Goal: Task Accomplishment & Management: Manage account settings

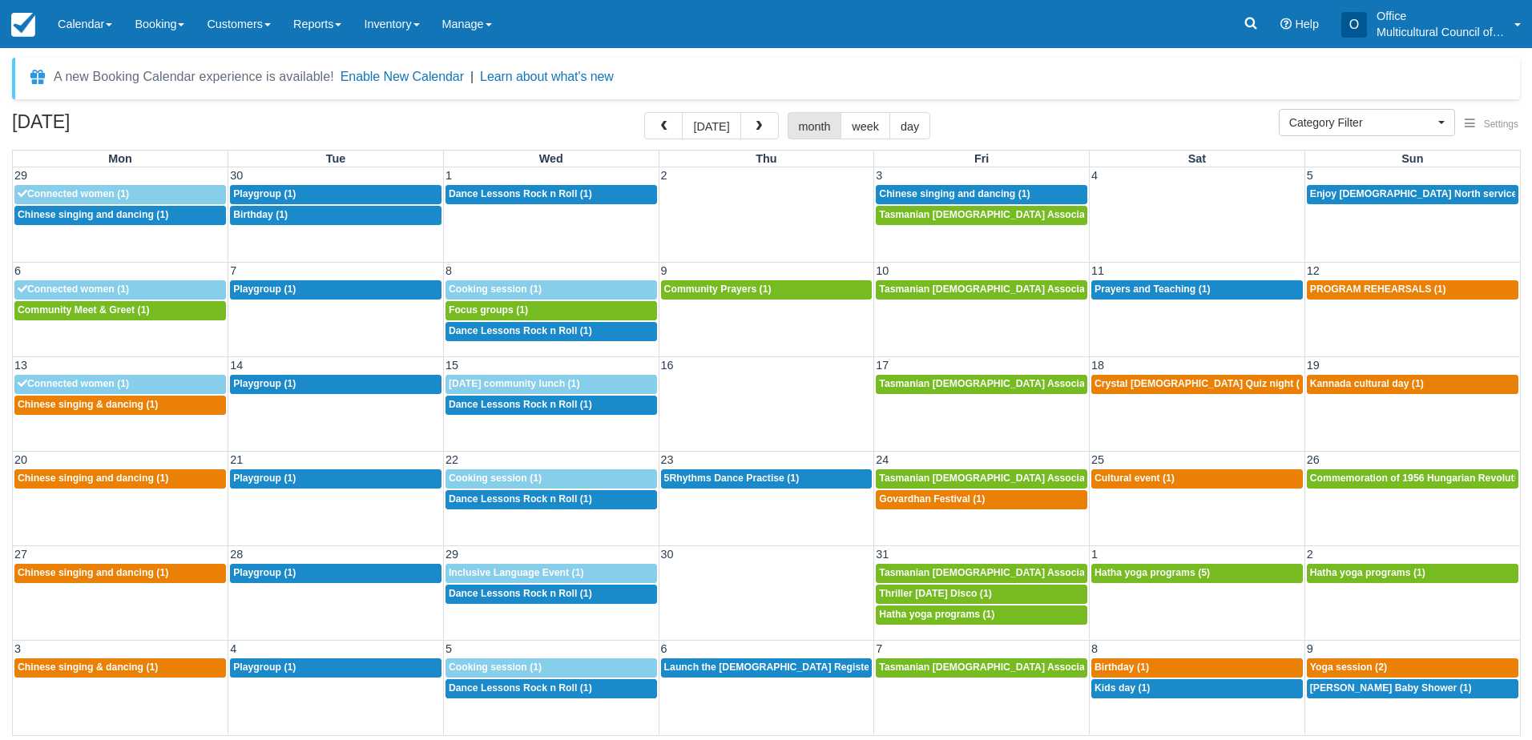
select select
click at [700, 127] on button "today" at bounding box center [711, 125] width 58 height 27
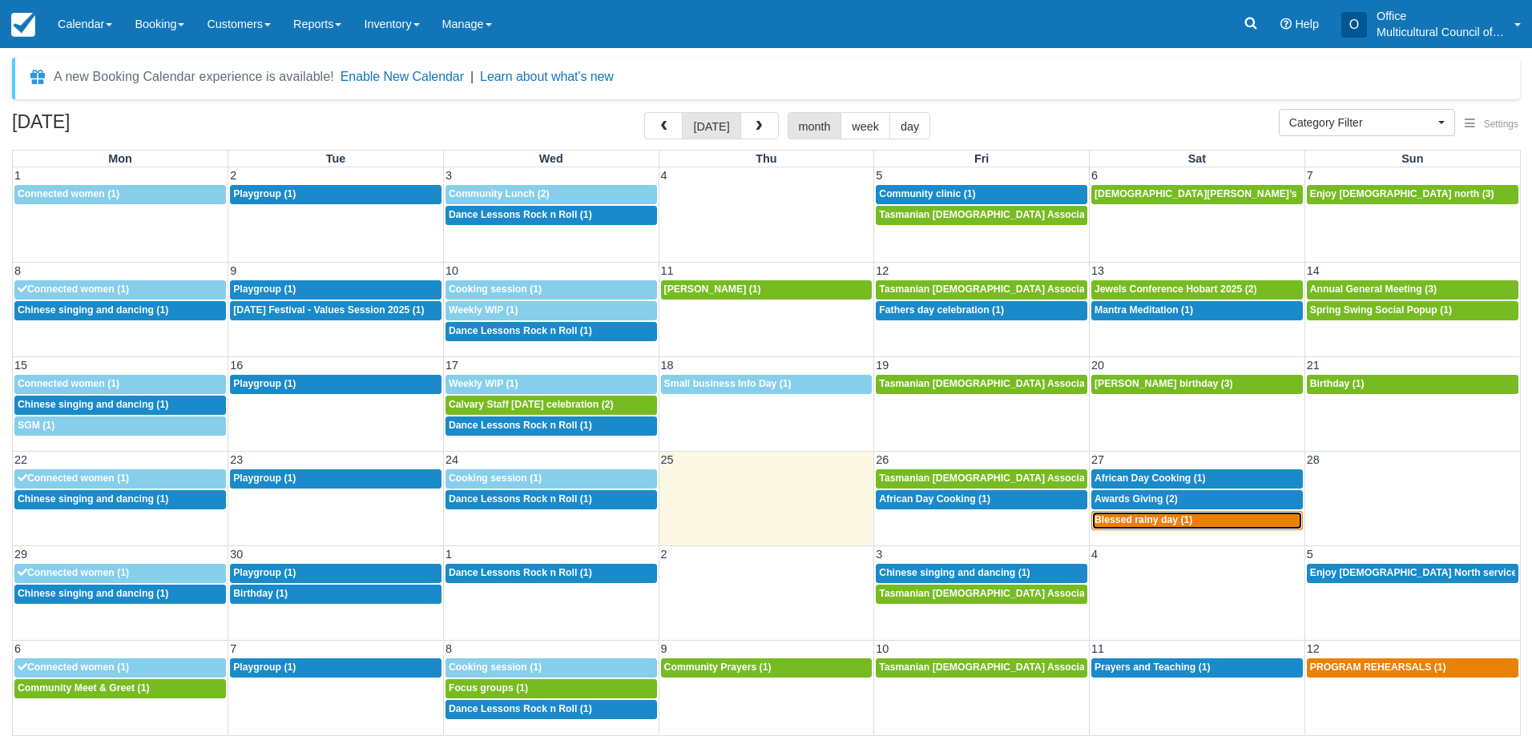
click at [1170, 526] on div "6p Blessed rainy day (1)" at bounding box center [1196, 520] width 205 height 13
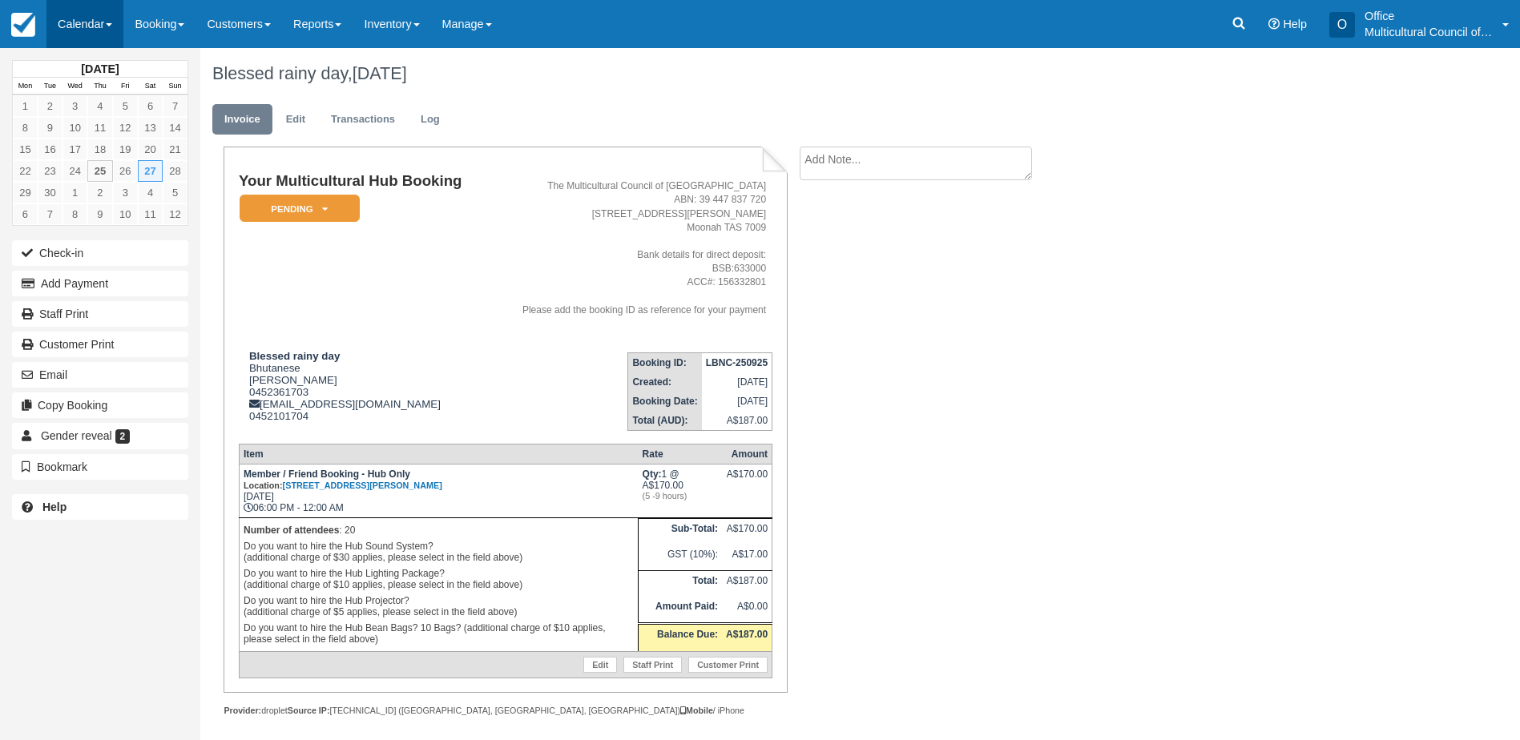
click at [73, 18] on link "Calendar" at bounding box center [84, 24] width 77 height 48
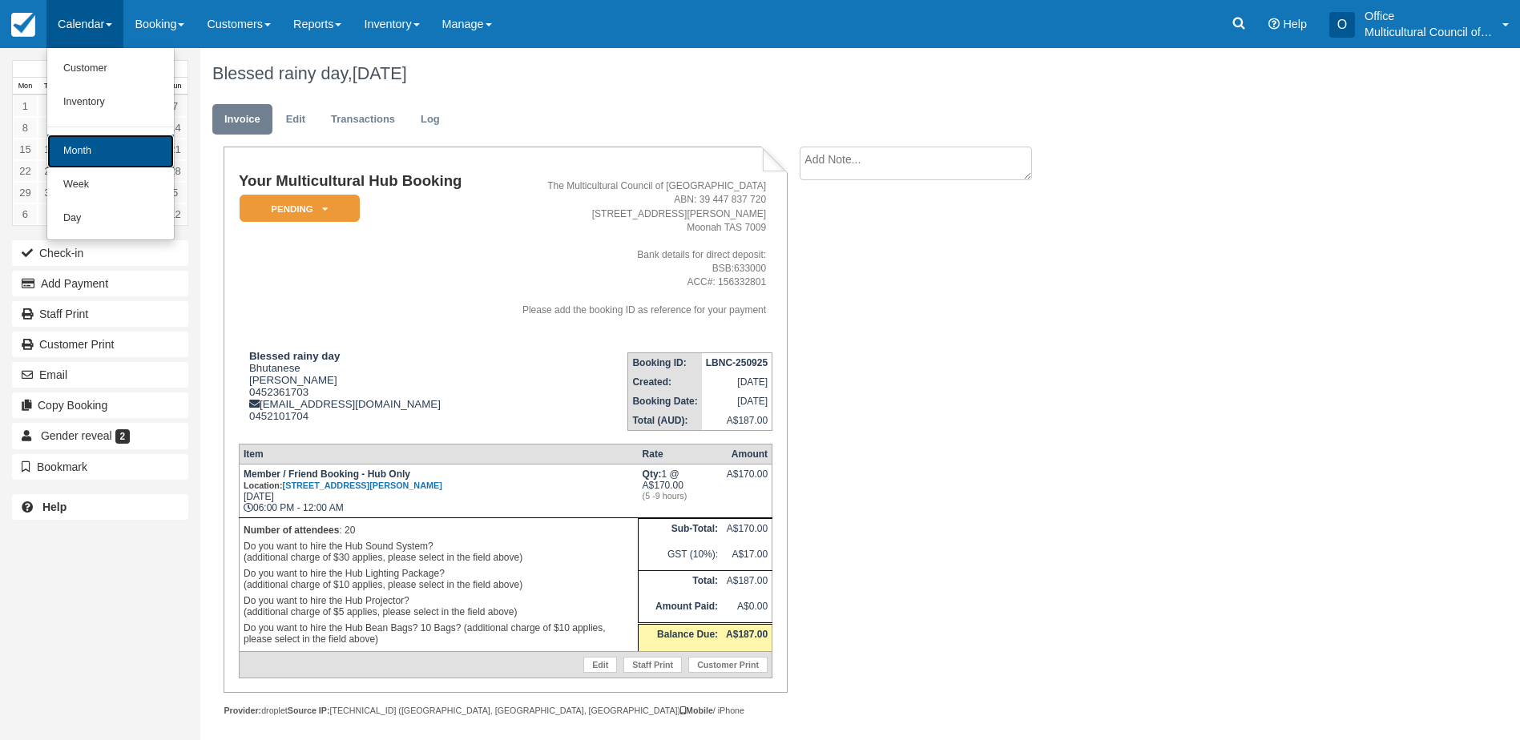
click at [113, 158] on link "Month" at bounding box center [110, 152] width 127 height 34
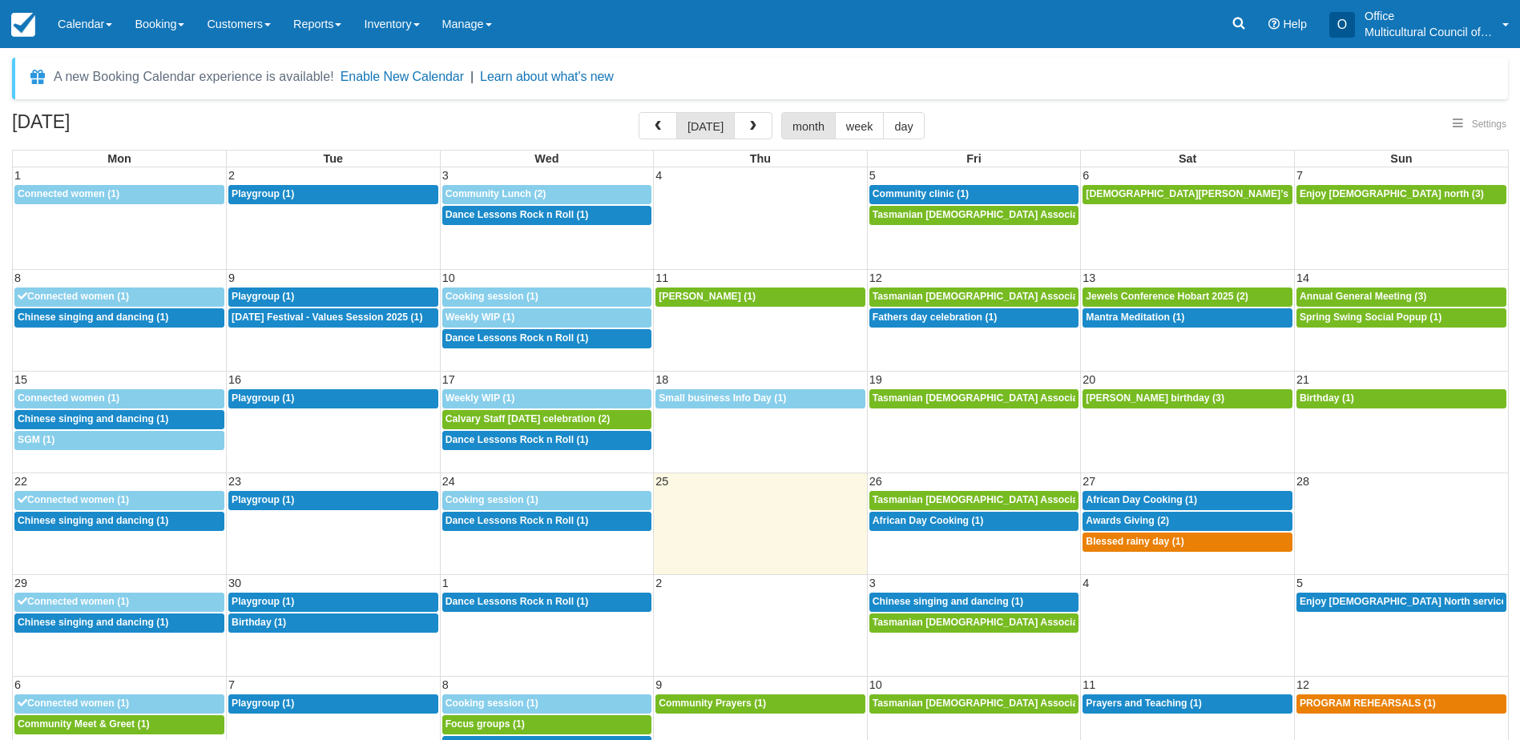
select select
click at [908, 528] on link "2p African Day Cooking (1)" at bounding box center [974, 521] width 210 height 19
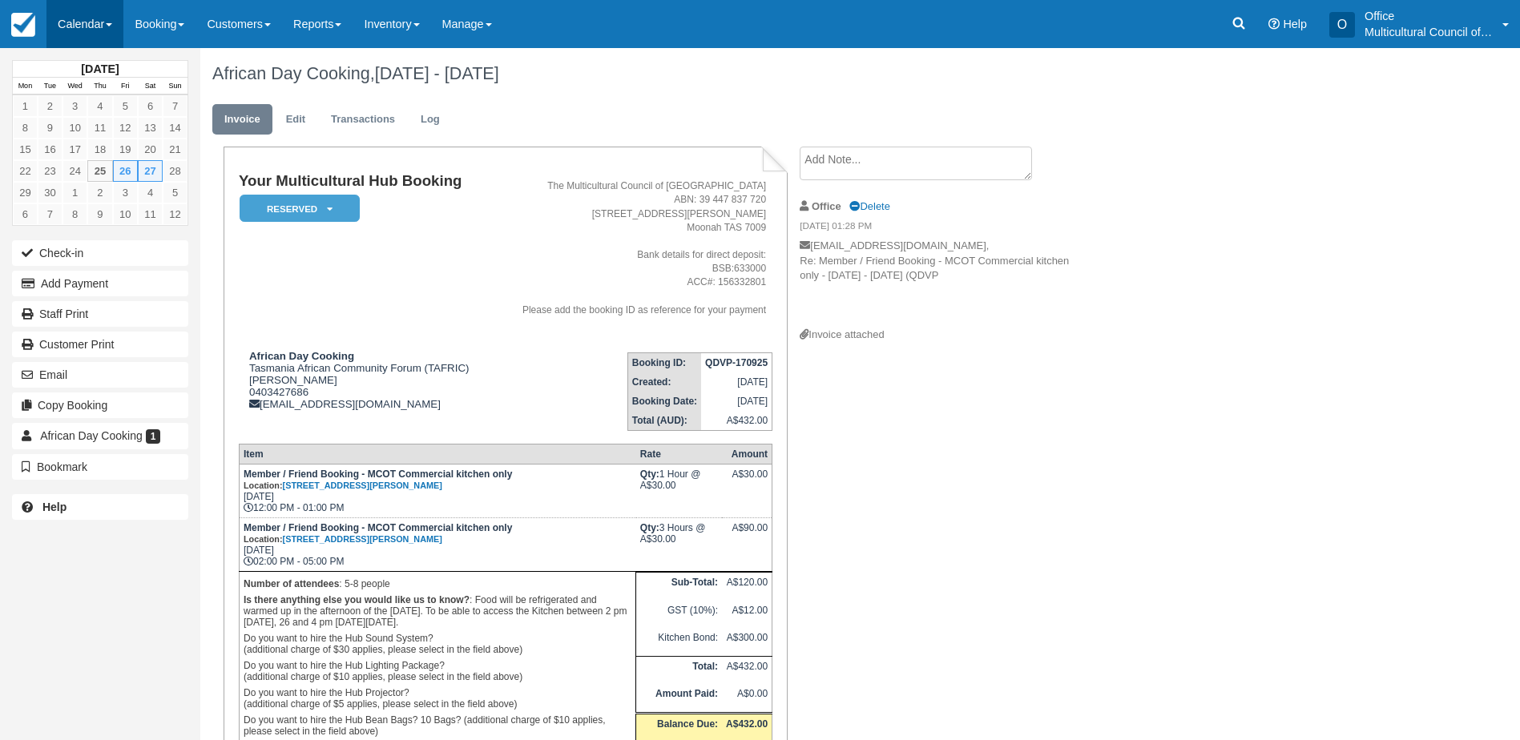
click at [72, 21] on link "Calendar" at bounding box center [84, 24] width 77 height 48
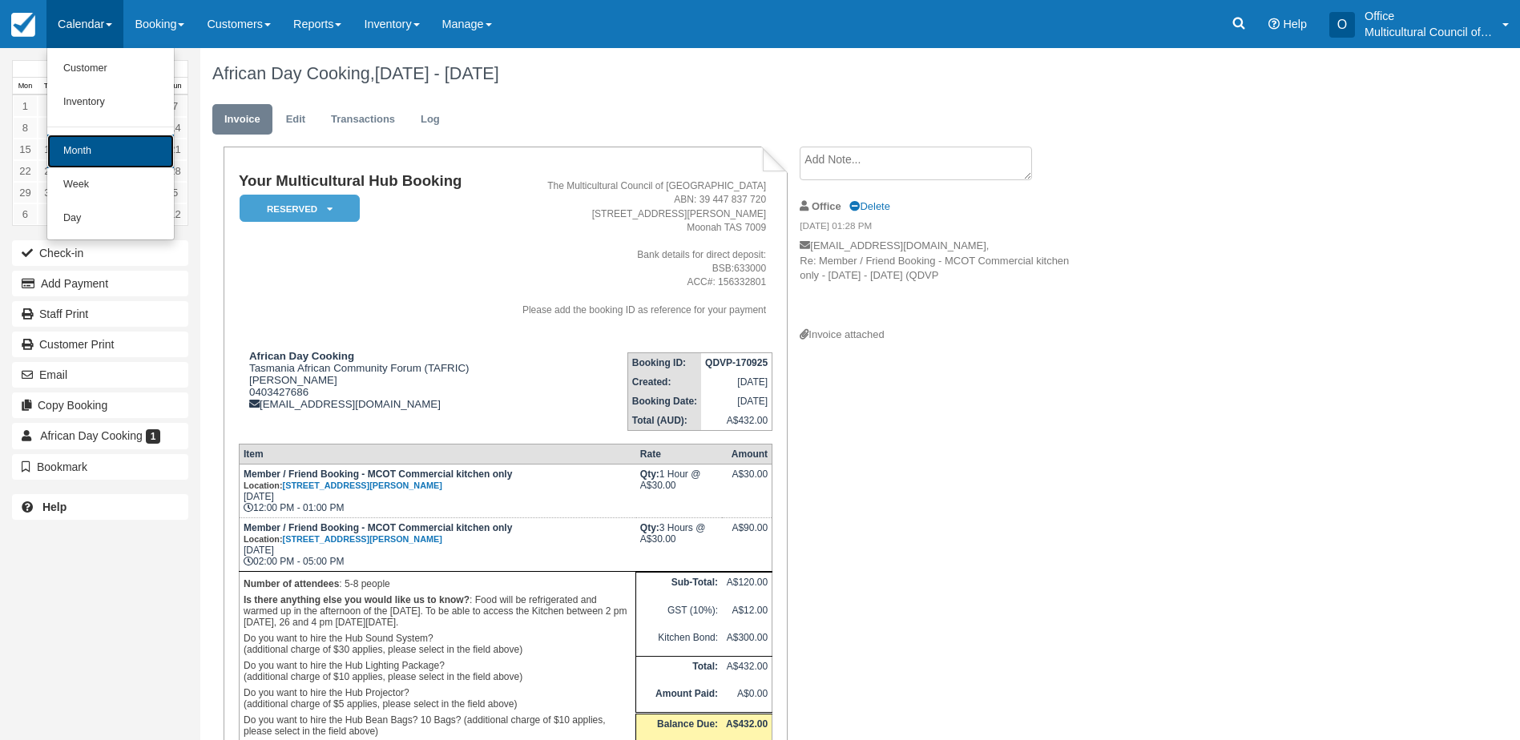
click at [84, 151] on link "Month" at bounding box center [110, 152] width 127 height 34
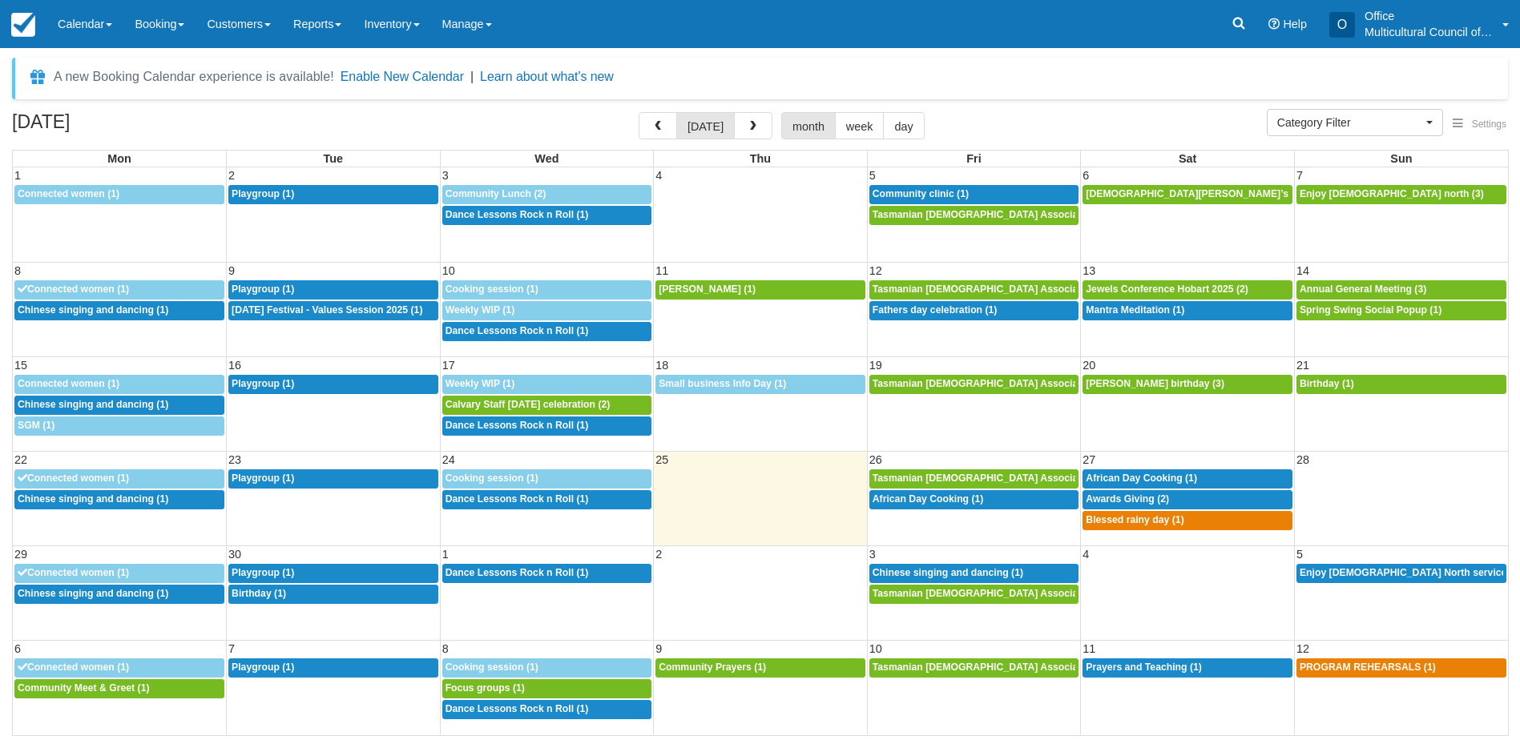
select select
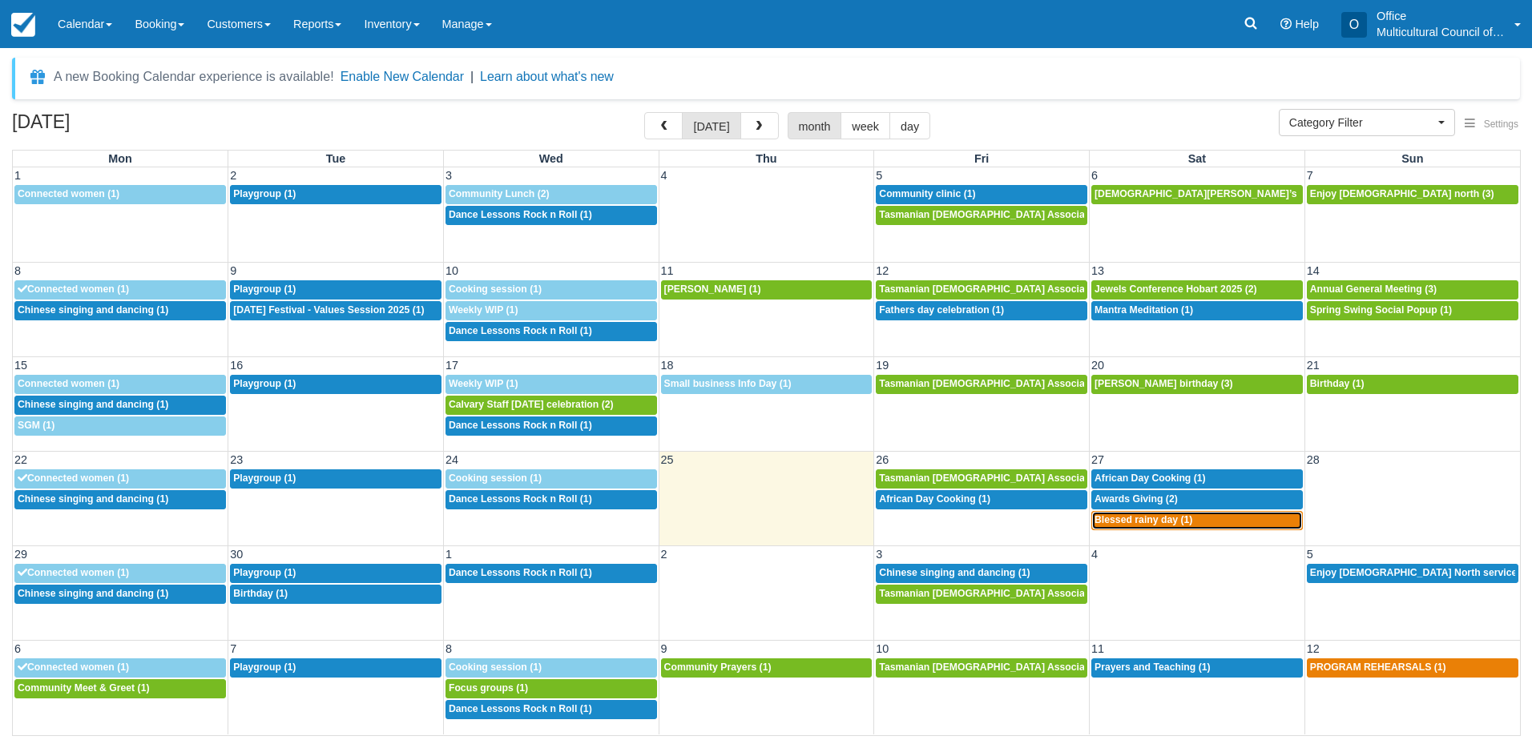
click at [1112, 526] on div "6p Blessed rainy day (1)" at bounding box center [1196, 520] width 205 height 13
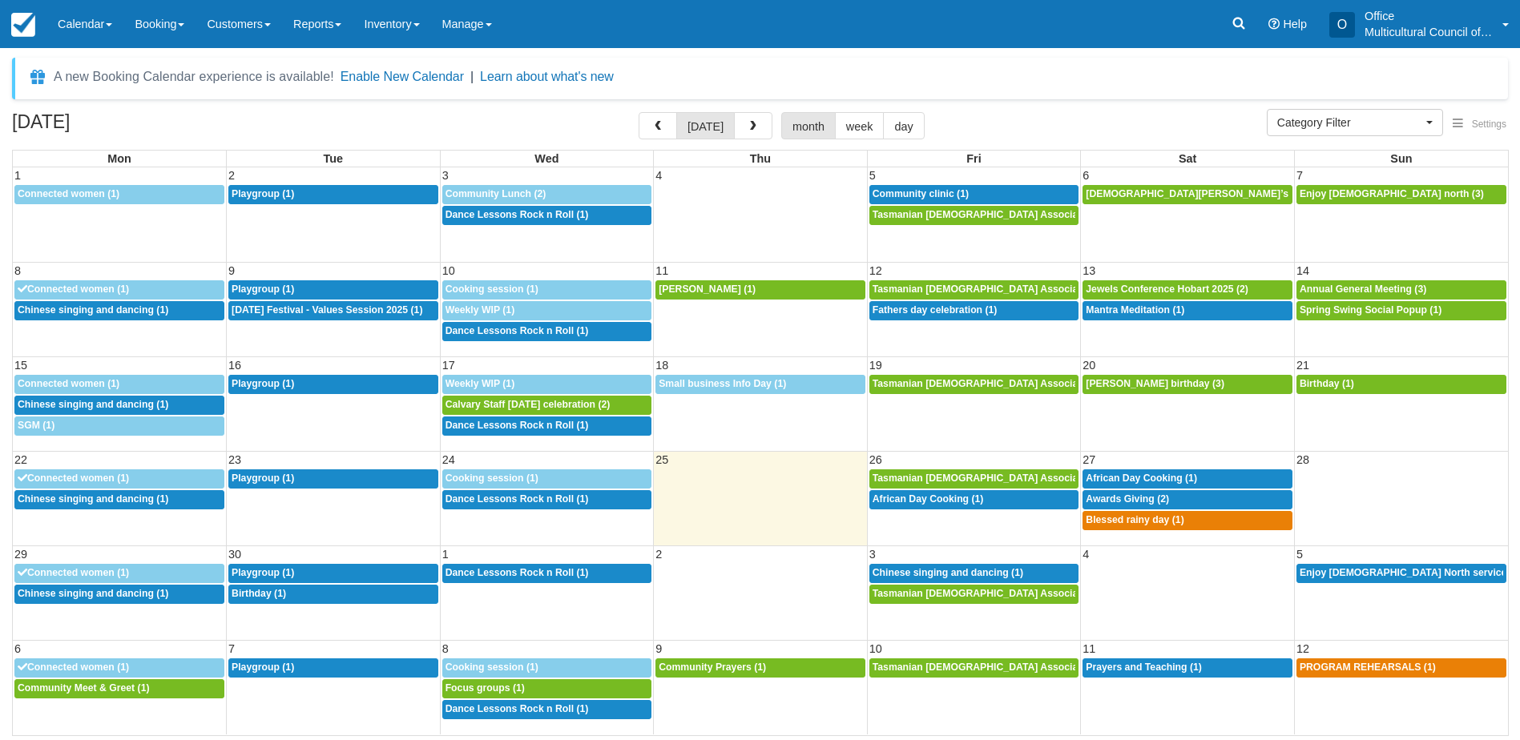
select select
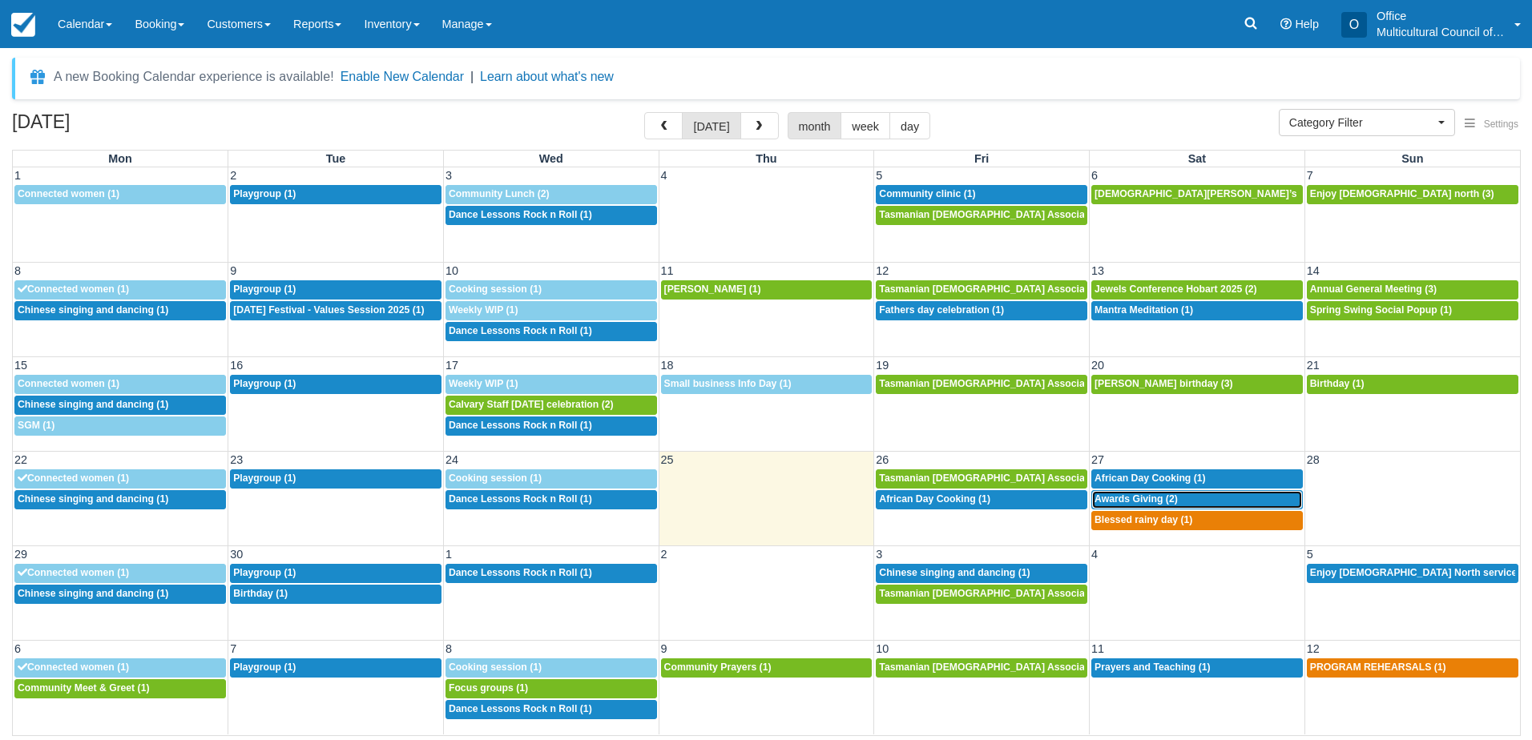
click at [1138, 500] on span "Awards Giving (2)" at bounding box center [1135, 499] width 83 height 11
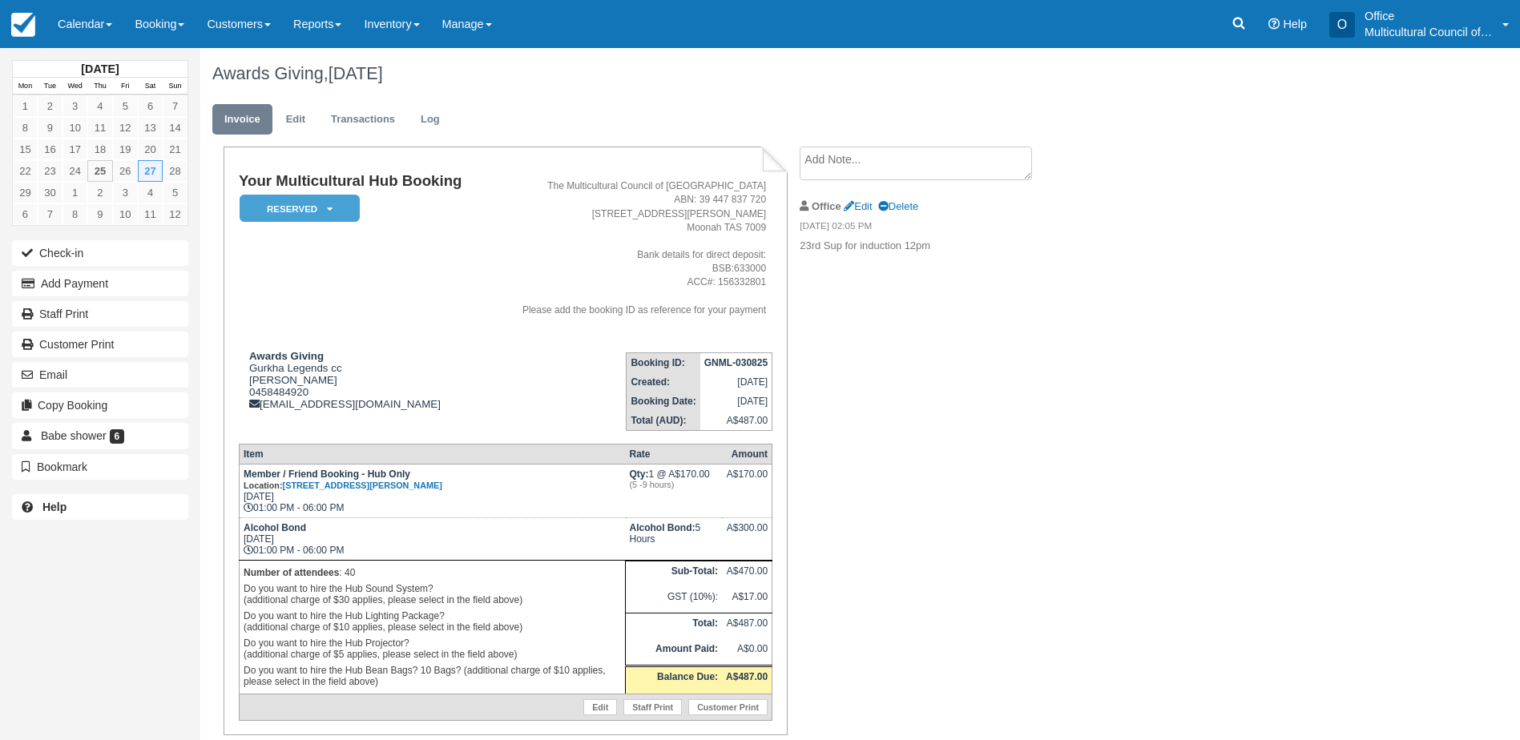
click at [857, 163] on textarea at bounding box center [916, 164] width 232 height 34
type textarea "done key 6"
click at [811, 260] on icon "button" at bounding box center [819, 254] width 18 height 11
click at [89, 44] on link "Calendar" at bounding box center [84, 24] width 77 height 48
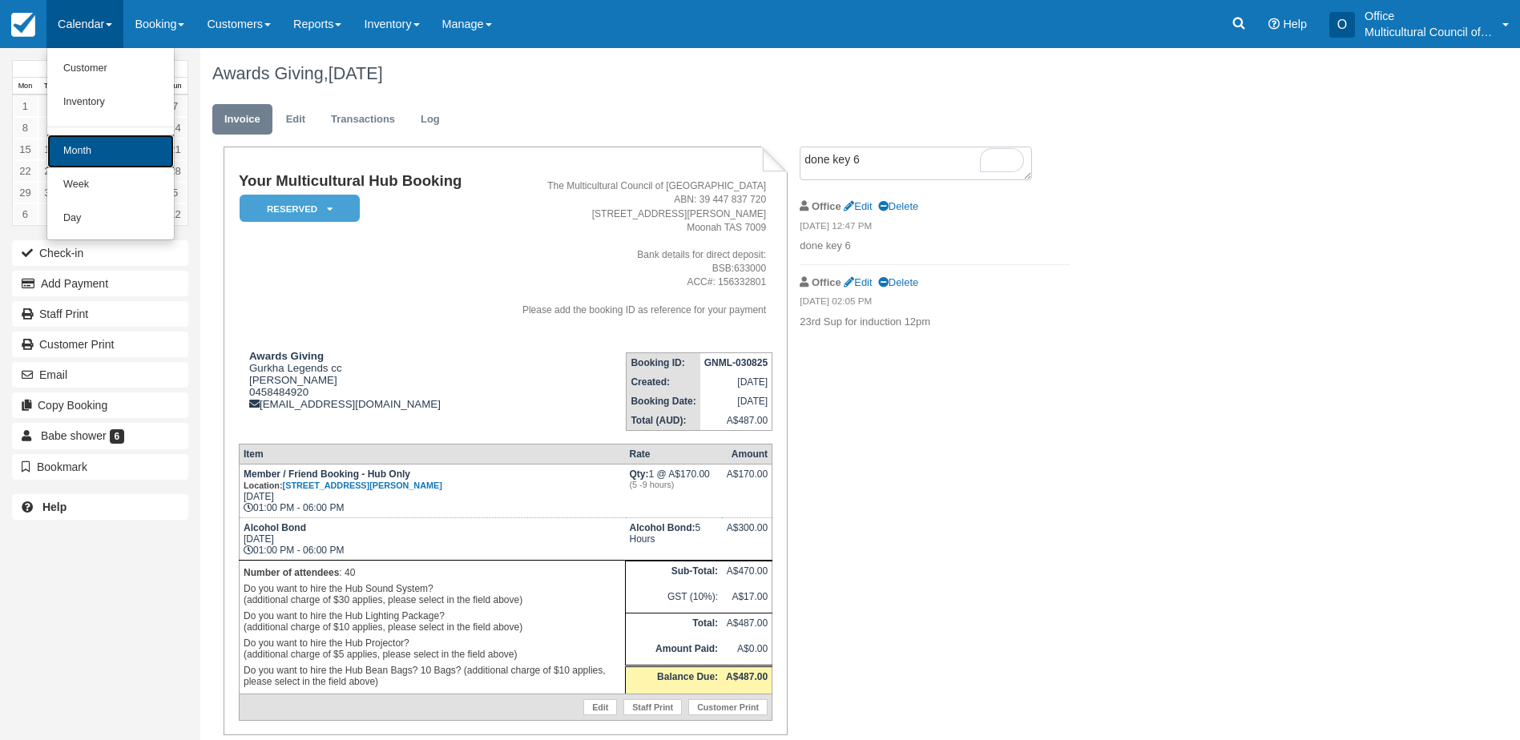
click at [120, 143] on link "Month" at bounding box center [110, 152] width 127 height 34
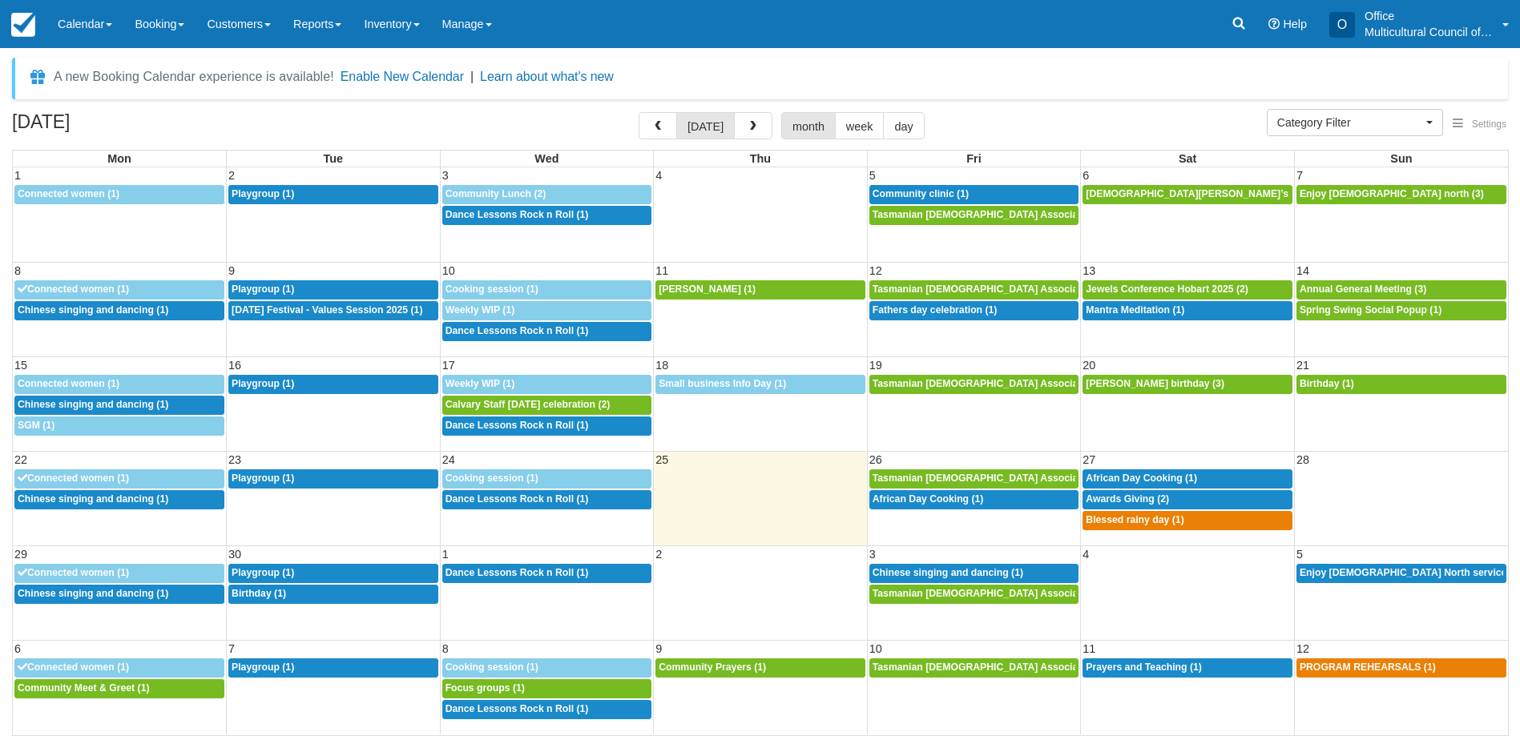
select select
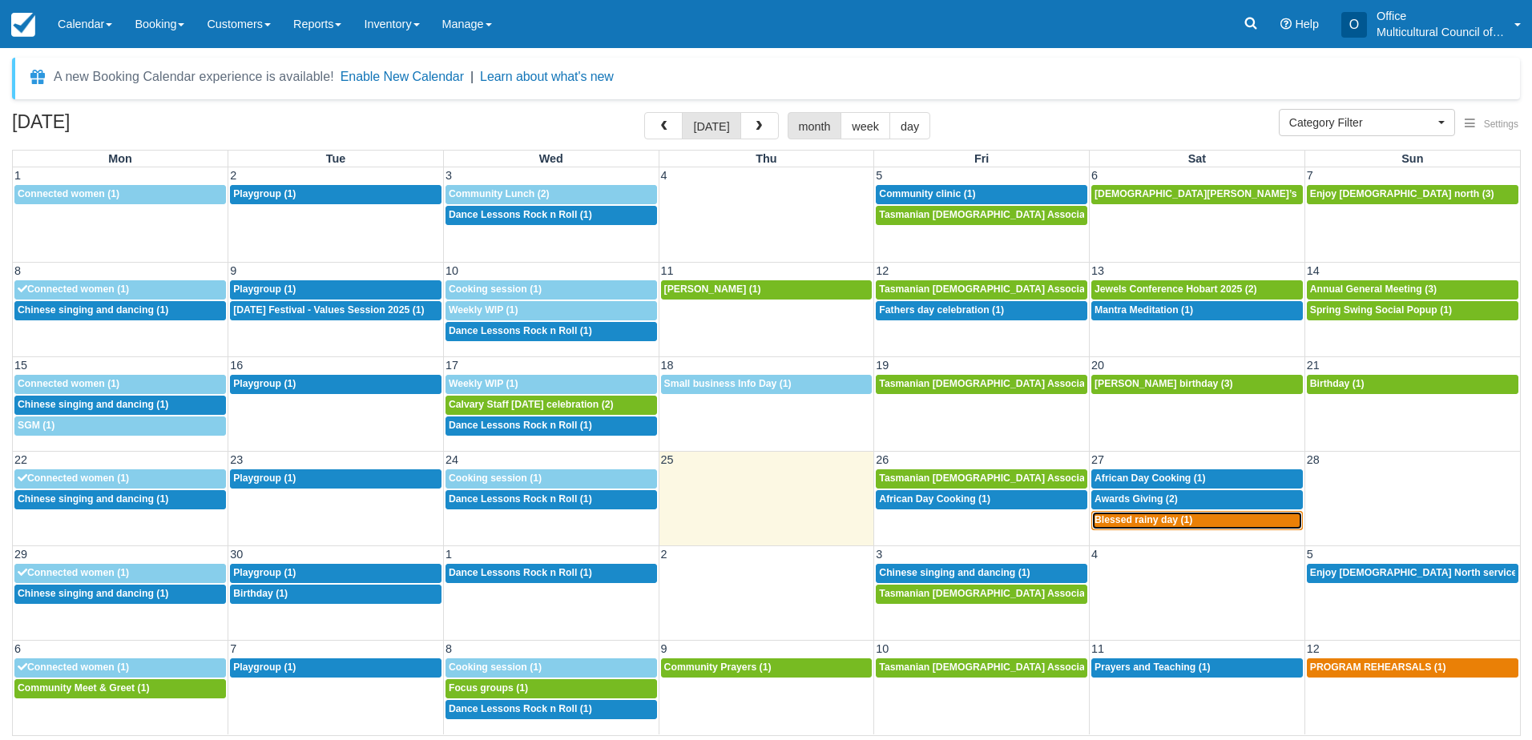
click at [1150, 522] on span "Blessed rainy day (1)" at bounding box center [1143, 519] width 98 height 11
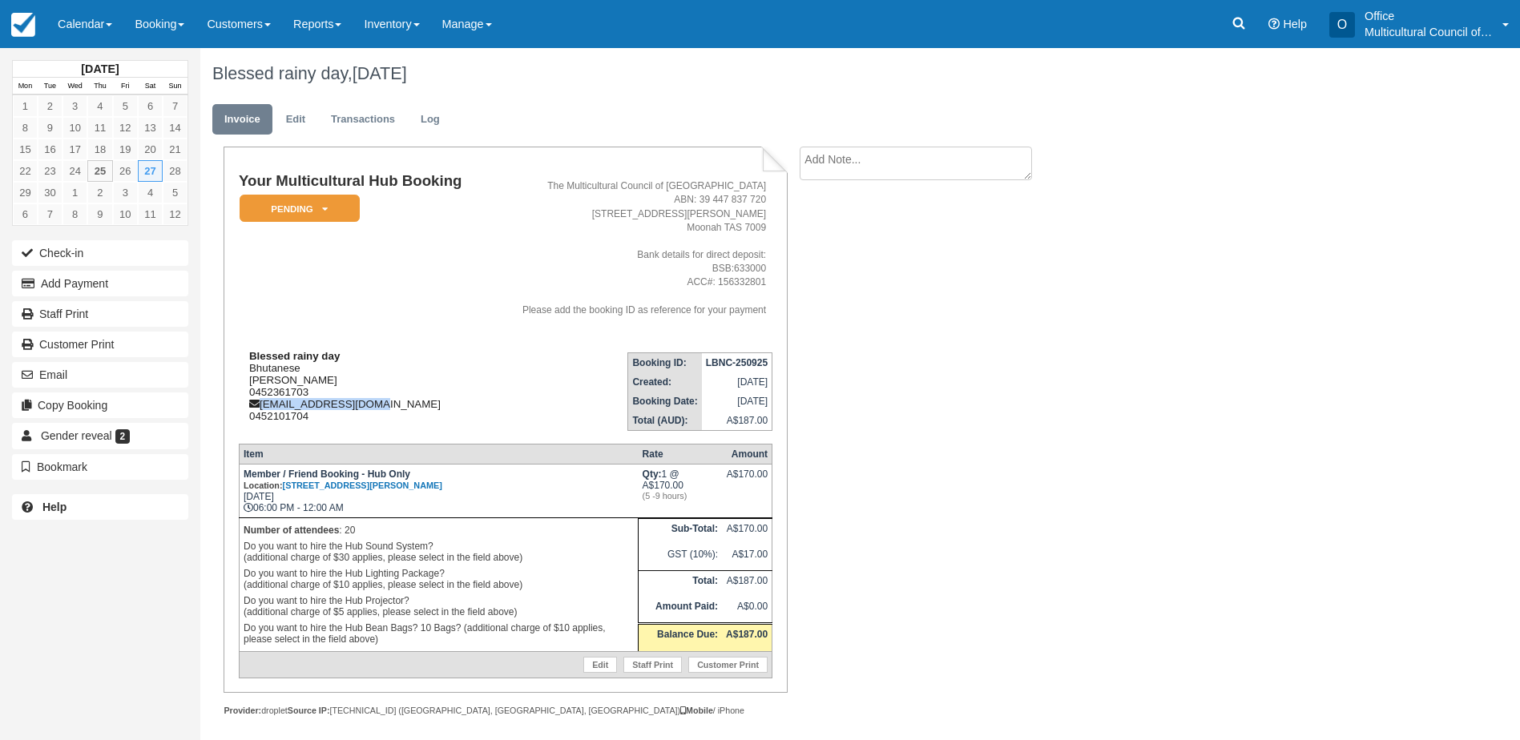
drag, startPoint x: 380, startPoint y: 405, endPoint x: 261, endPoint y: 403, distance: 118.6
click at [261, 403] on div "Blessed rainy day Bhutanese [PERSON_NAME] 0452361703 [EMAIL_ADDRESS][DOMAIN_NAM…" at bounding box center [363, 386] width 248 height 72
copy div "[EMAIL_ADDRESS][DOMAIN_NAME]"
drag, startPoint x: 87, startPoint y: 38, endPoint x: 123, endPoint y: 38, distance: 36.9
click at [87, 38] on link "Calendar" at bounding box center [84, 24] width 77 height 48
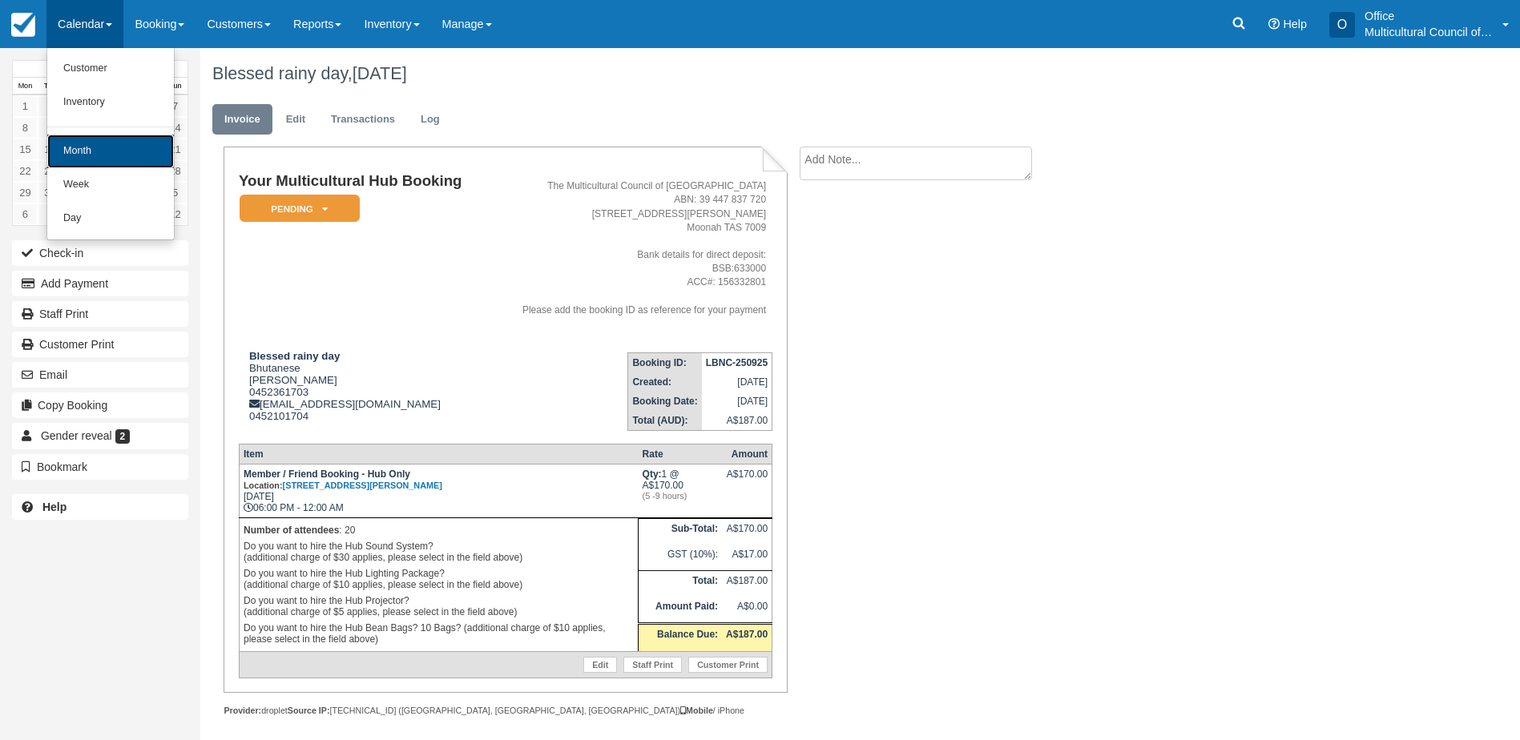
click at [118, 145] on link "Month" at bounding box center [110, 152] width 127 height 34
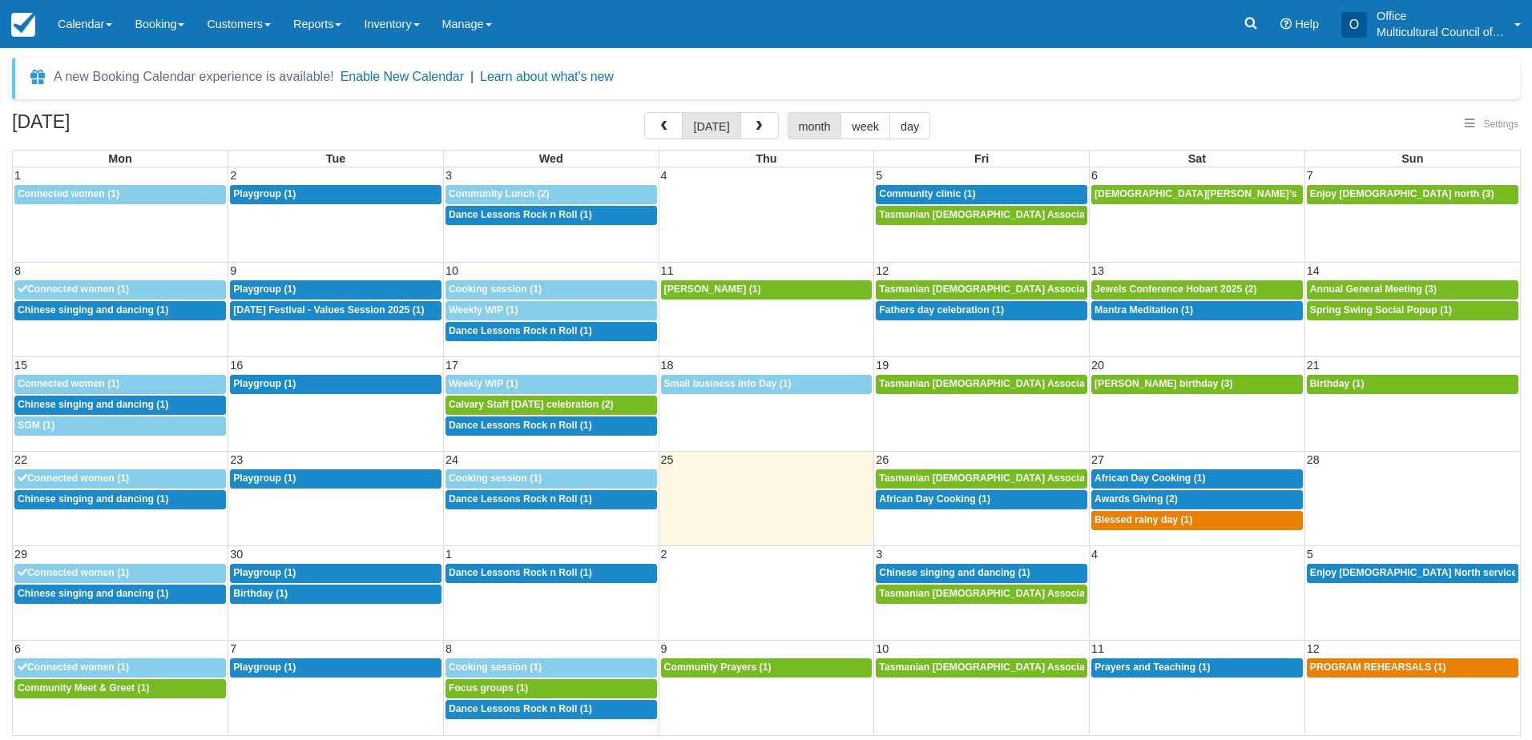
select select
click at [1187, 530] on link "6p Blessed rainy day (1)" at bounding box center [1197, 520] width 212 height 19
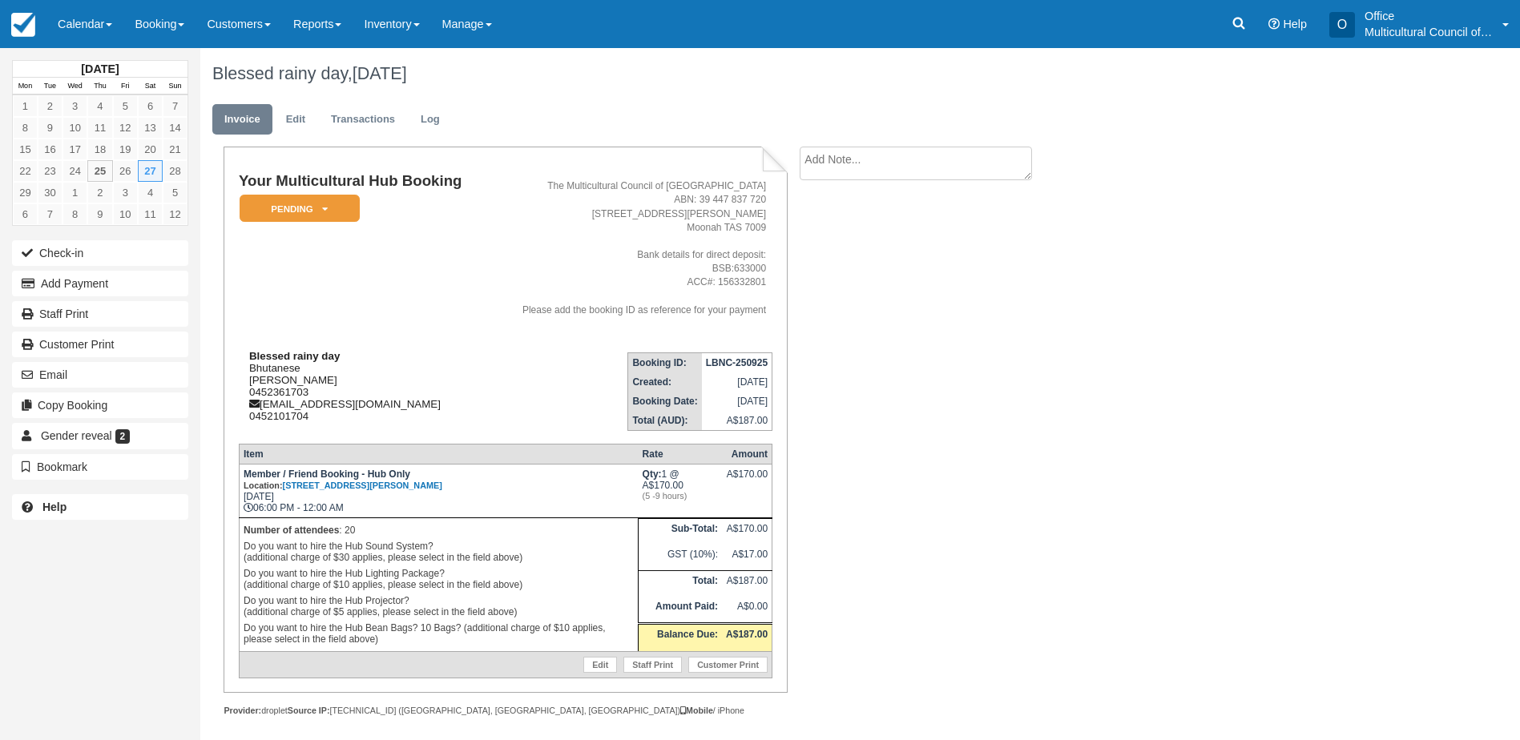
scroll to position [11, 0]
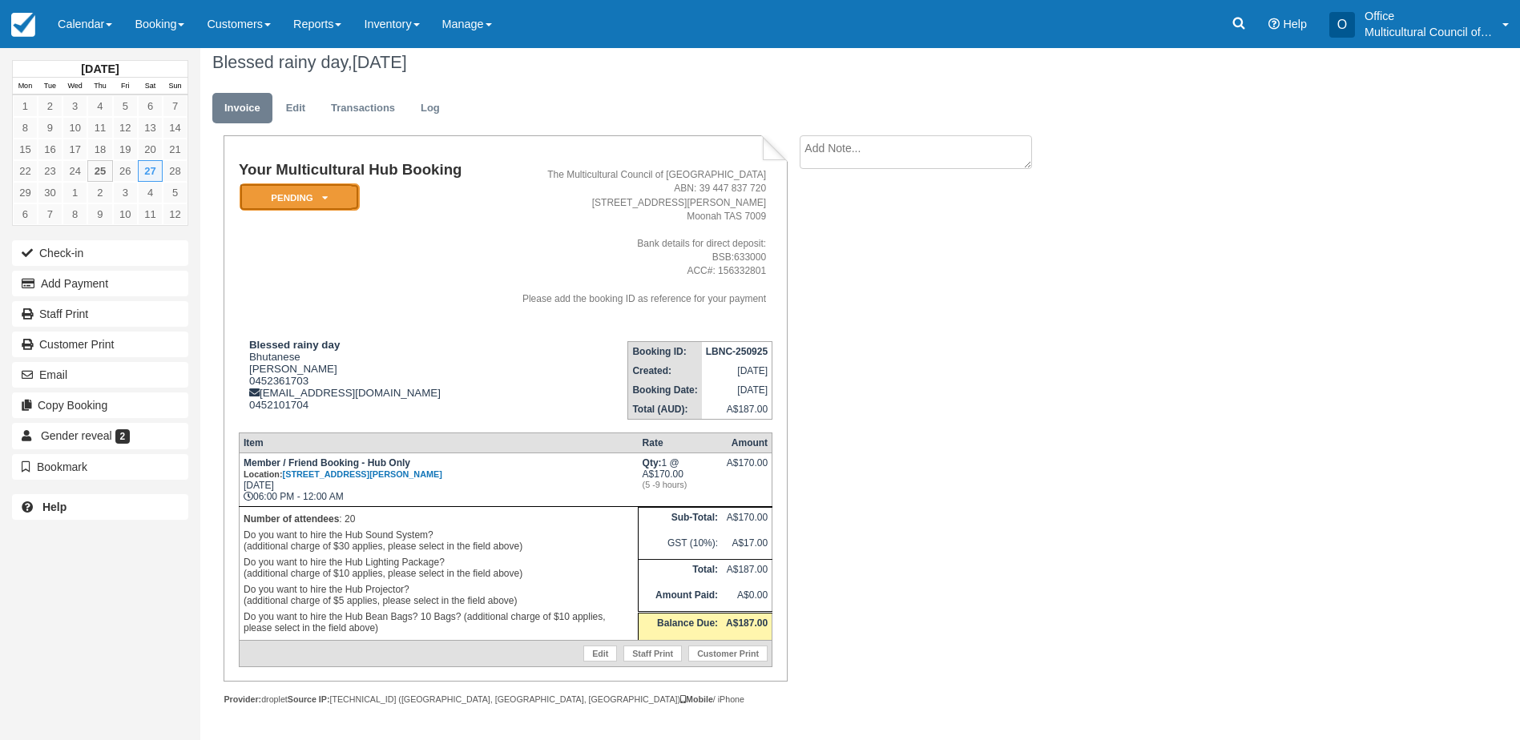
click at [276, 199] on em "Pending" at bounding box center [300, 197] width 120 height 28
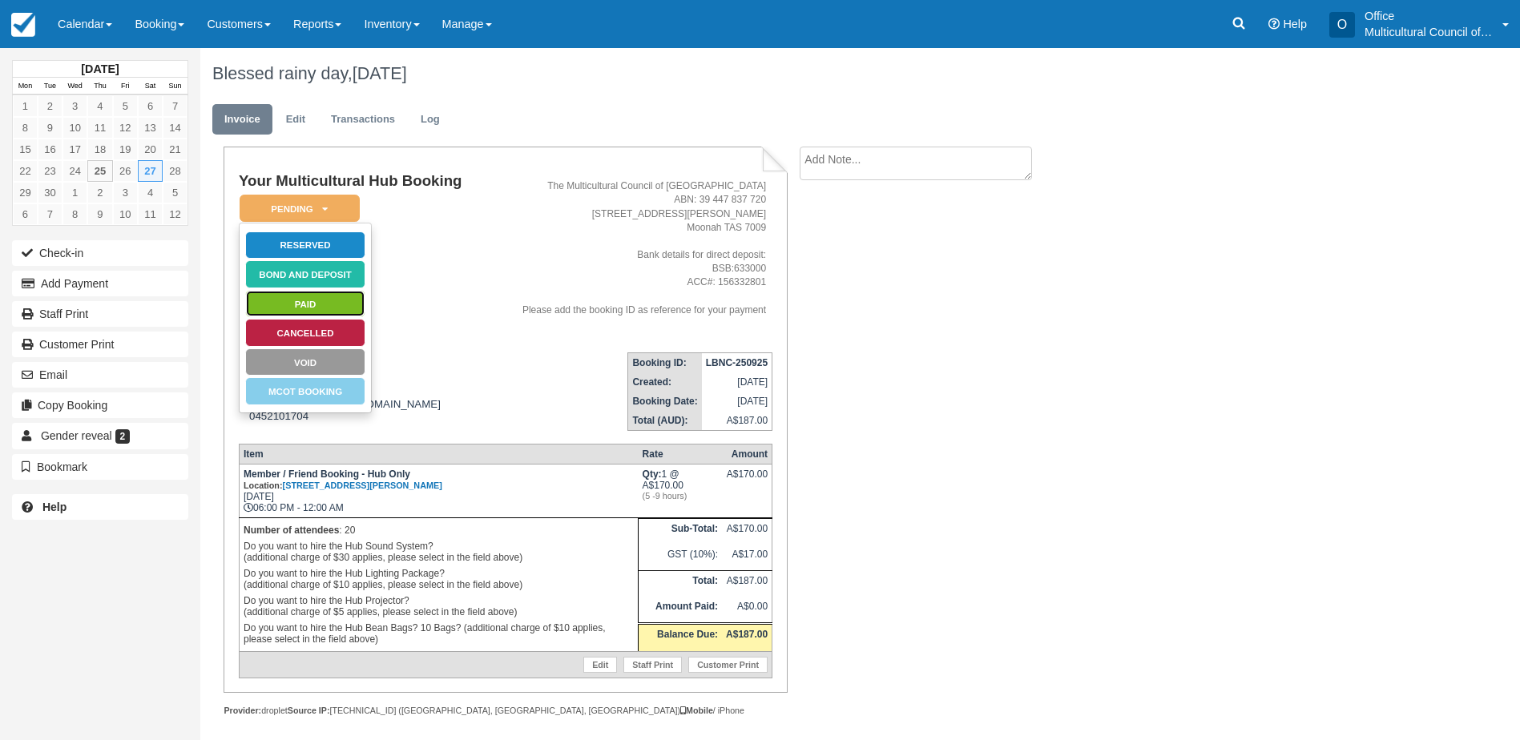
click at [322, 300] on link "Paid" at bounding box center [305, 304] width 120 height 28
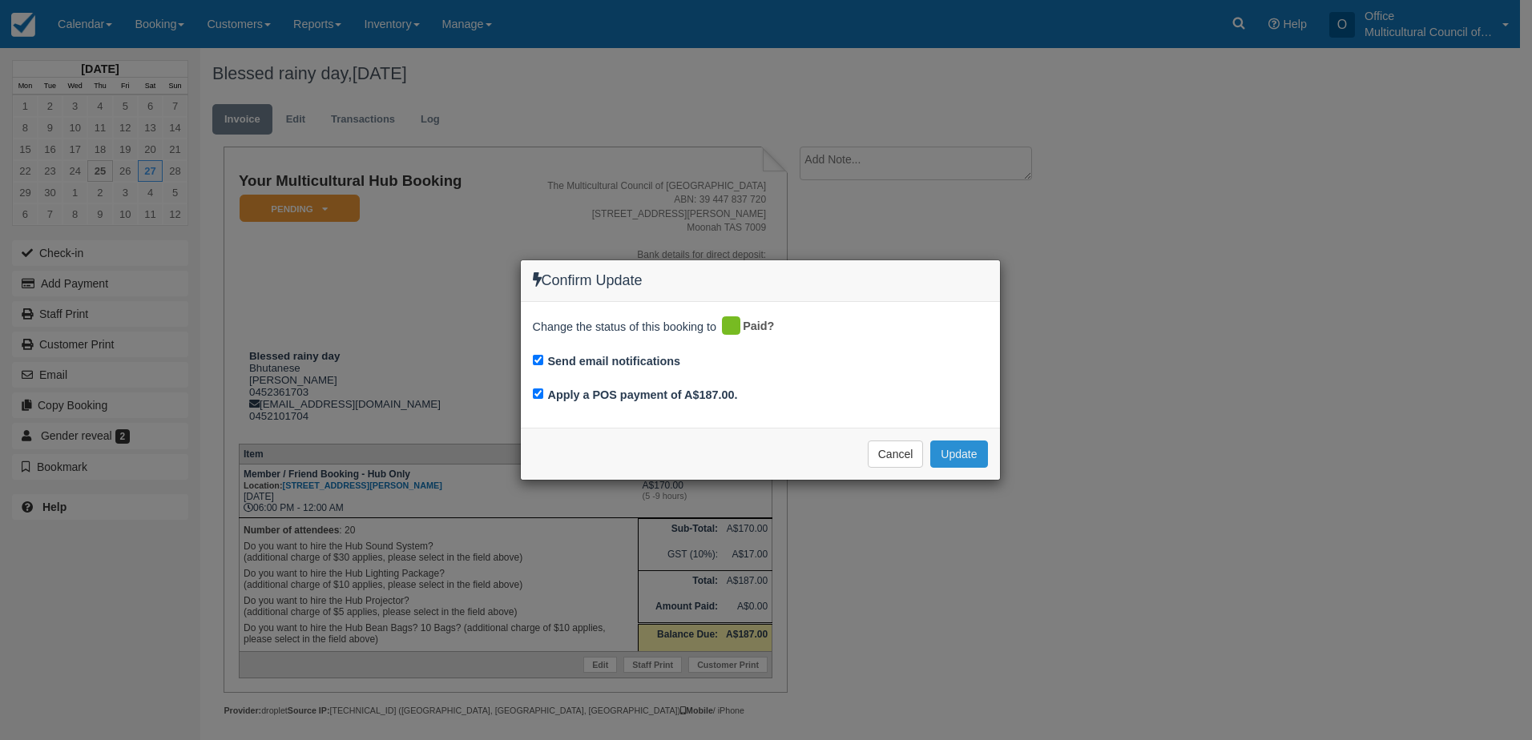
click at [940, 457] on button "Update" at bounding box center [958, 454] width 57 height 27
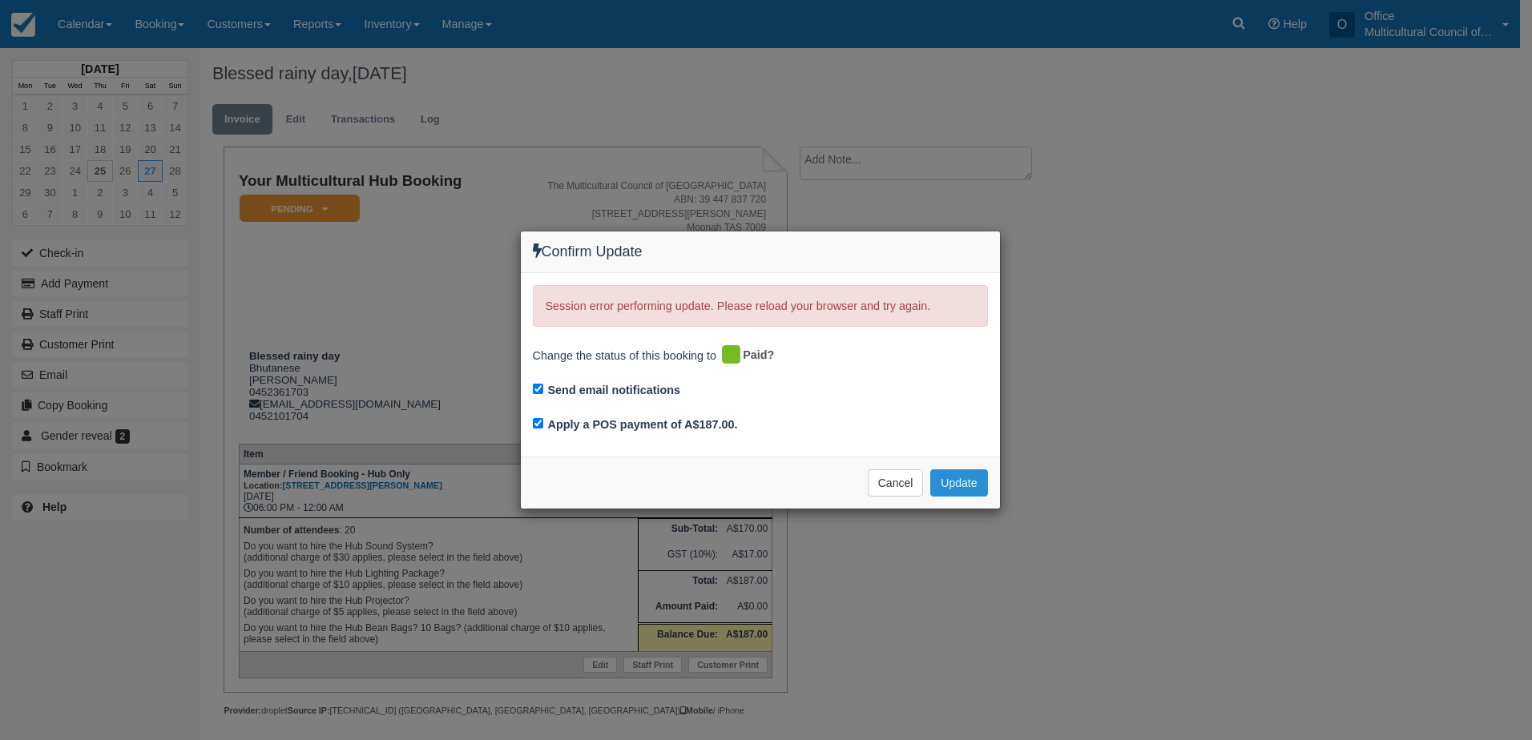
click at [956, 493] on button "Update" at bounding box center [958, 482] width 57 height 27
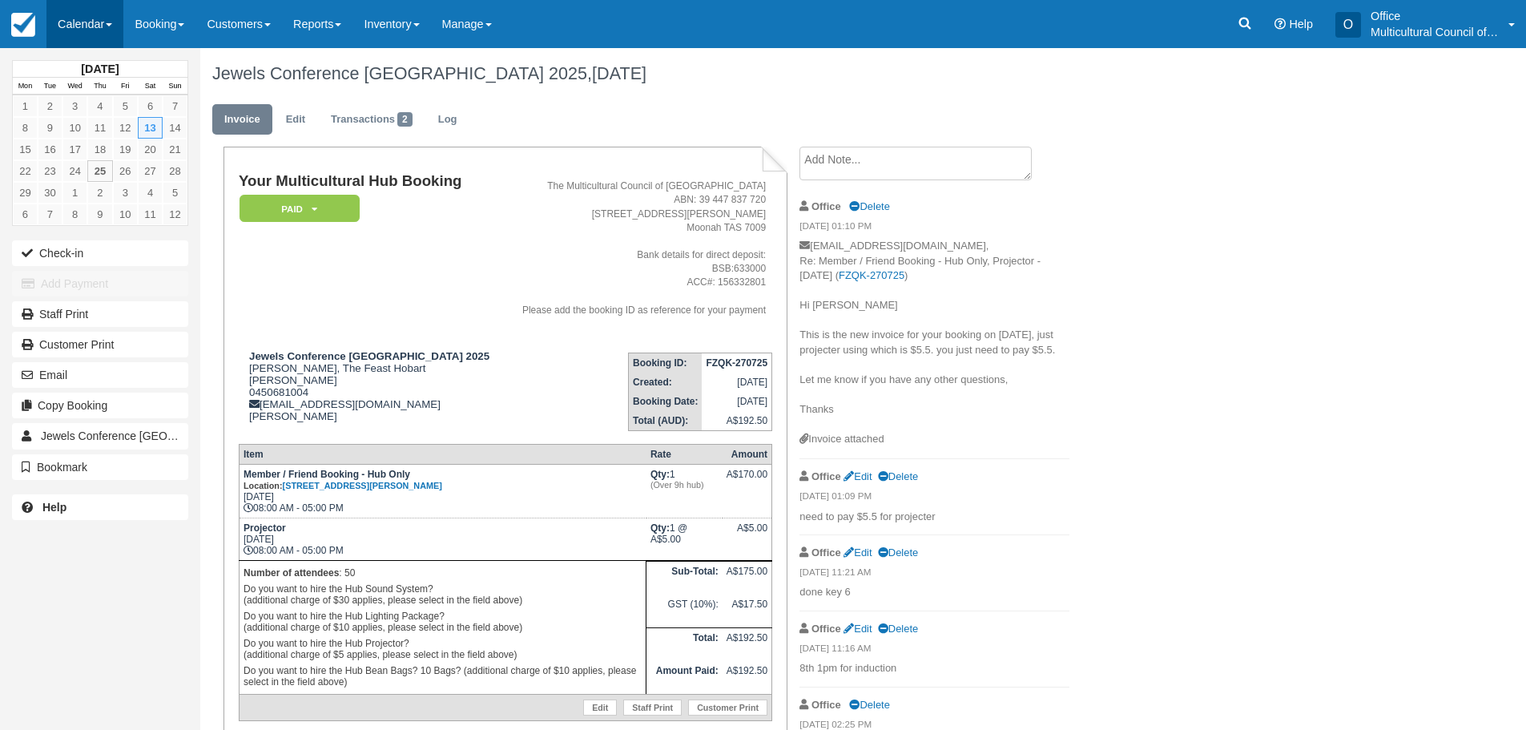
scroll to position [115, 0]
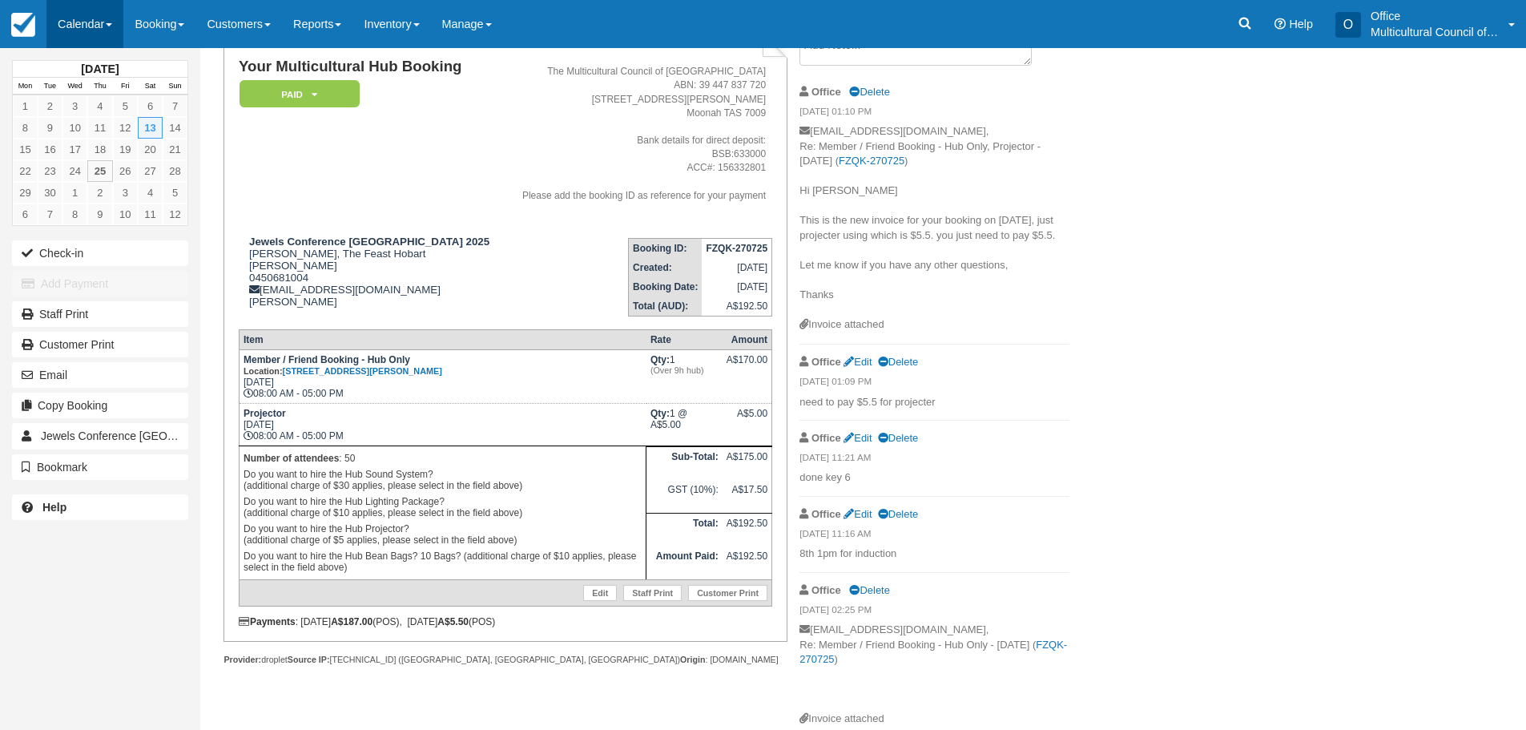
click at [85, 11] on link "Calendar" at bounding box center [84, 24] width 77 height 48
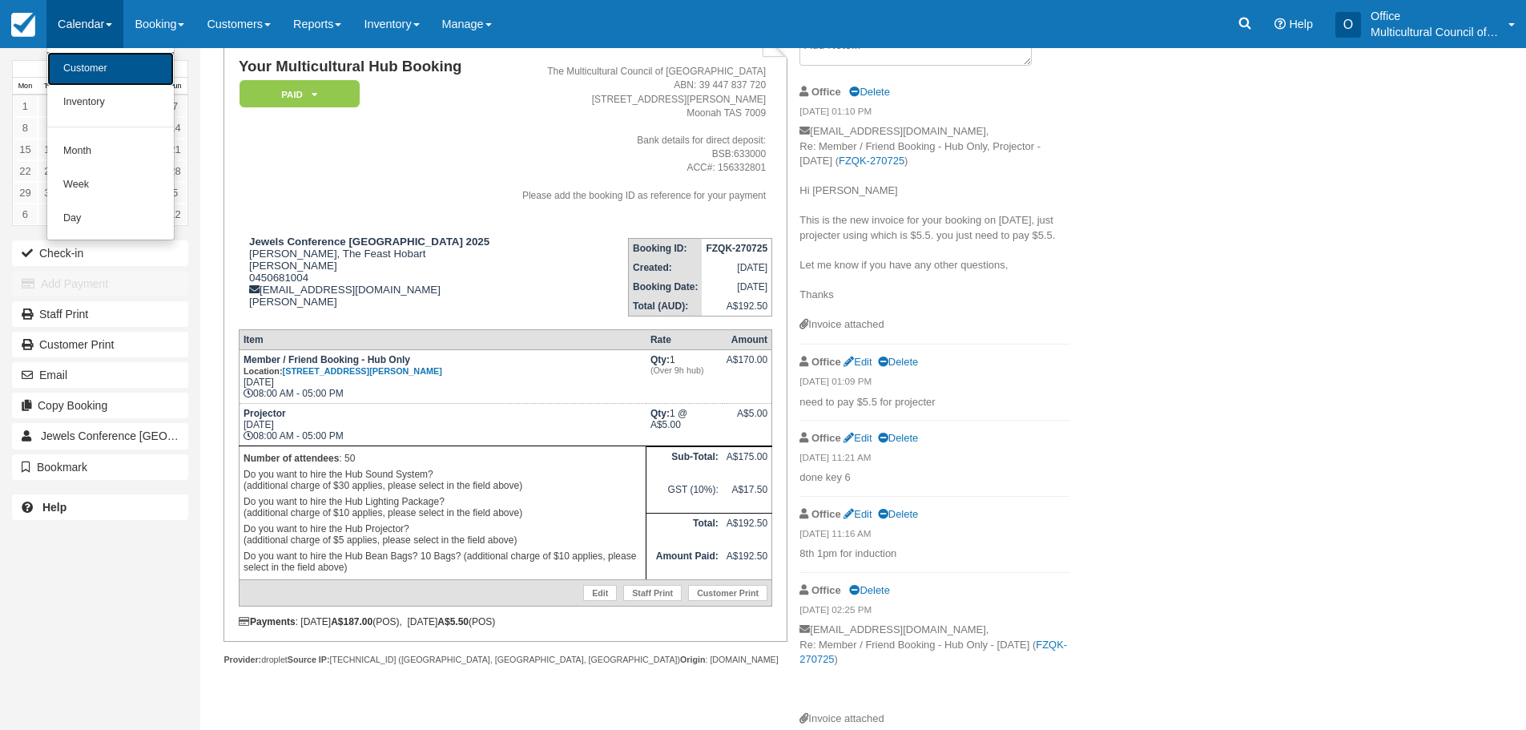
click at [94, 71] on link "Customer" at bounding box center [110, 69] width 127 height 34
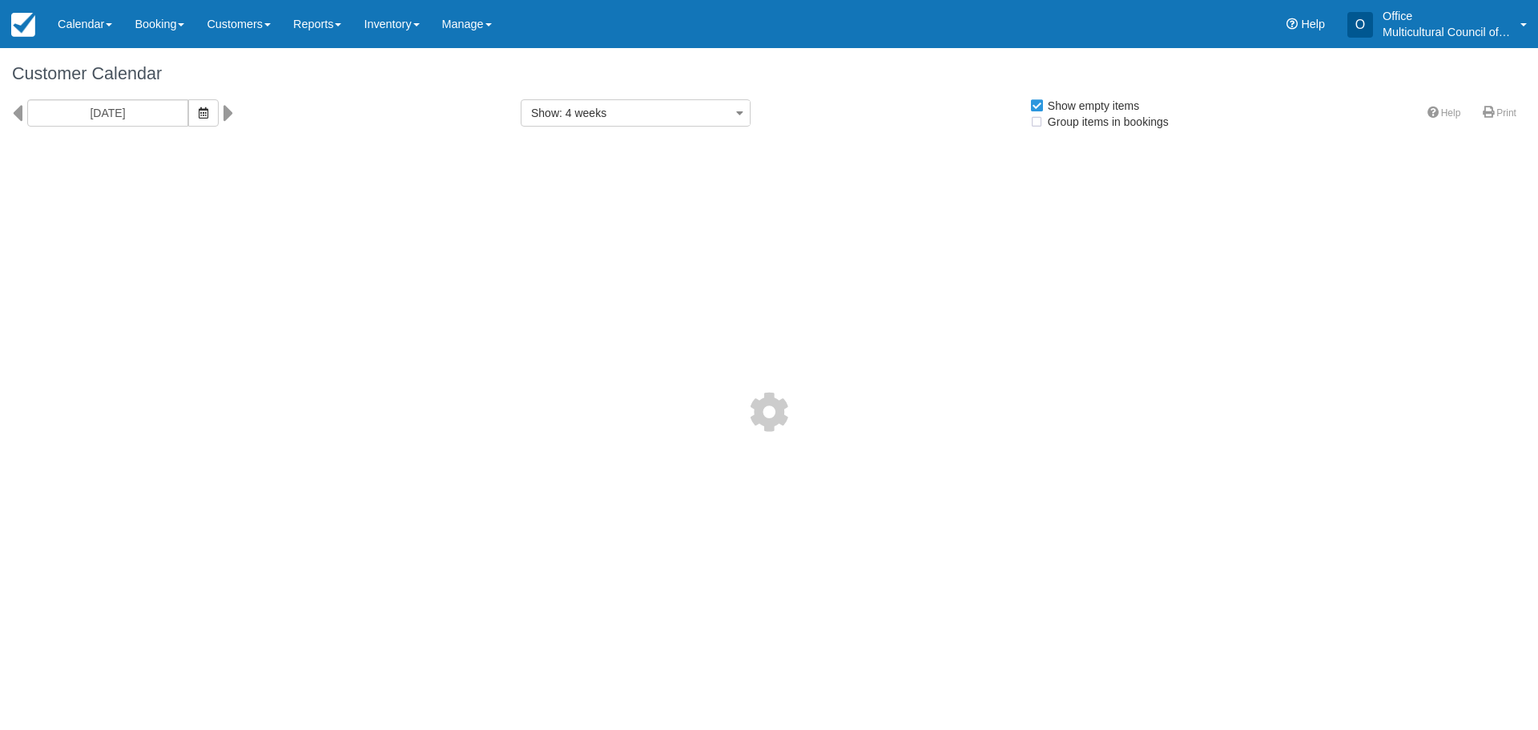
select select
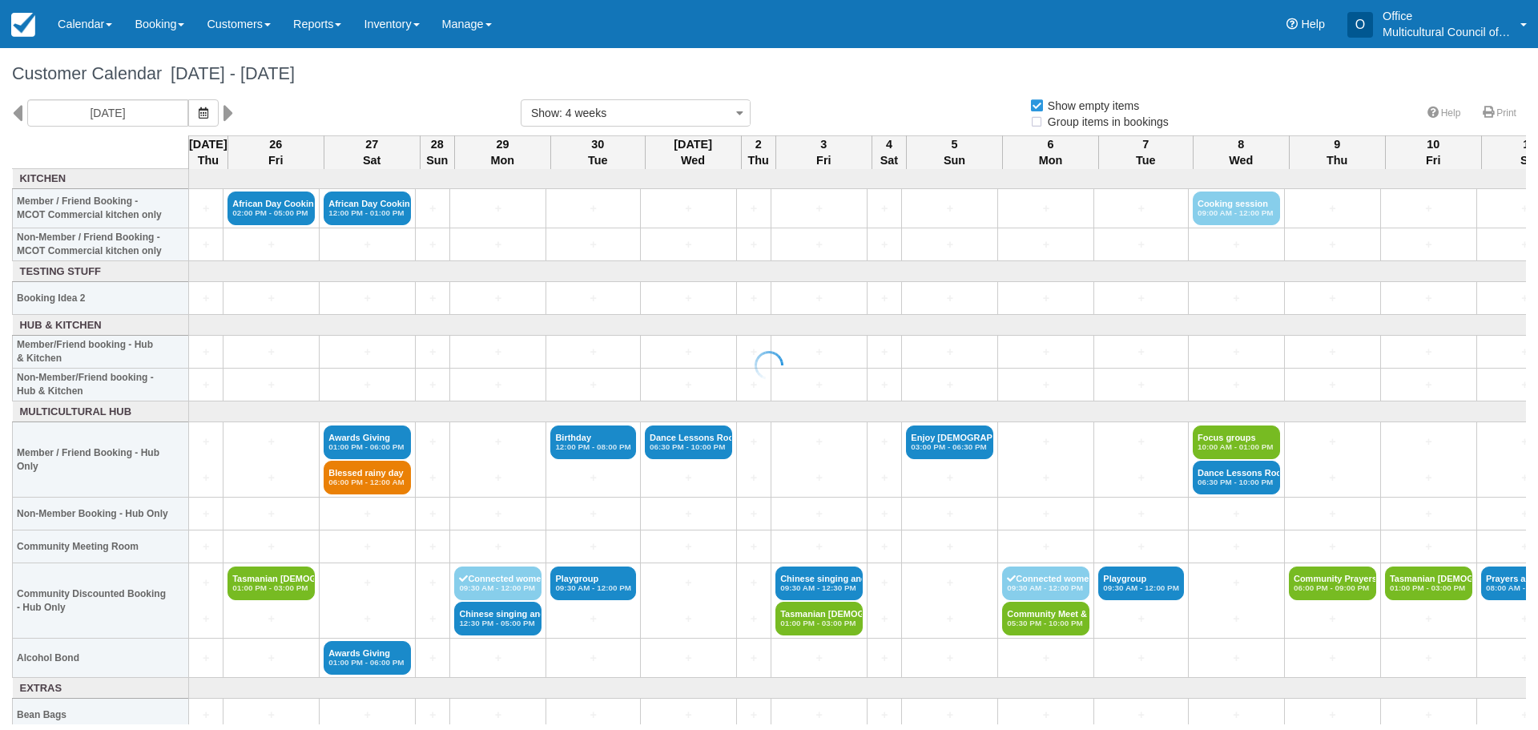
select select
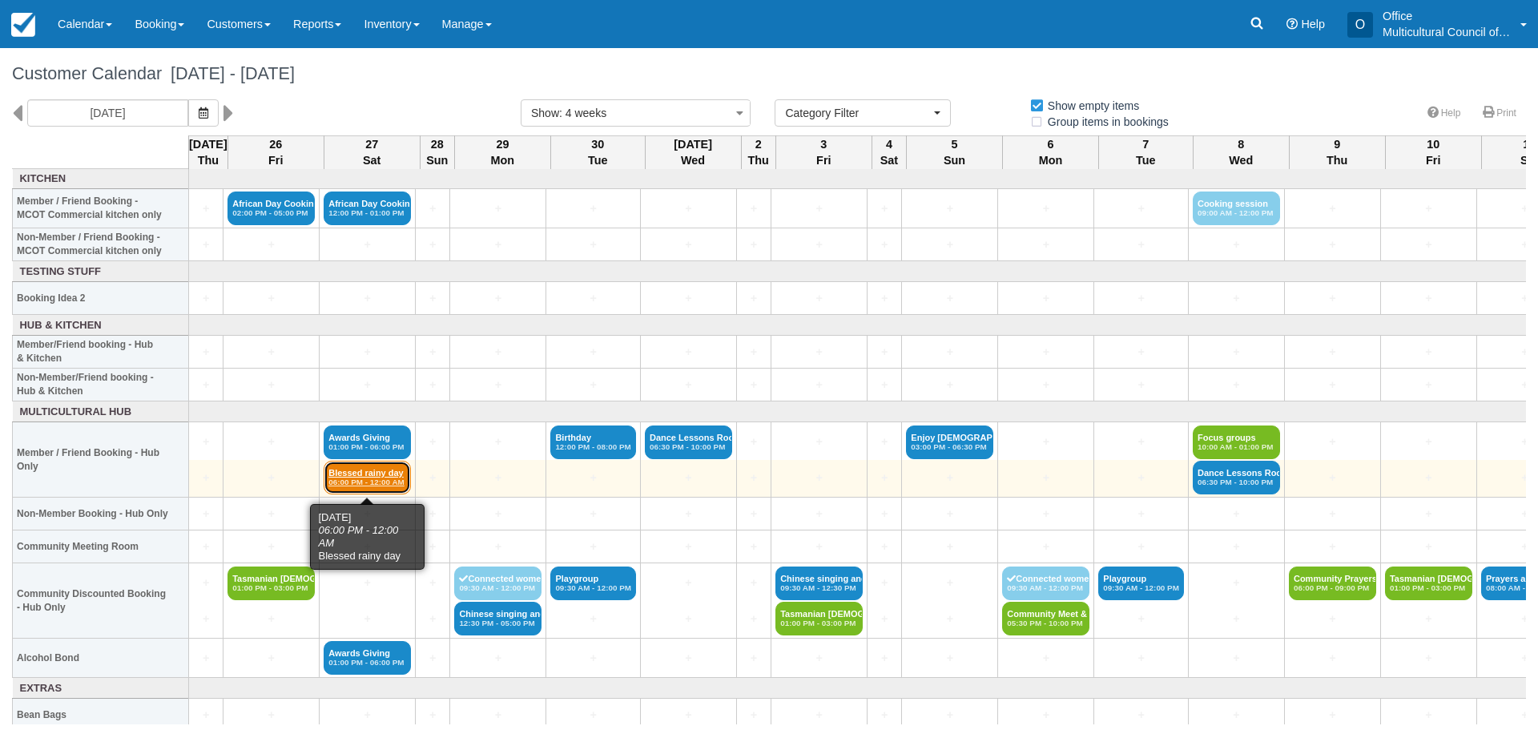
click at [355, 477] on em "06:00 PM - 12:00 AM" at bounding box center [367, 482] width 78 height 10
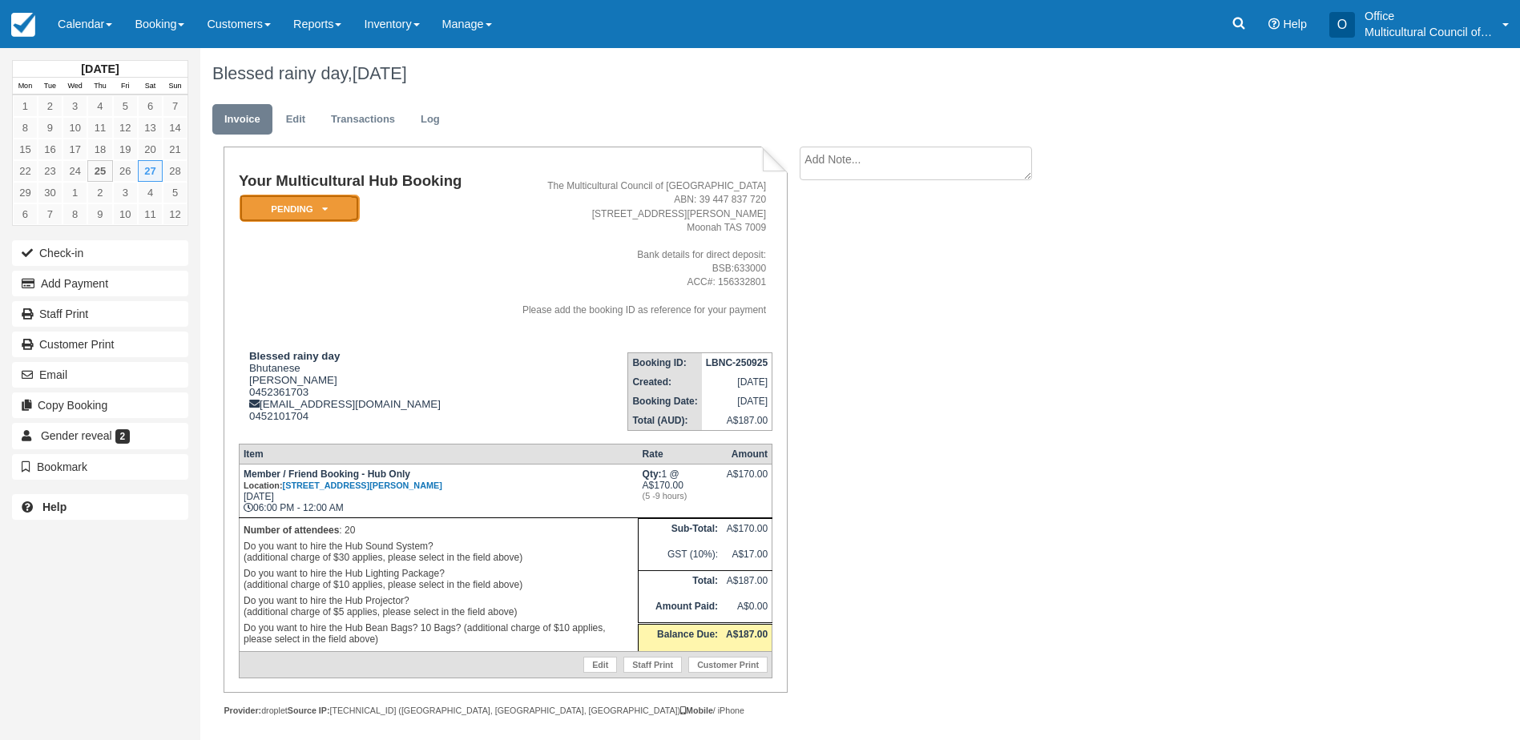
click at [308, 211] on em "Pending" at bounding box center [300, 209] width 120 height 28
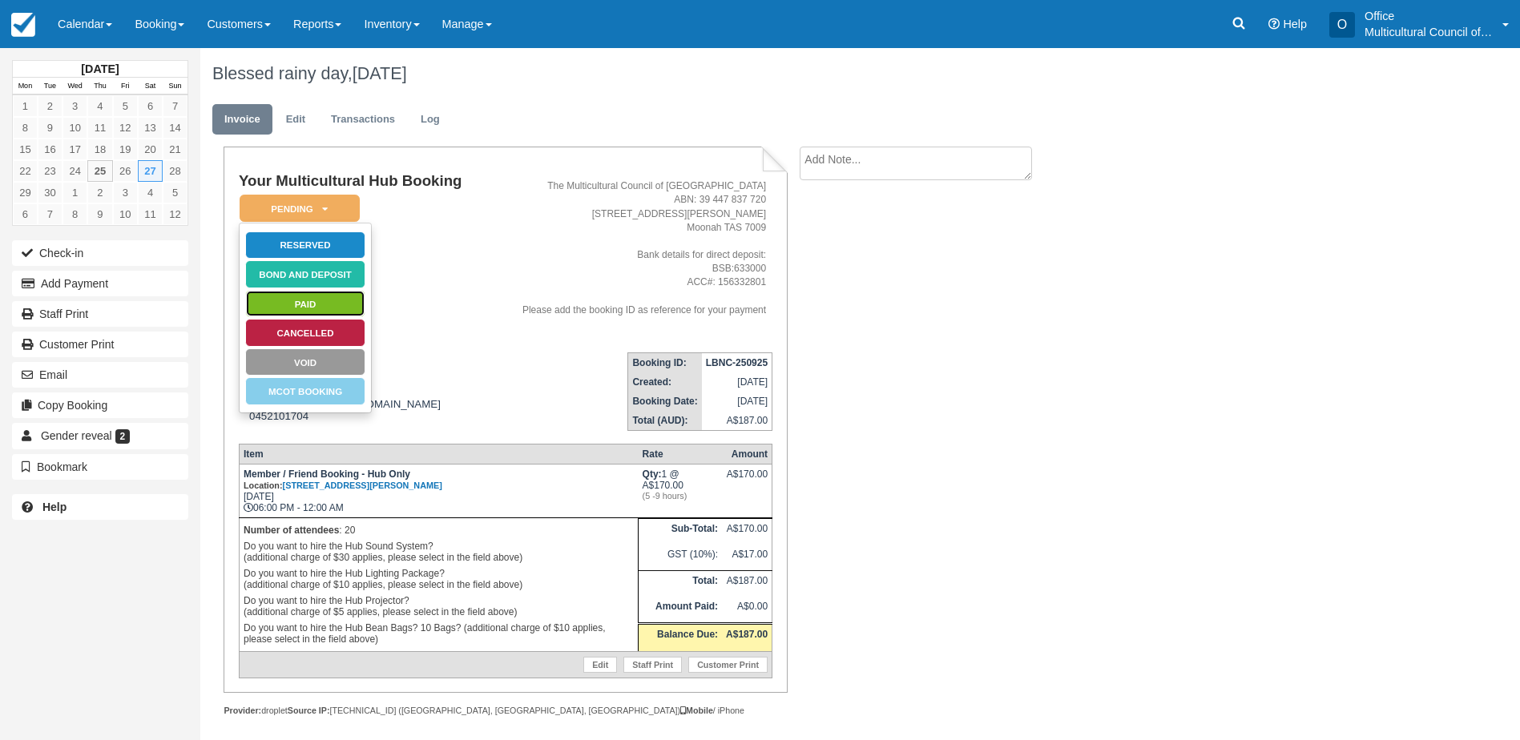
click at [313, 300] on link "Paid" at bounding box center [305, 304] width 120 height 28
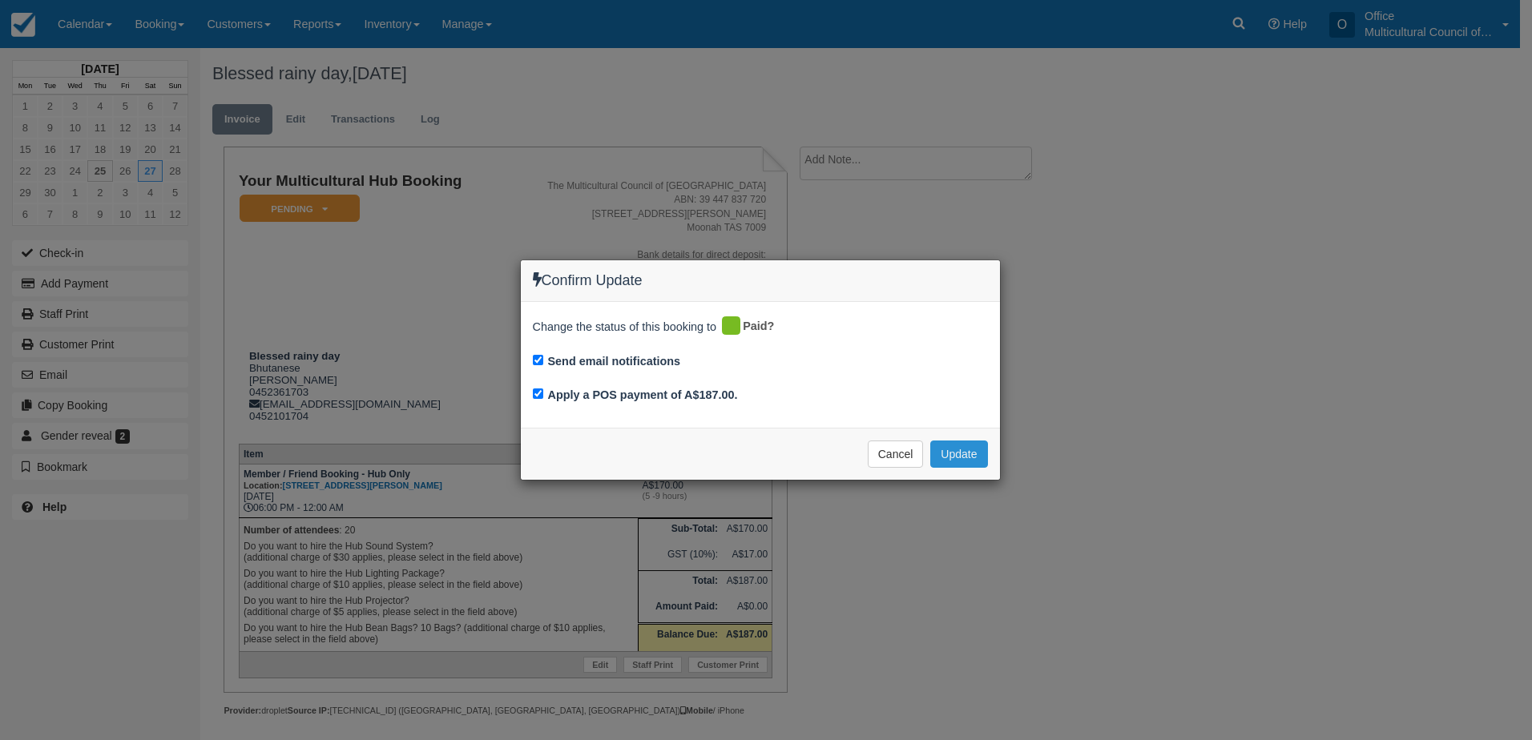
click at [950, 466] on button "Update" at bounding box center [958, 454] width 57 height 27
click at [857, 163] on div "Confirm Update Change the status of this booking to Paid? Send email notificati…" at bounding box center [766, 370] width 1532 height 740
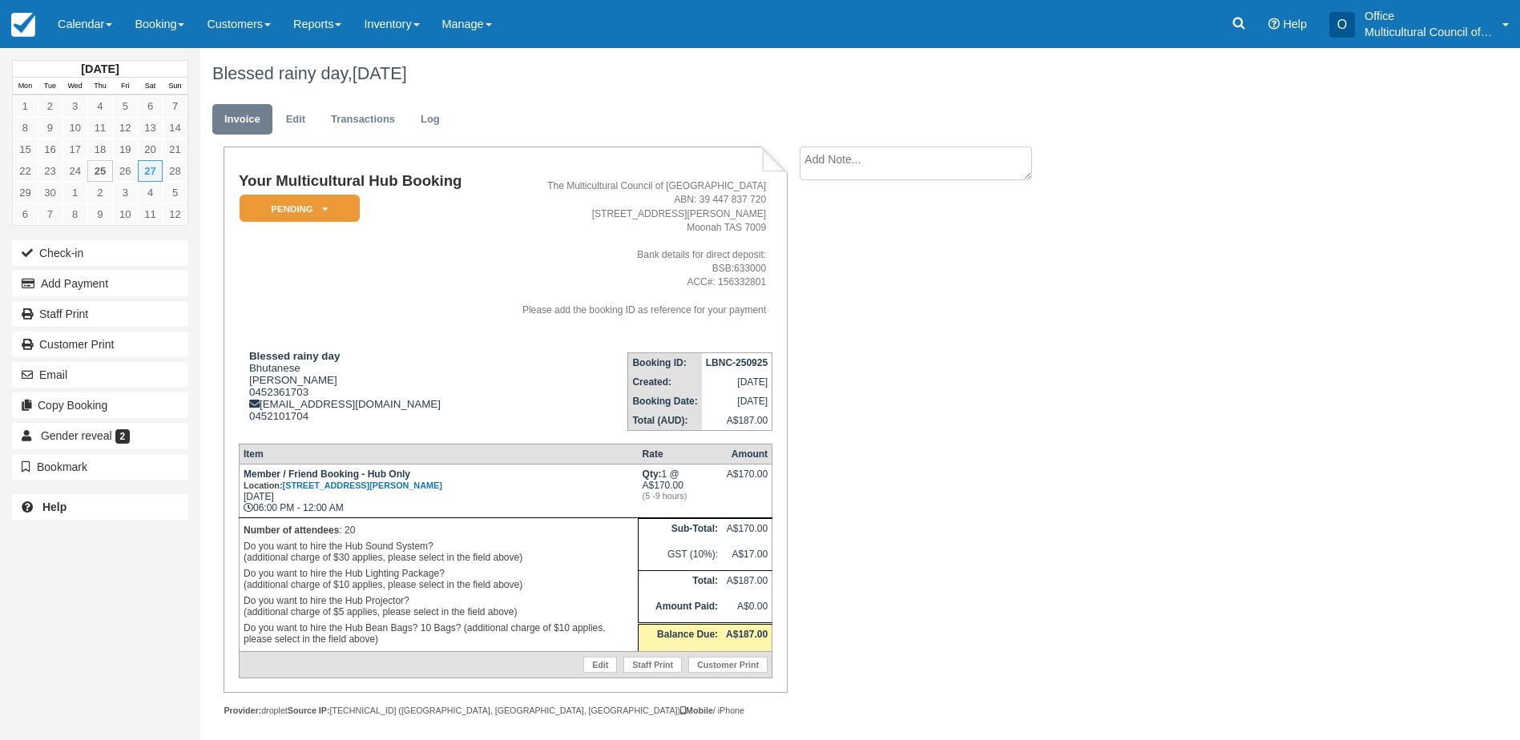
click at [858, 159] on textarea at bounding box center [916, 164] width 232 height 34
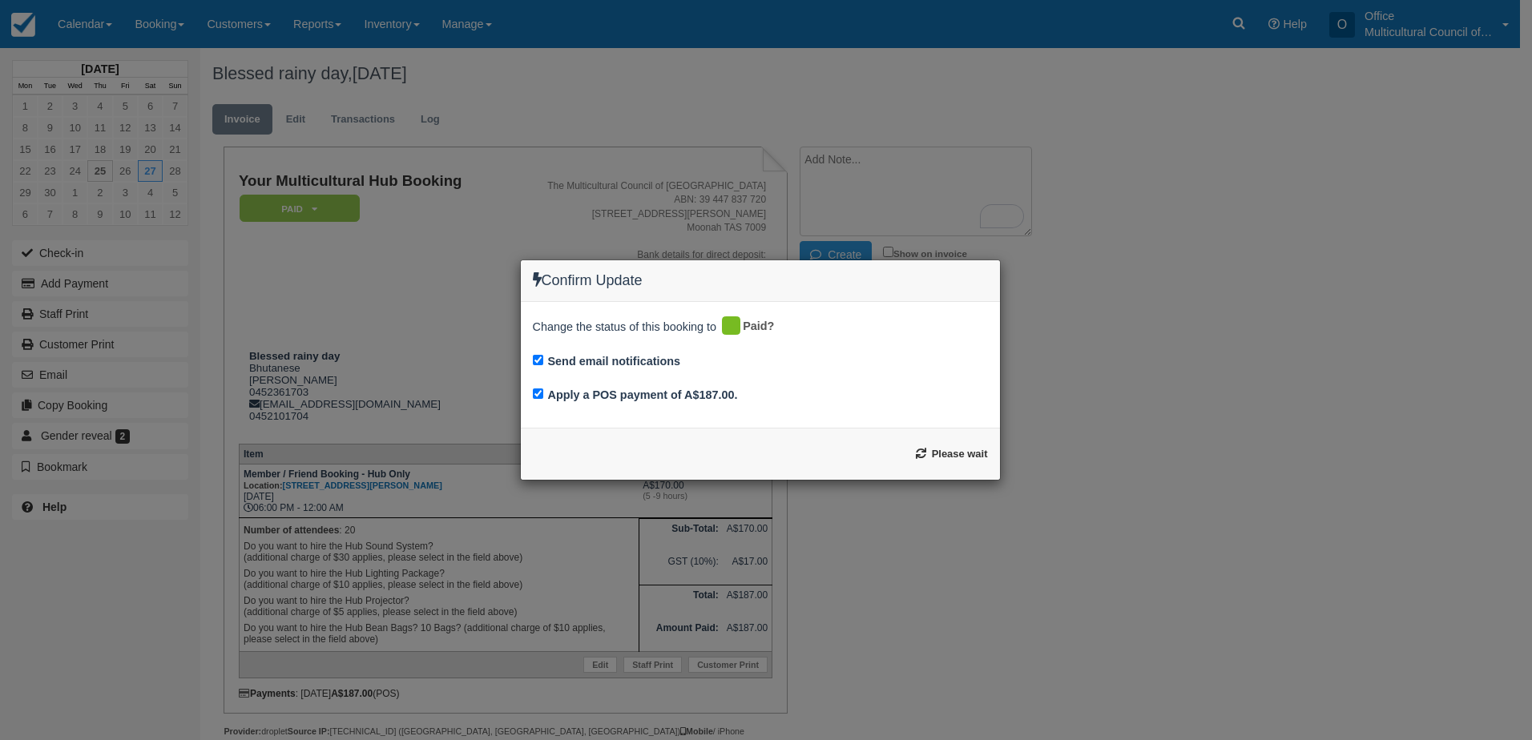
click at [843, 256] on div "Confirm Update Change the status of this booking to Paid? Send email notificati…" at bounding box center [766, 370] width 1532 height 740
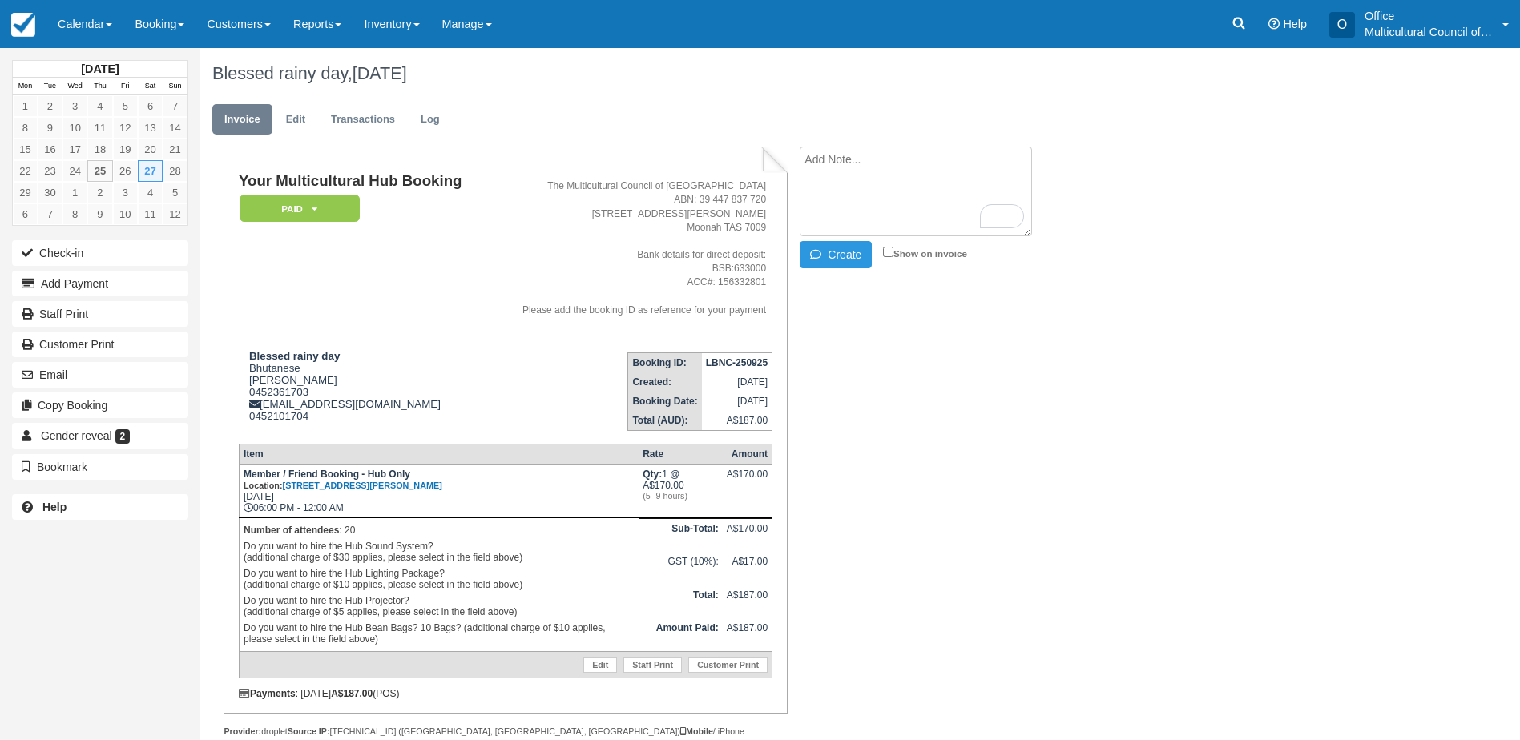
click at [869, 167] on textarea "To enrich screen reader interactions, please activate Accessibility in Grammarl…" at bounding box center [916, 192] width 232 height 90
type textarea "done induction Key 7"
click at [836, 254] on button "Create" at bounding box center [836, 254] width 72 height 27
click at [713, 663] on link "Customer Print" at bounding box center [727, 665] width 79 height 16
click at [62, 21] on link "Calendar" at bounding box center [84, 24] width 77 height 48
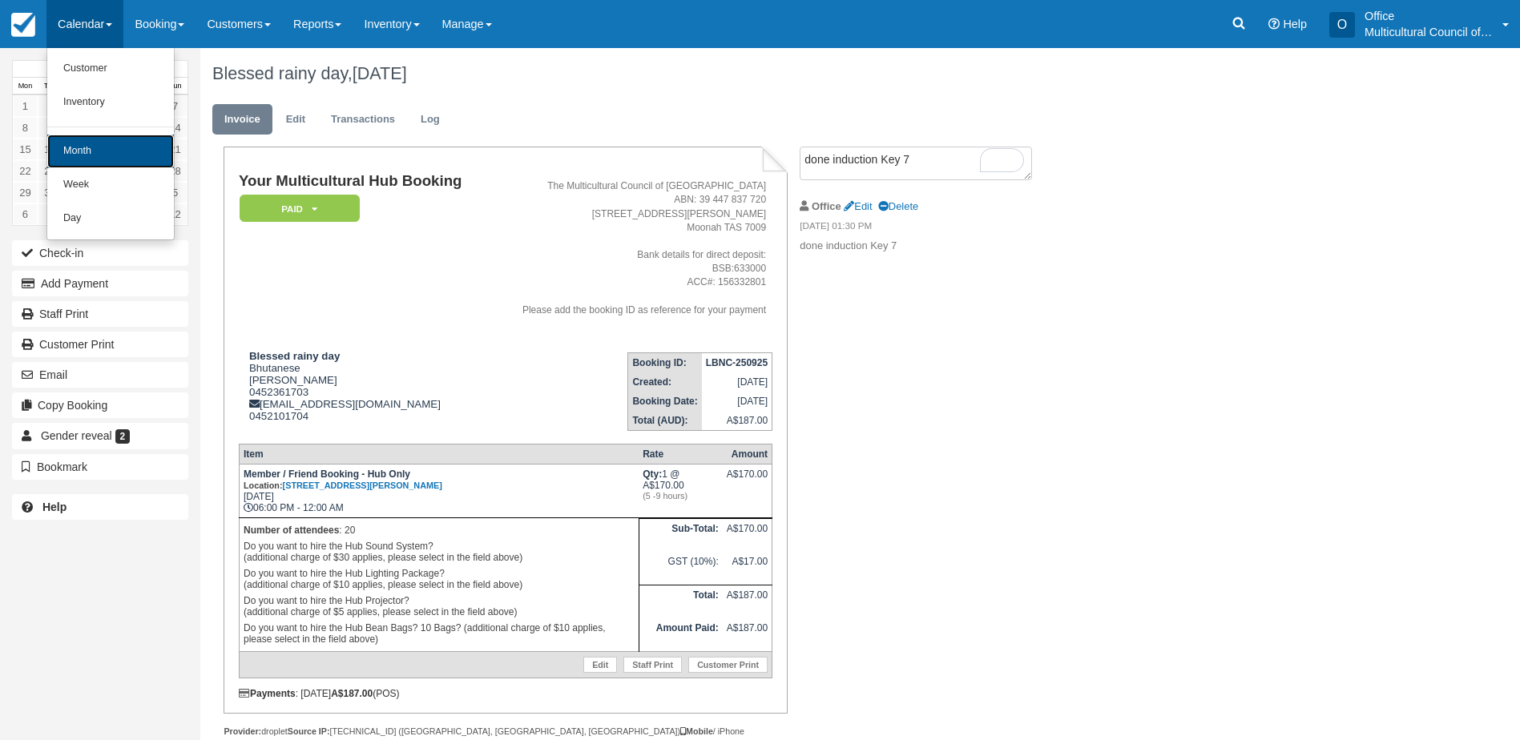
click at [104, 156] on link "Month" at bounding box center [110, 152] width 127 height 34
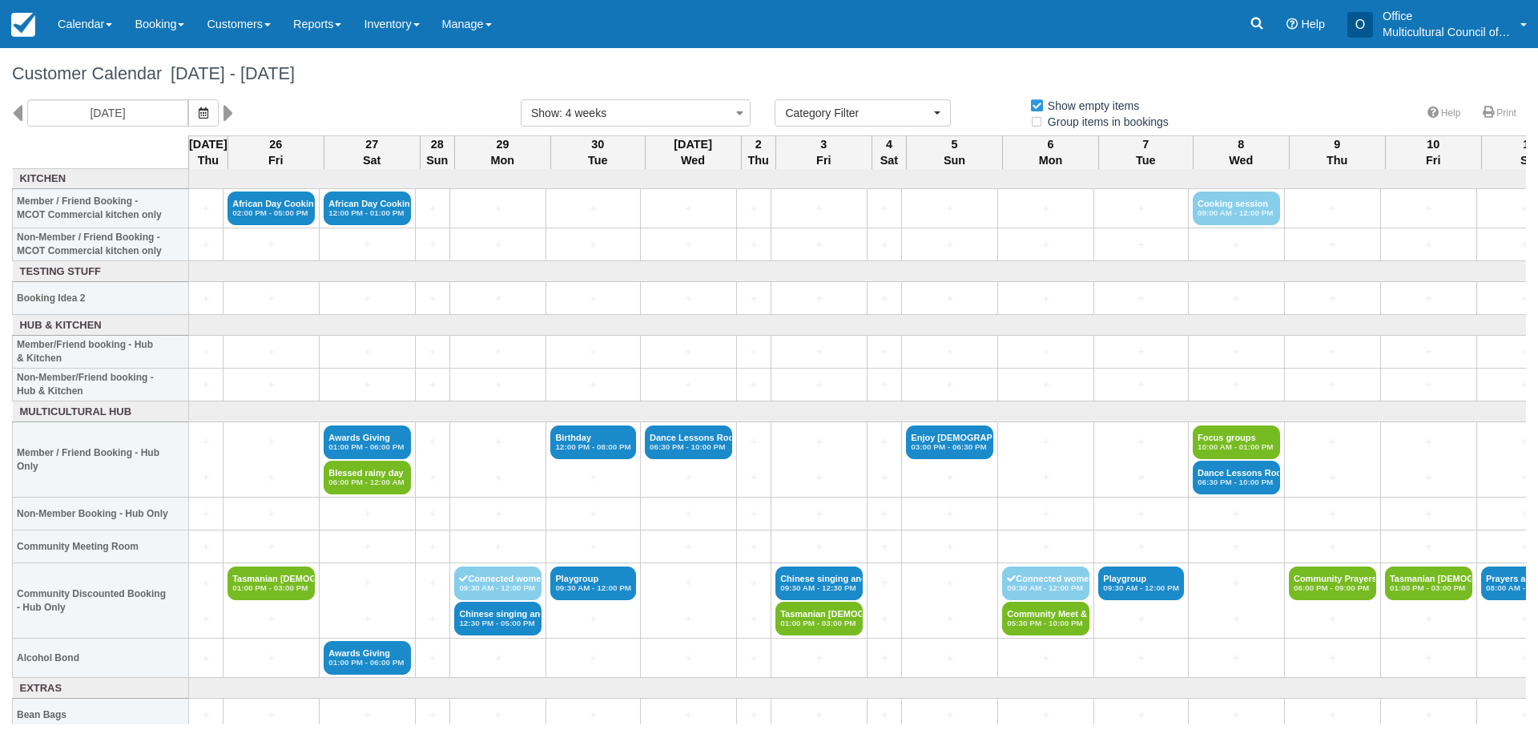
select select
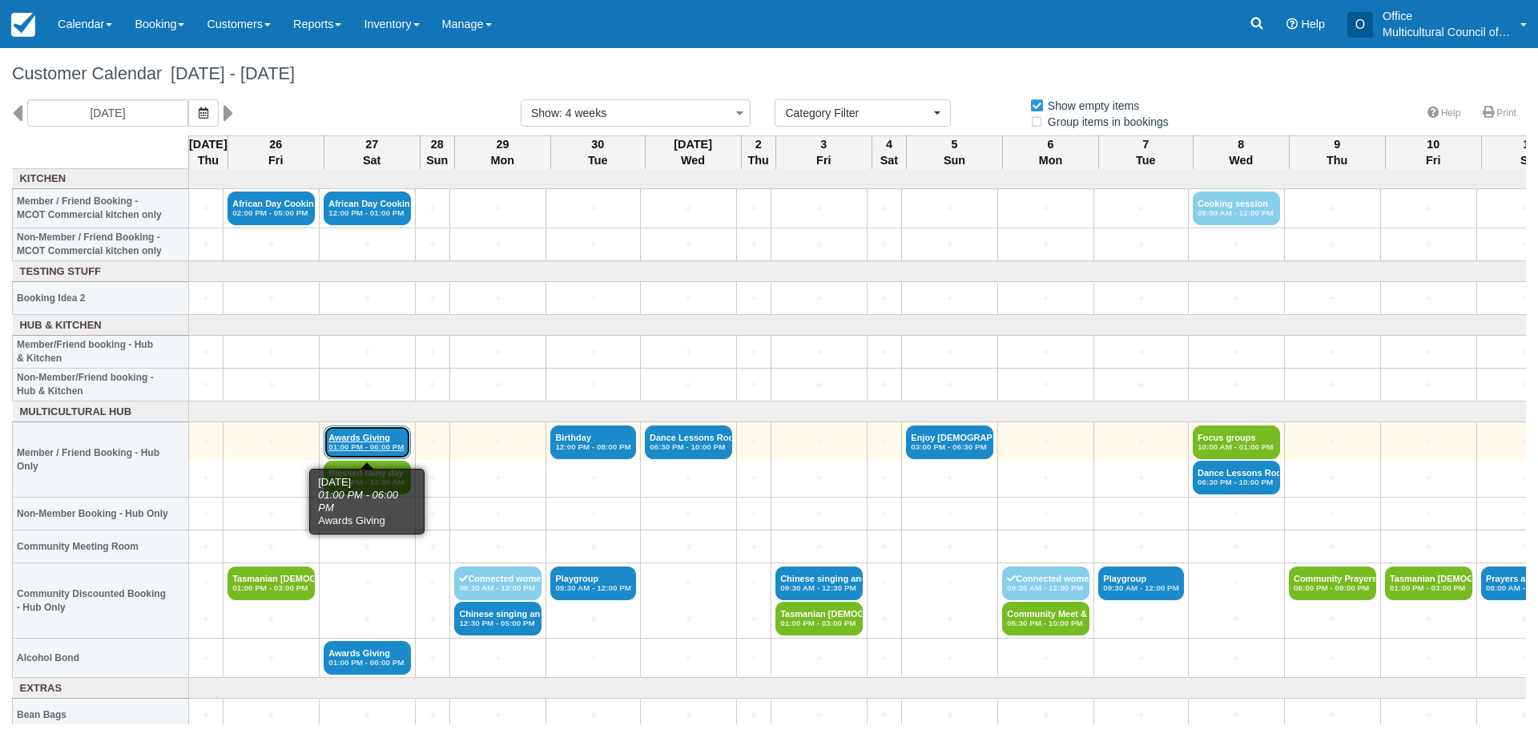
click at [384, 441] on link "Awards Giving 01:00 PM - 06:00 PM" at bounding box center [367, 442] width 87 height 34
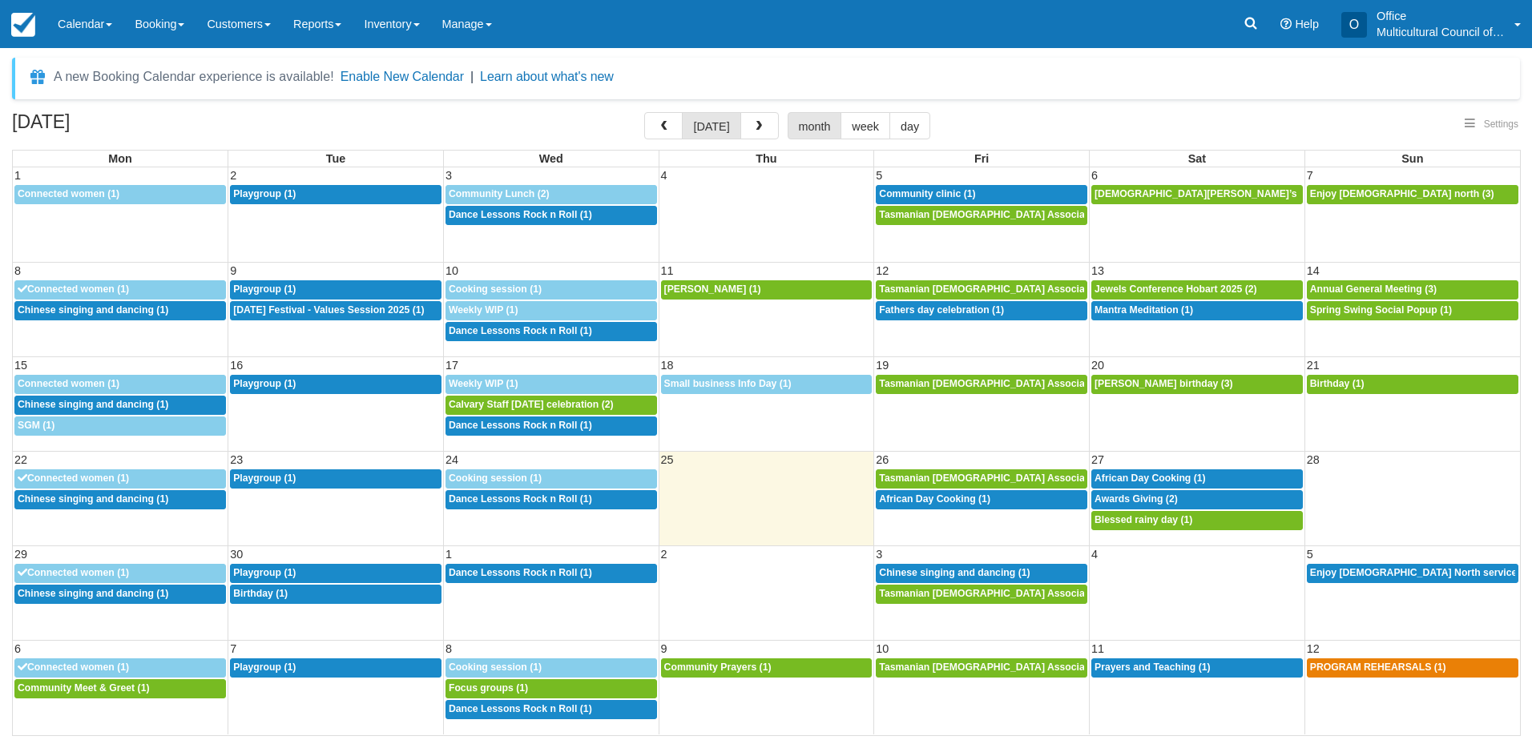
select select
click at [1013, 502] on div "2p African Day Cooking (1)" at bounding box center [981, 500] width 205 height 13
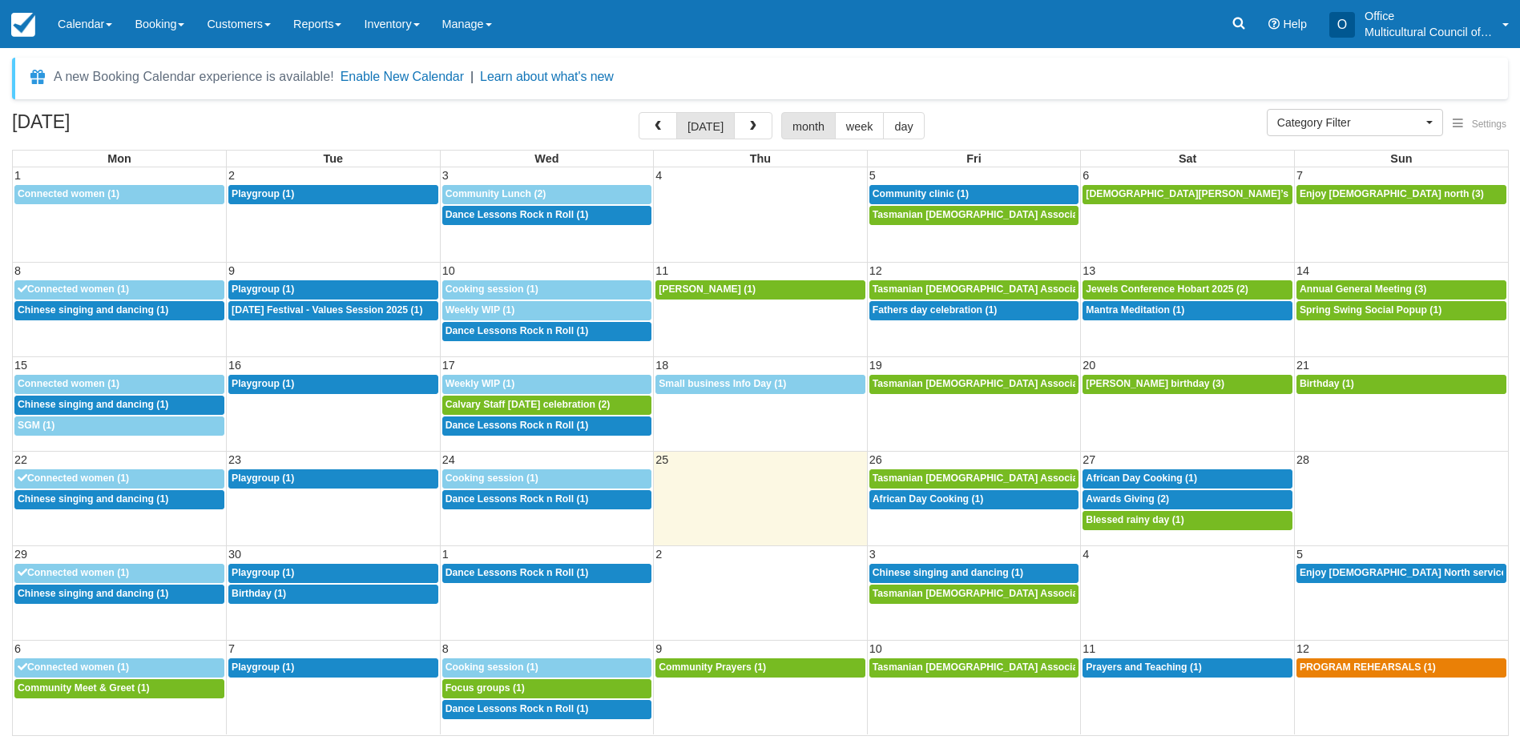
select select
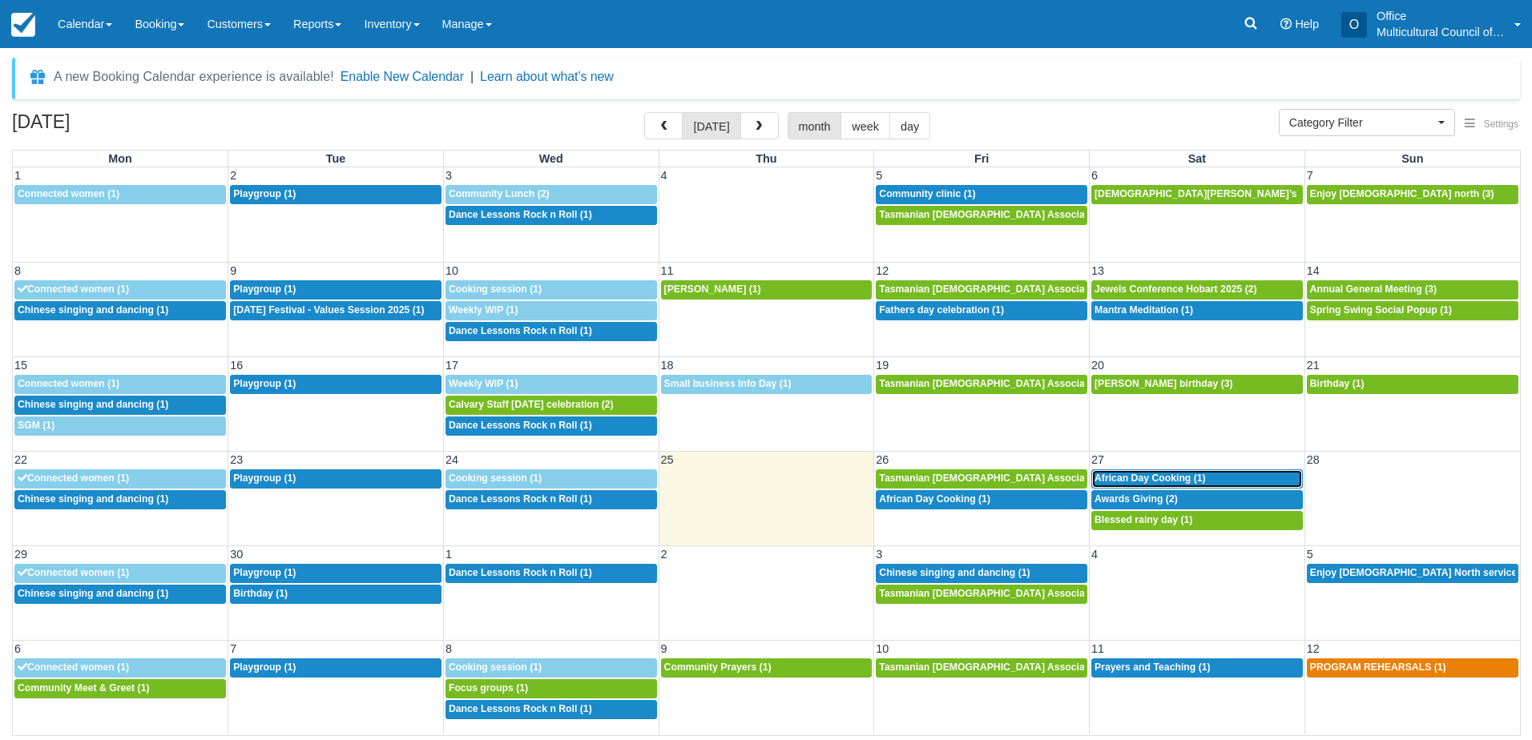
click at [1156, 472] on link "12p African Day Cooking (1)" at bounding box center [1197, 478] width 212 height 19
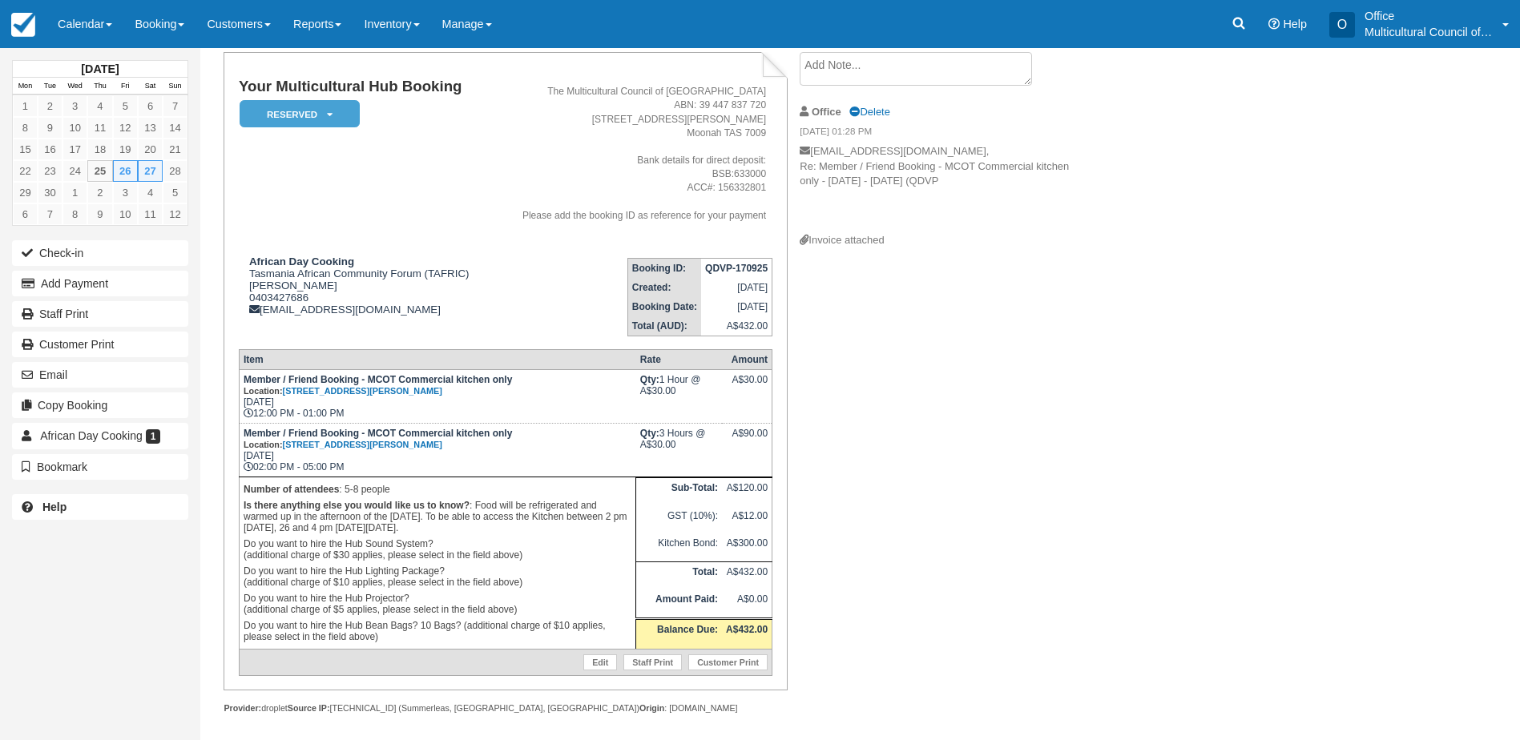
scroll to position [103, 0]
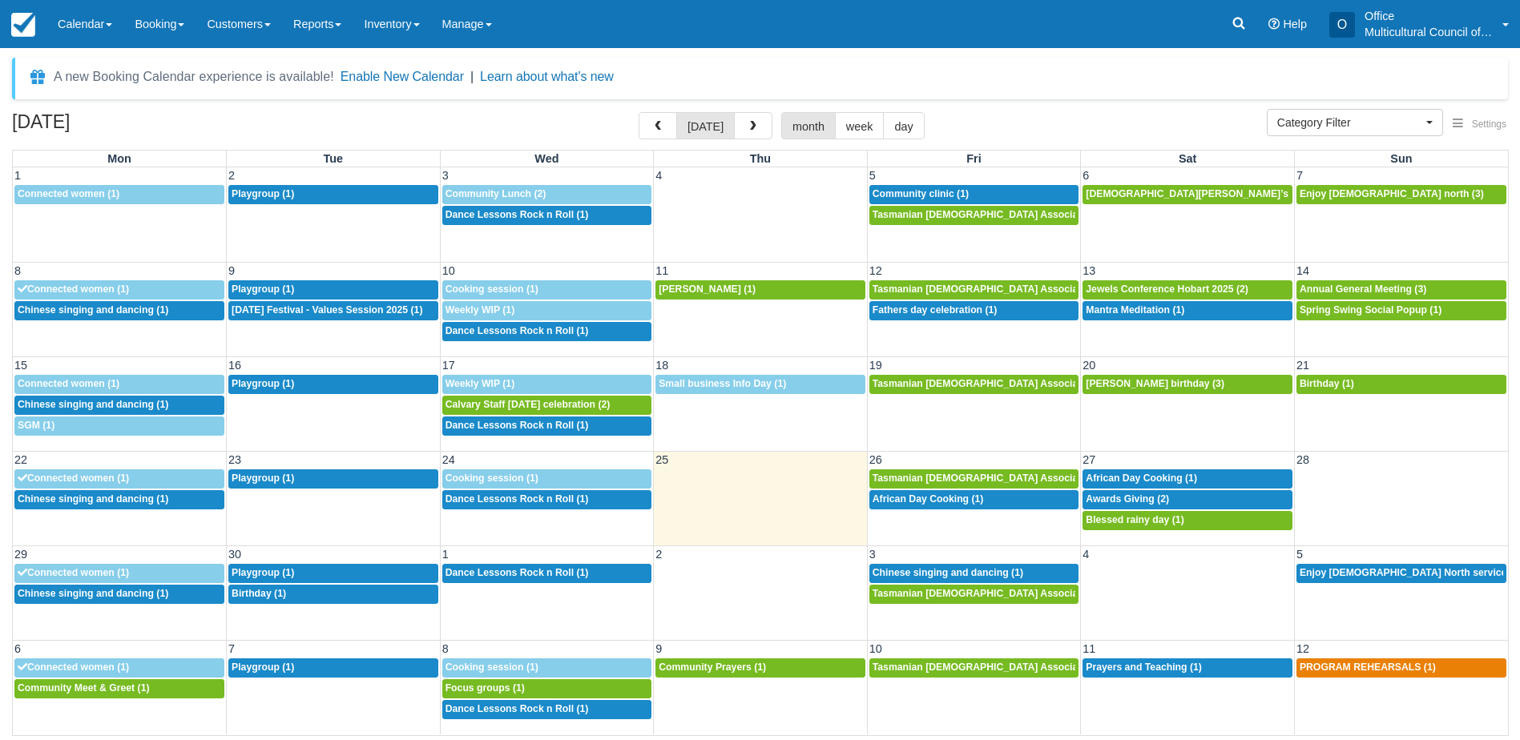
select select
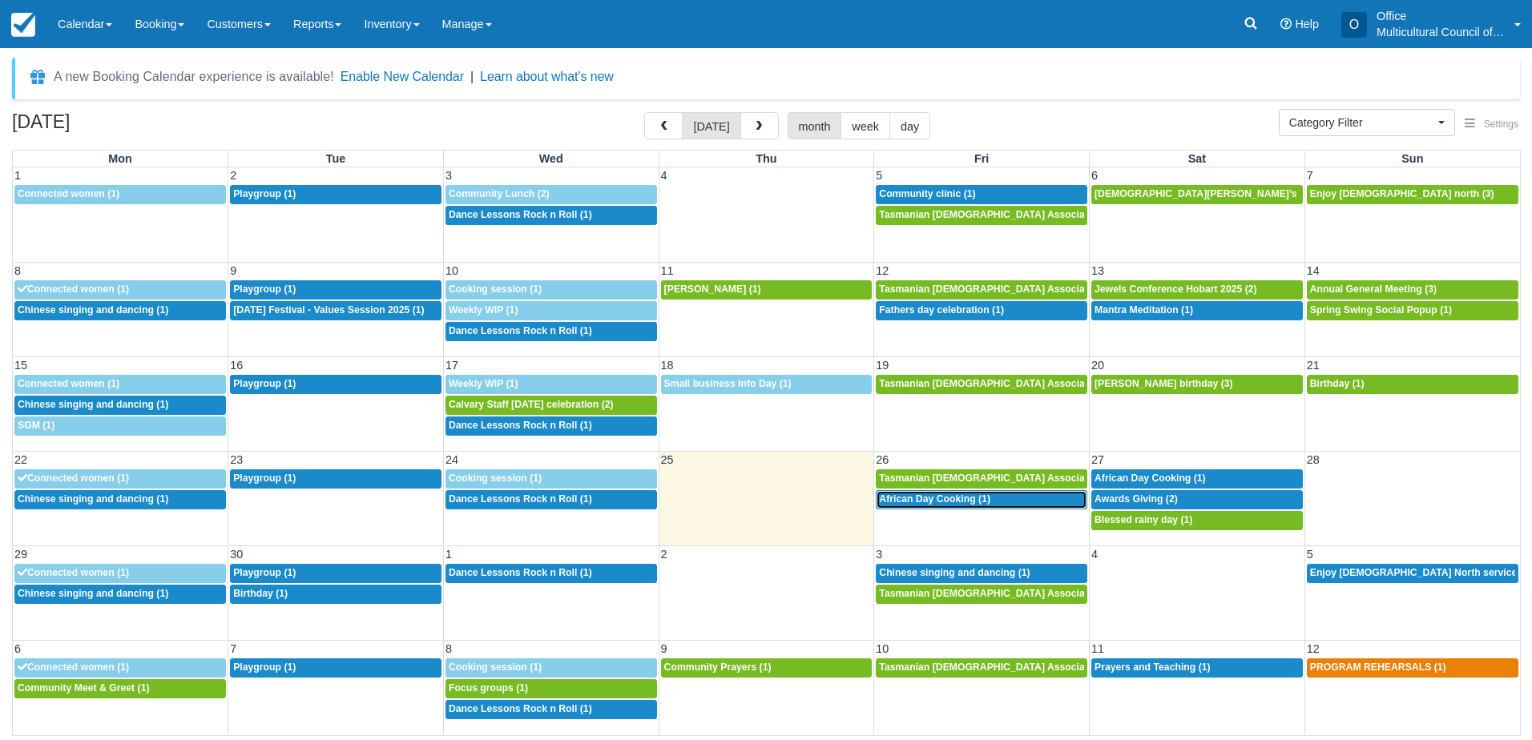
click at [1007, 505] on div "2p African Day Cooking (1)" at bounding box center [981, 500] width 205 height 13
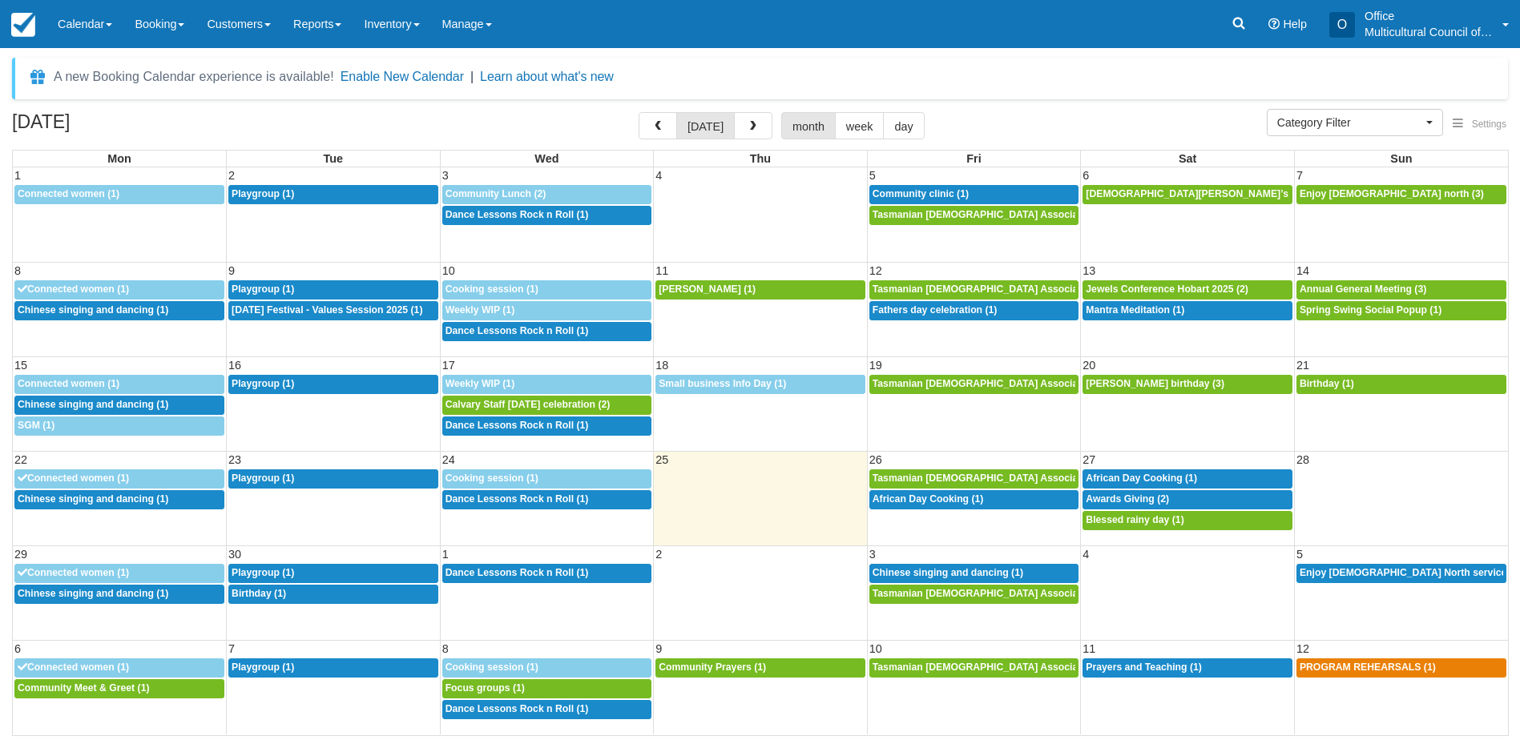
select select
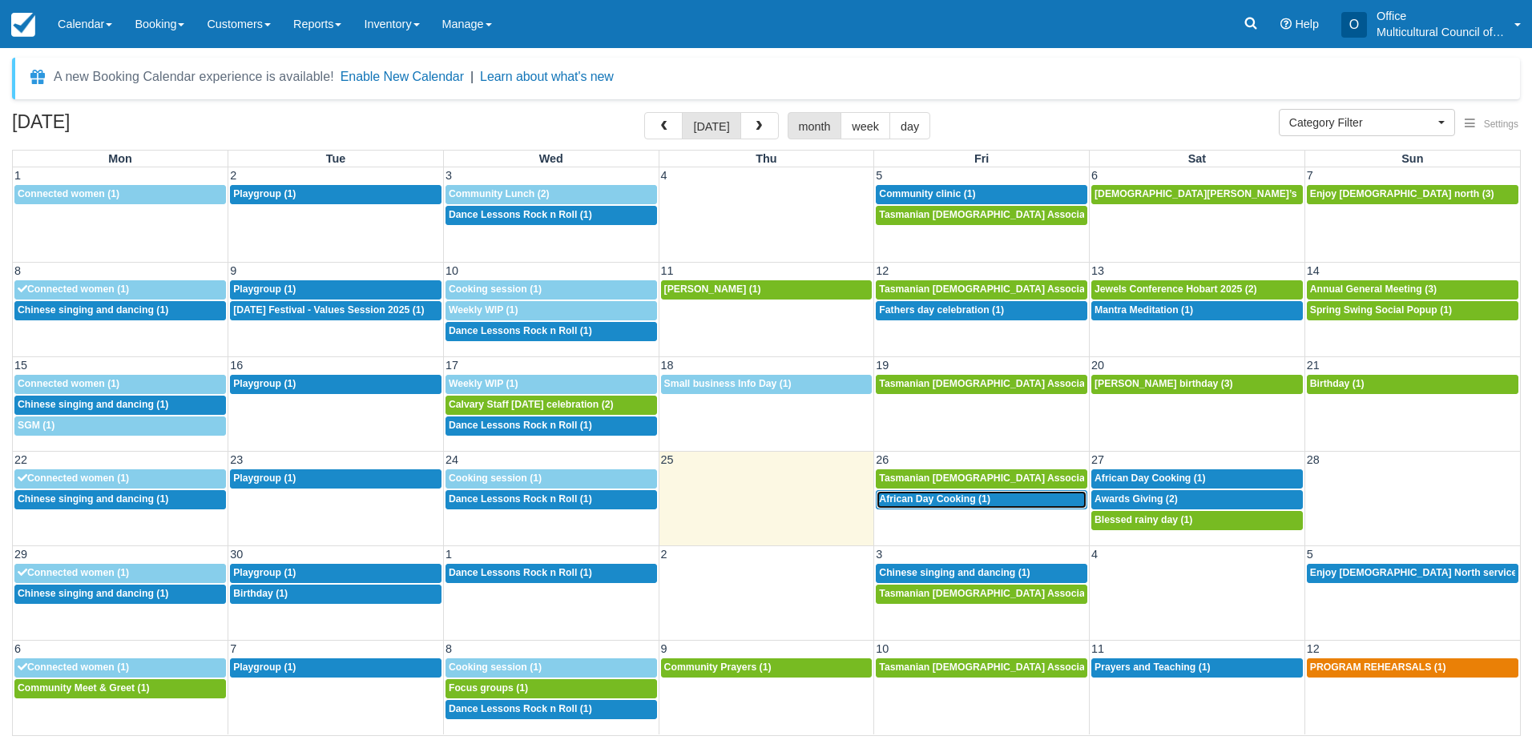
click at [967, 503] on span "African Day Cooking (1)" at bounding box center [934, 499] width 111 height 11
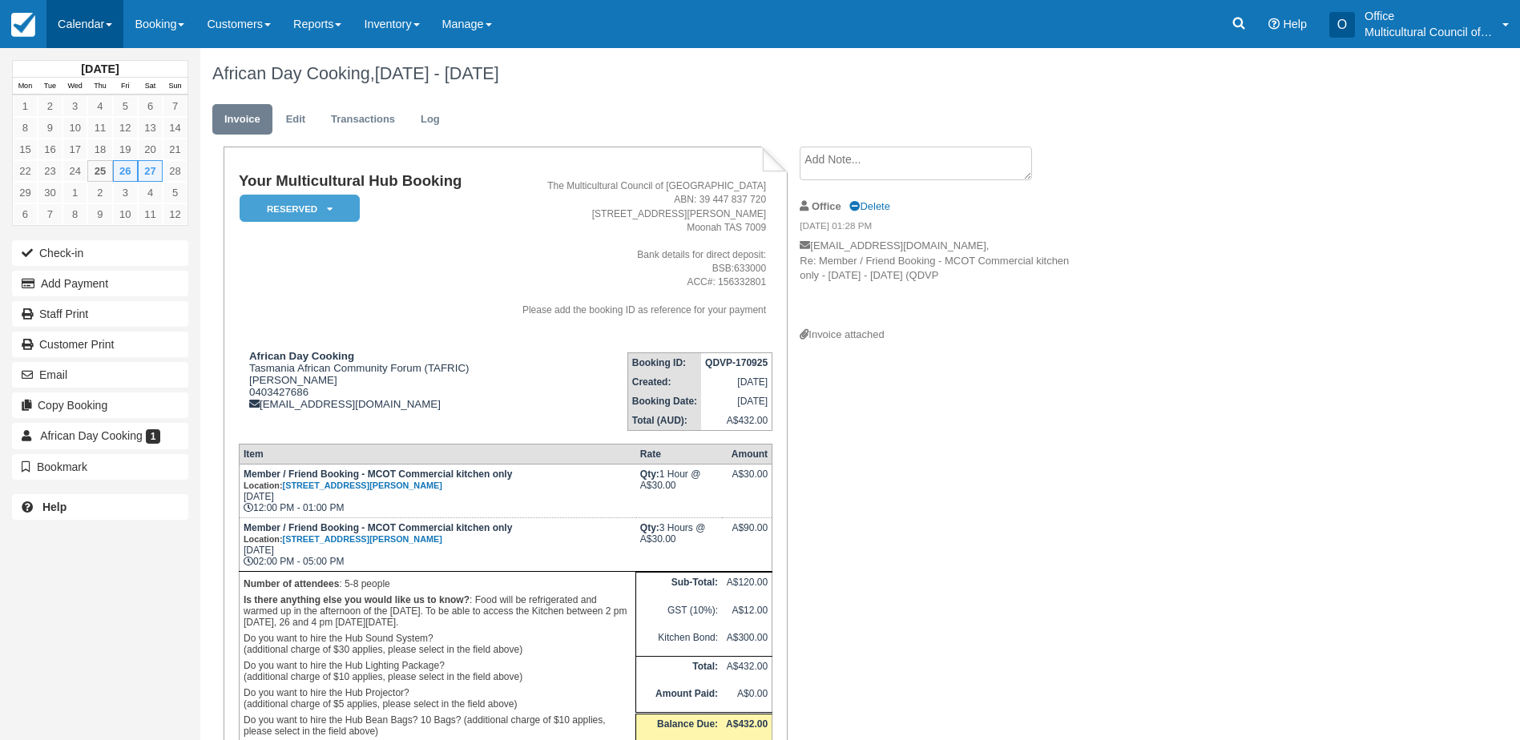
click at [82, 14] on link "Calendar" at bounding box center [84, 24] width 77 height 48
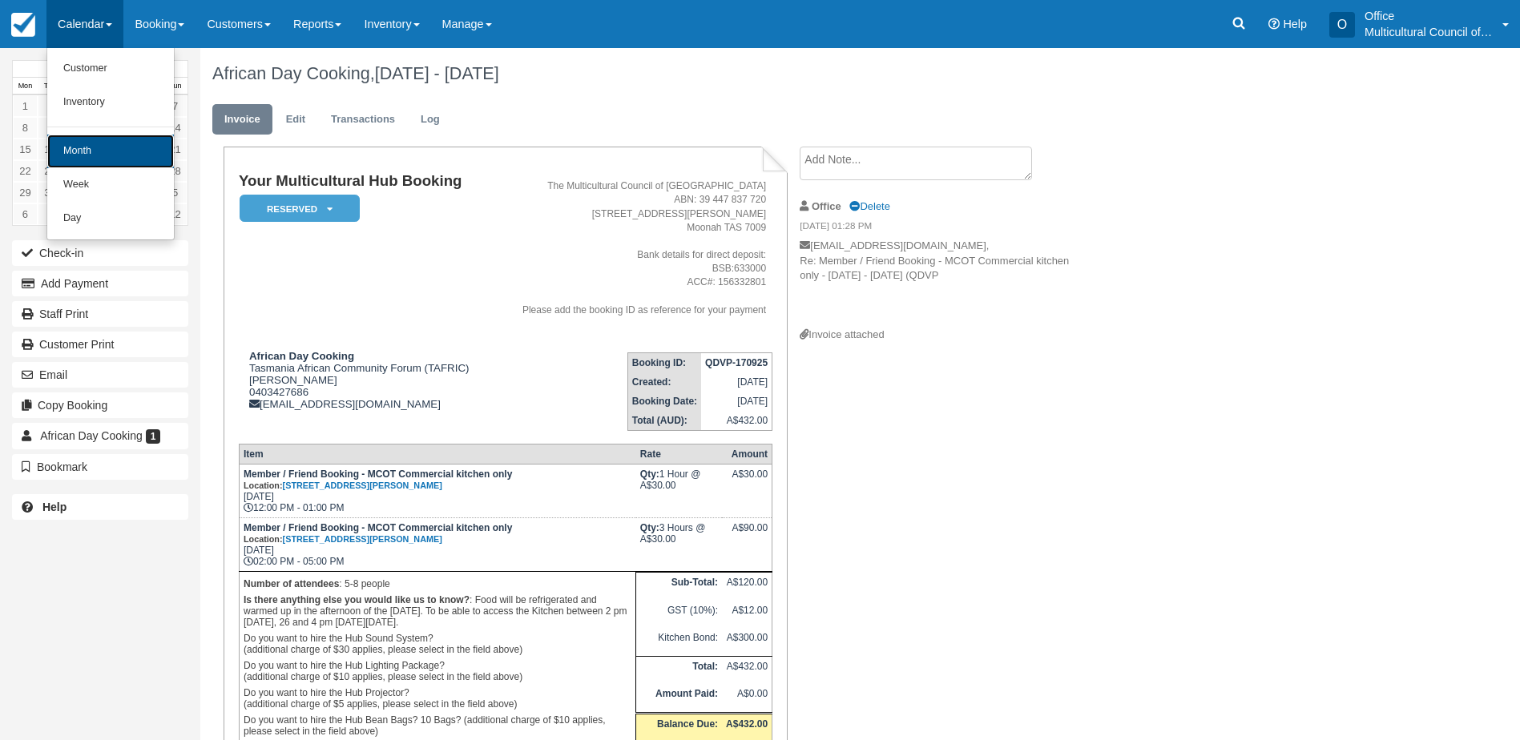
click at [120, 148] on link "Month" at bounding box center [110, 152] width 127 height 34
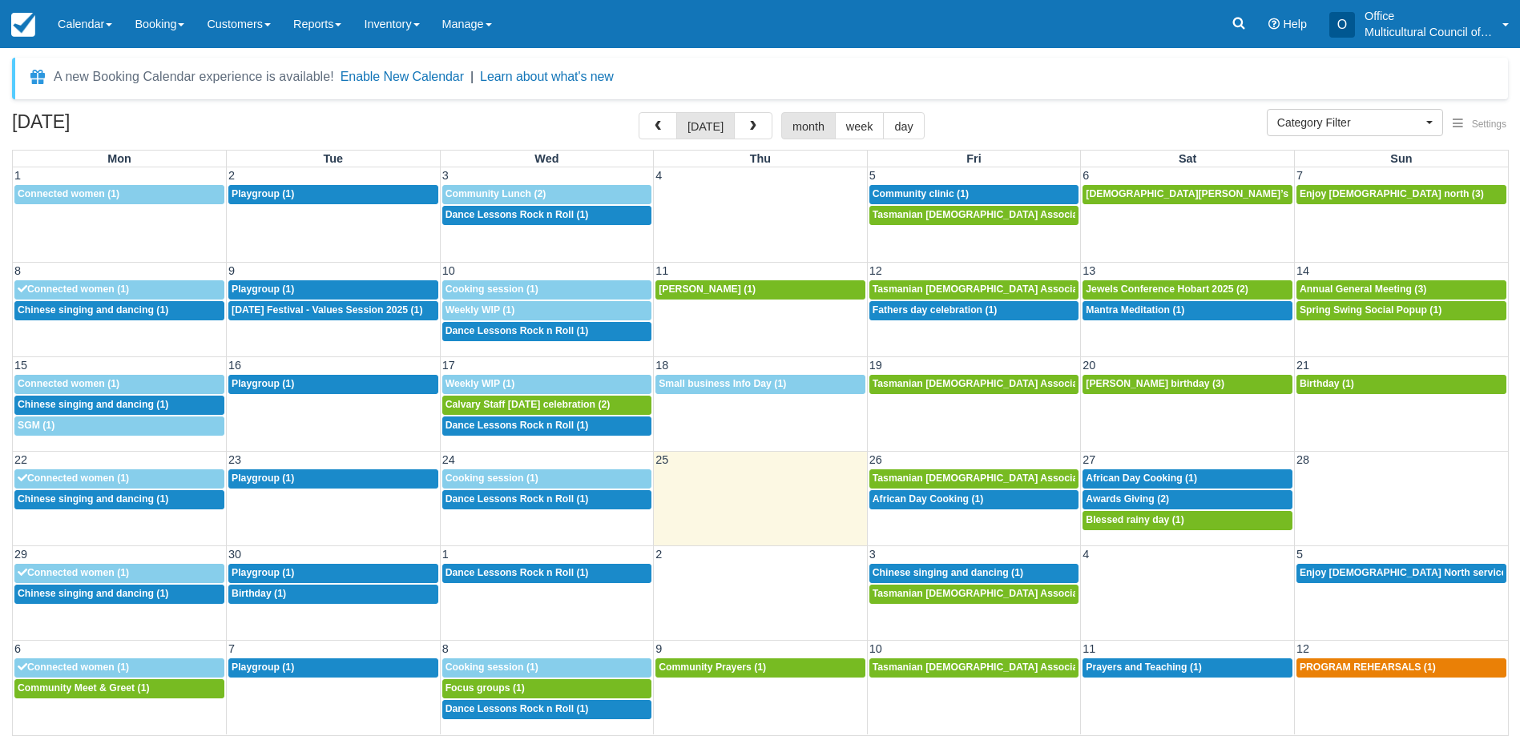
select select
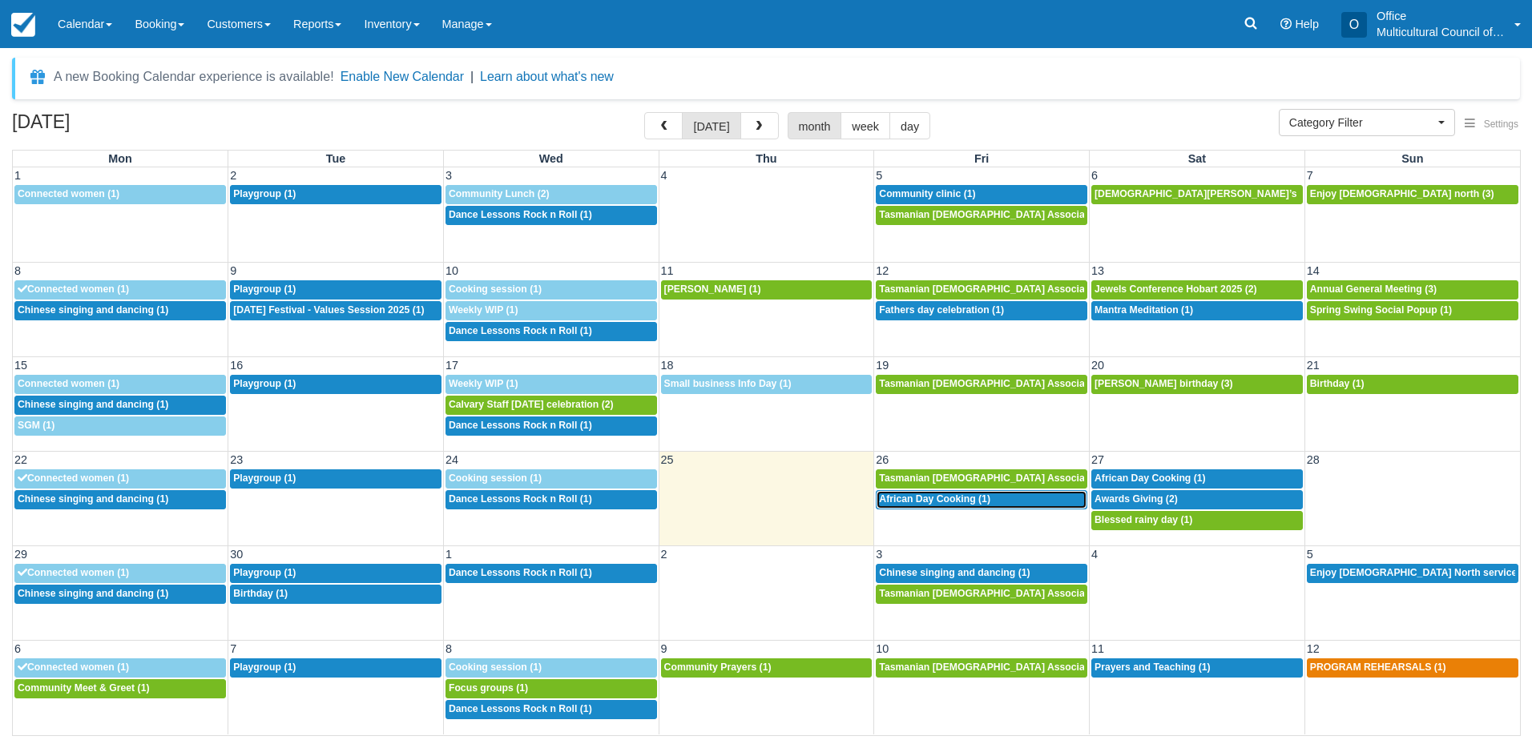
drag, startPoint x: 985, startPoint y: 506, endPoint x: 1034, endPoint y: 568, distance: 79.3
click at [985, 506] on div "2p African Day Cooking (1)" at bounding box center [981, 500] width 205 height 13
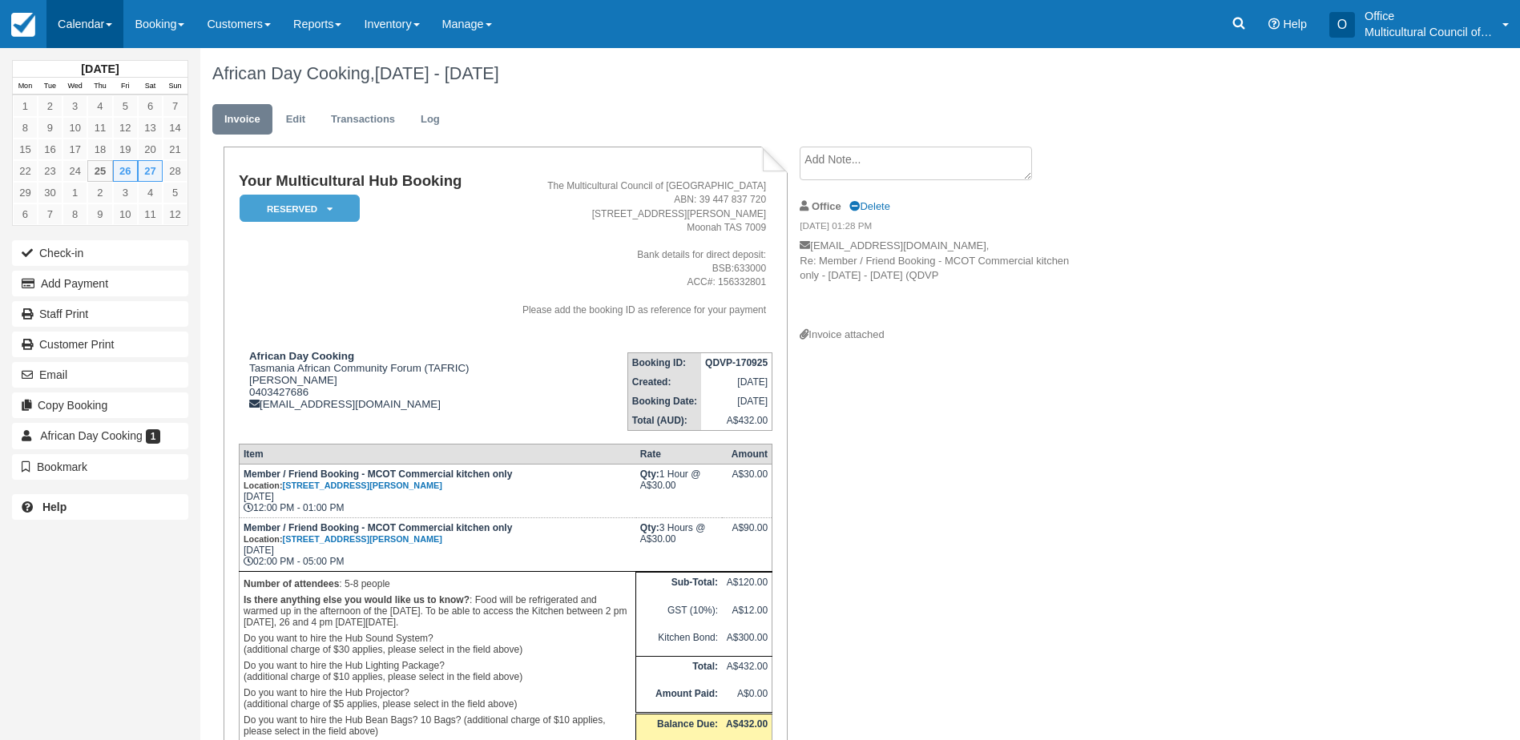
click at [82, 34] on link "Calendar" at bounding box center [84, 24] width 77 height 48
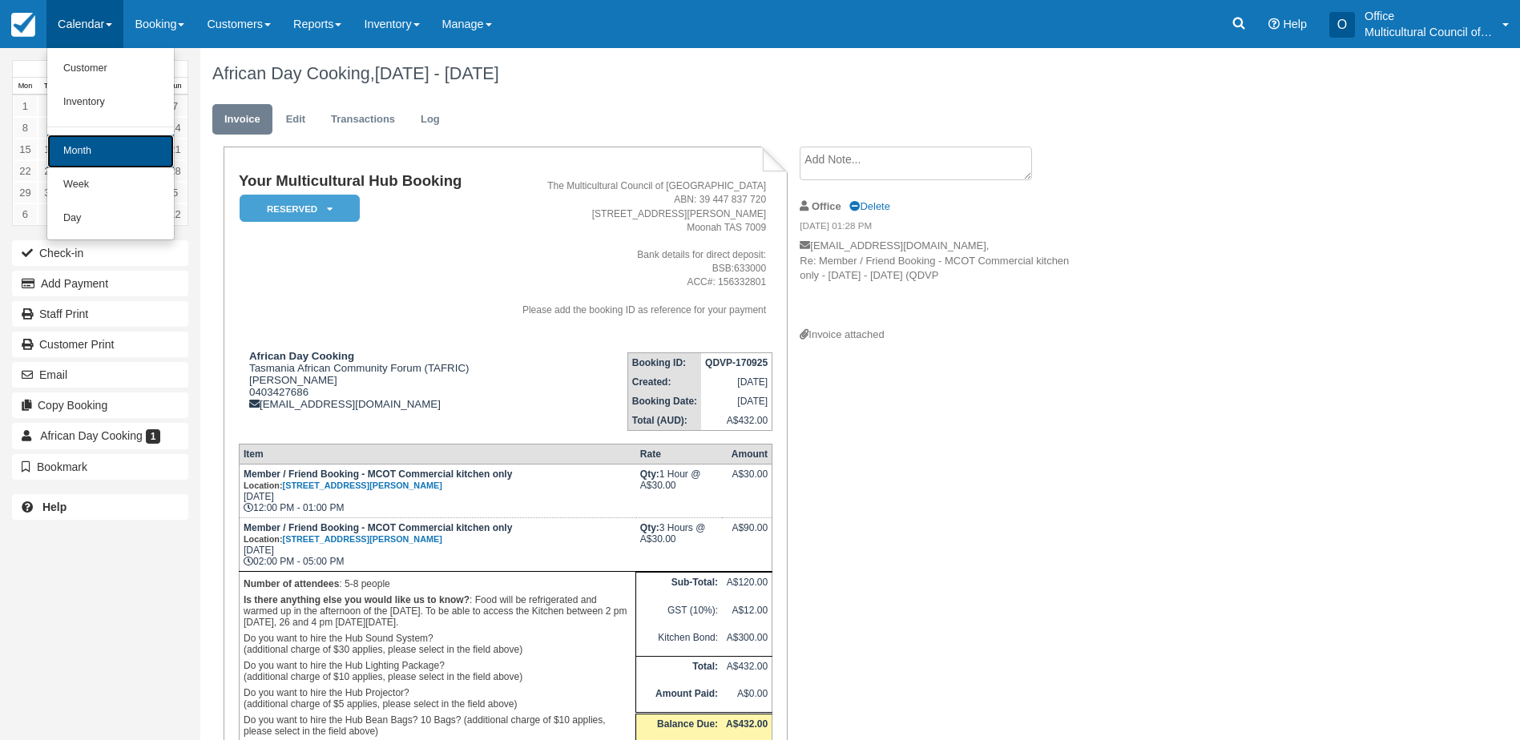
click at [97, 151] on link "Month" at bounding box center [110, 152] width 127 height 34
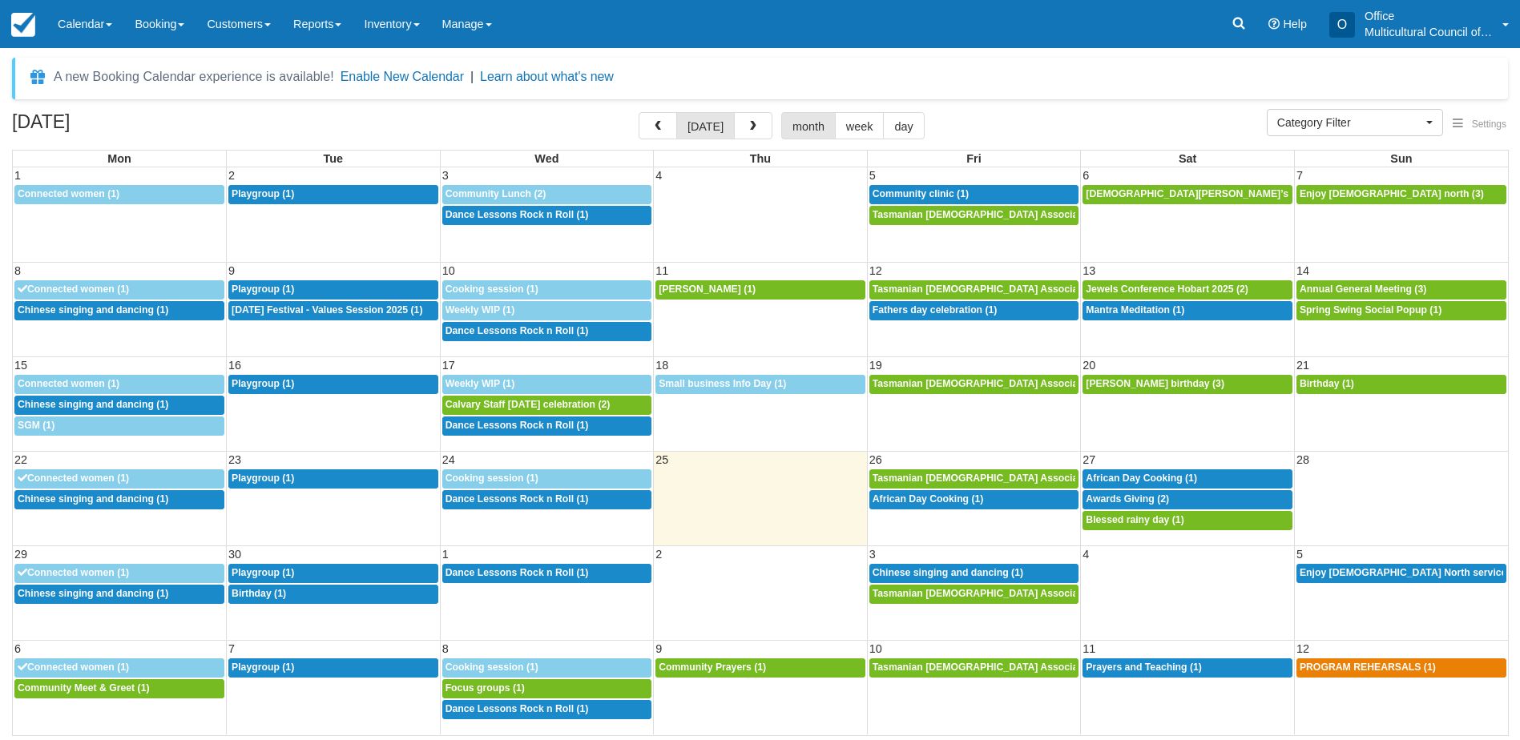
select select
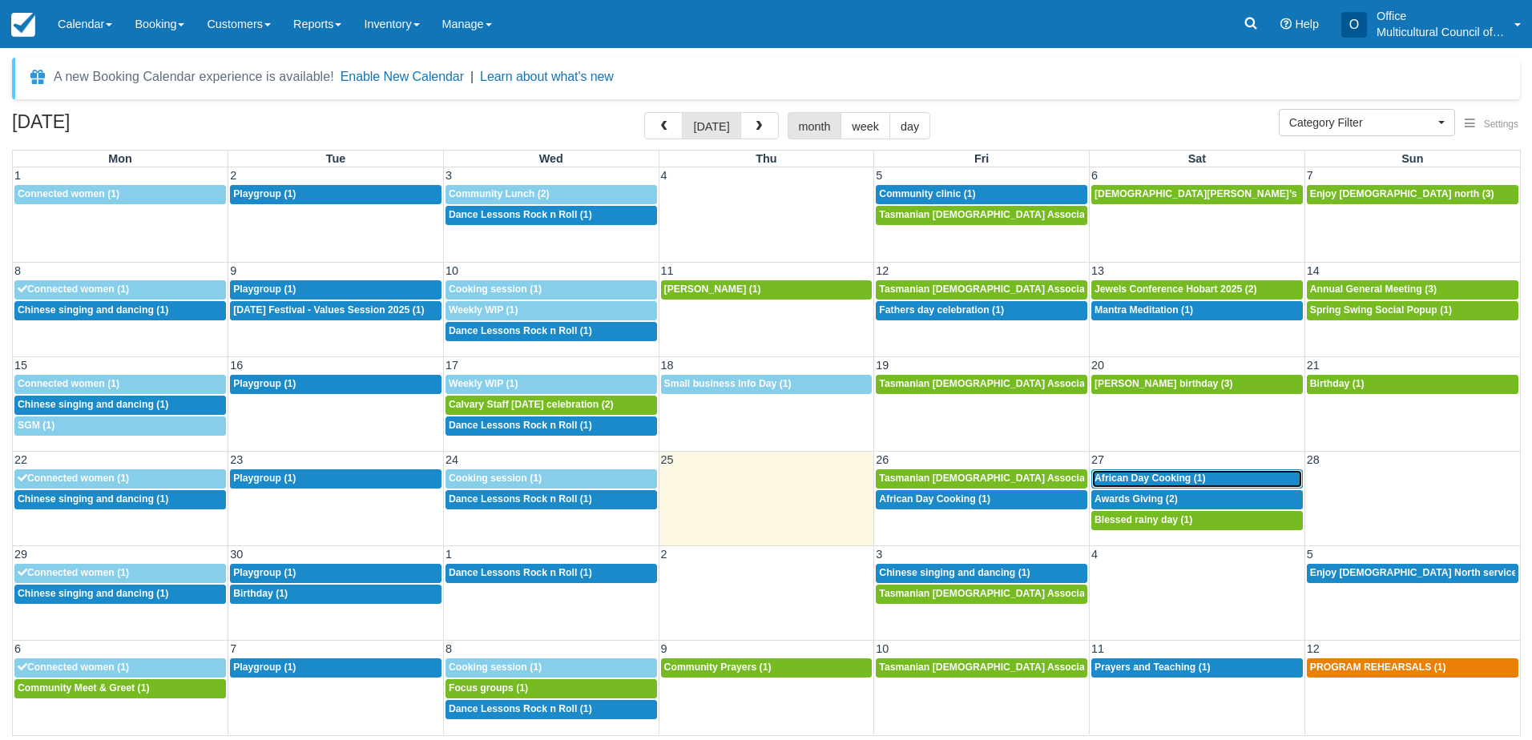
click at [1136, 473] on span "African Day Cooking (1)" at bounding box center [1149, 478] width 111 height 11
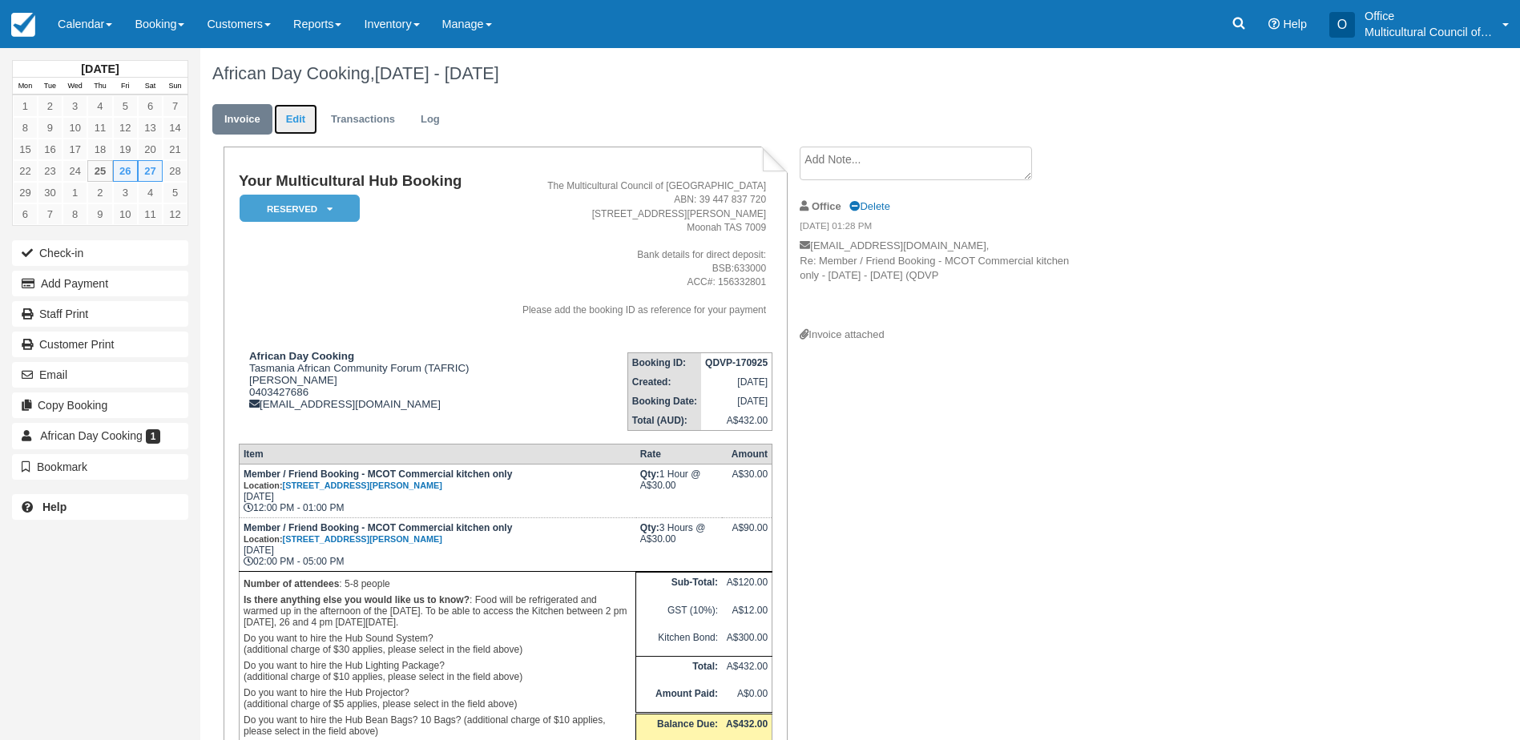
click at [303, 115] on link "Edit" at bounding box center [295, 119] width 43 height 31
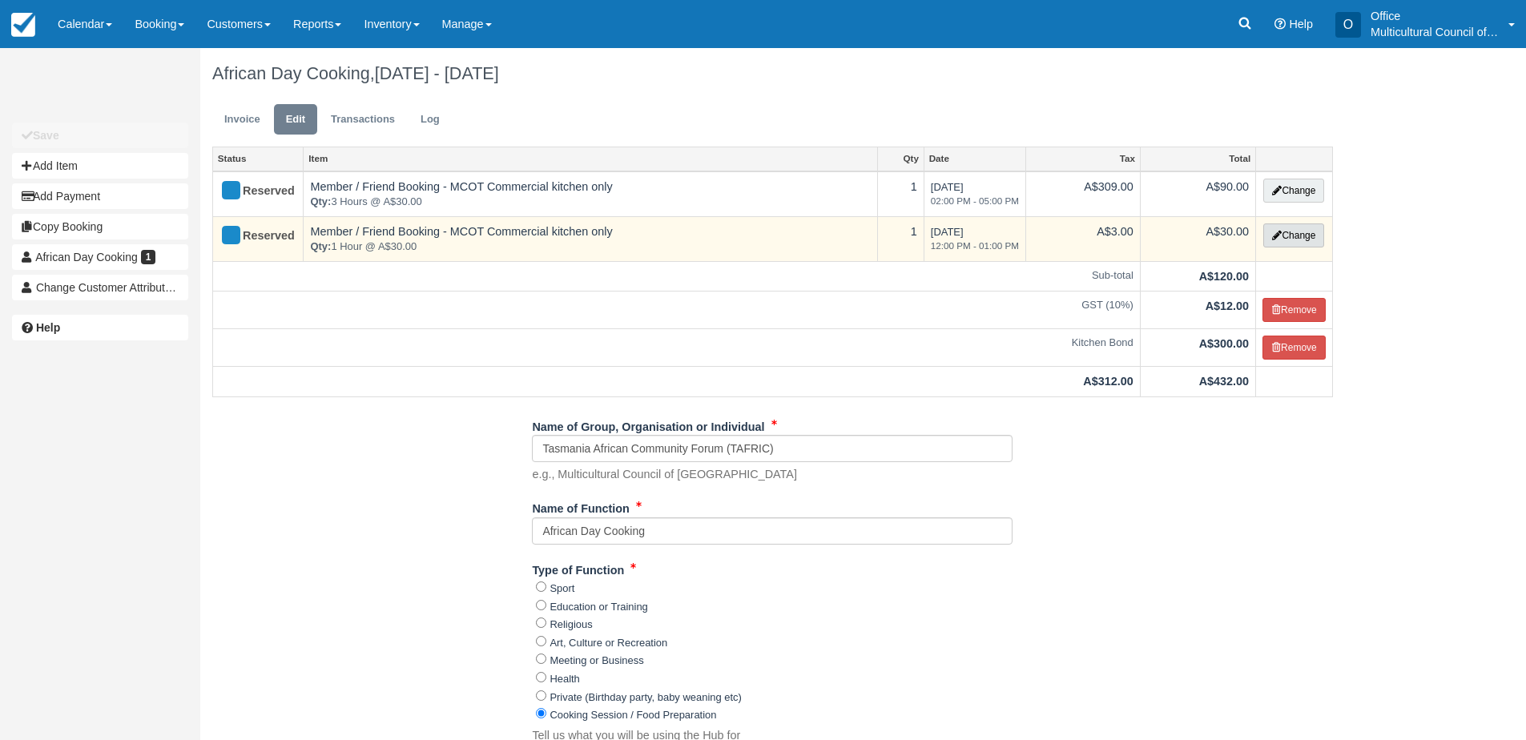
click at [1301, 233] on button "Change" at bounding box center [1293, 236] width 61 height 24
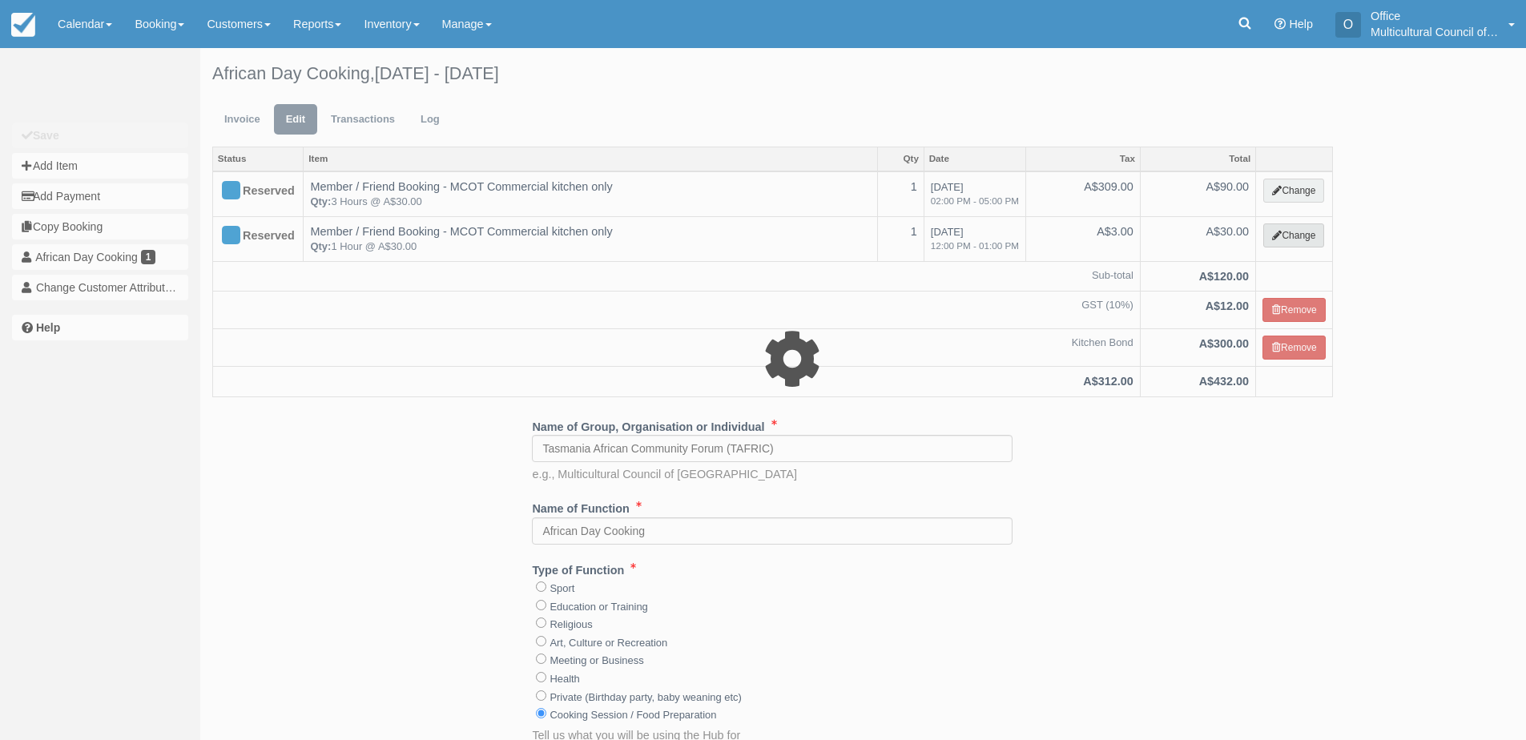
type input "30.00"
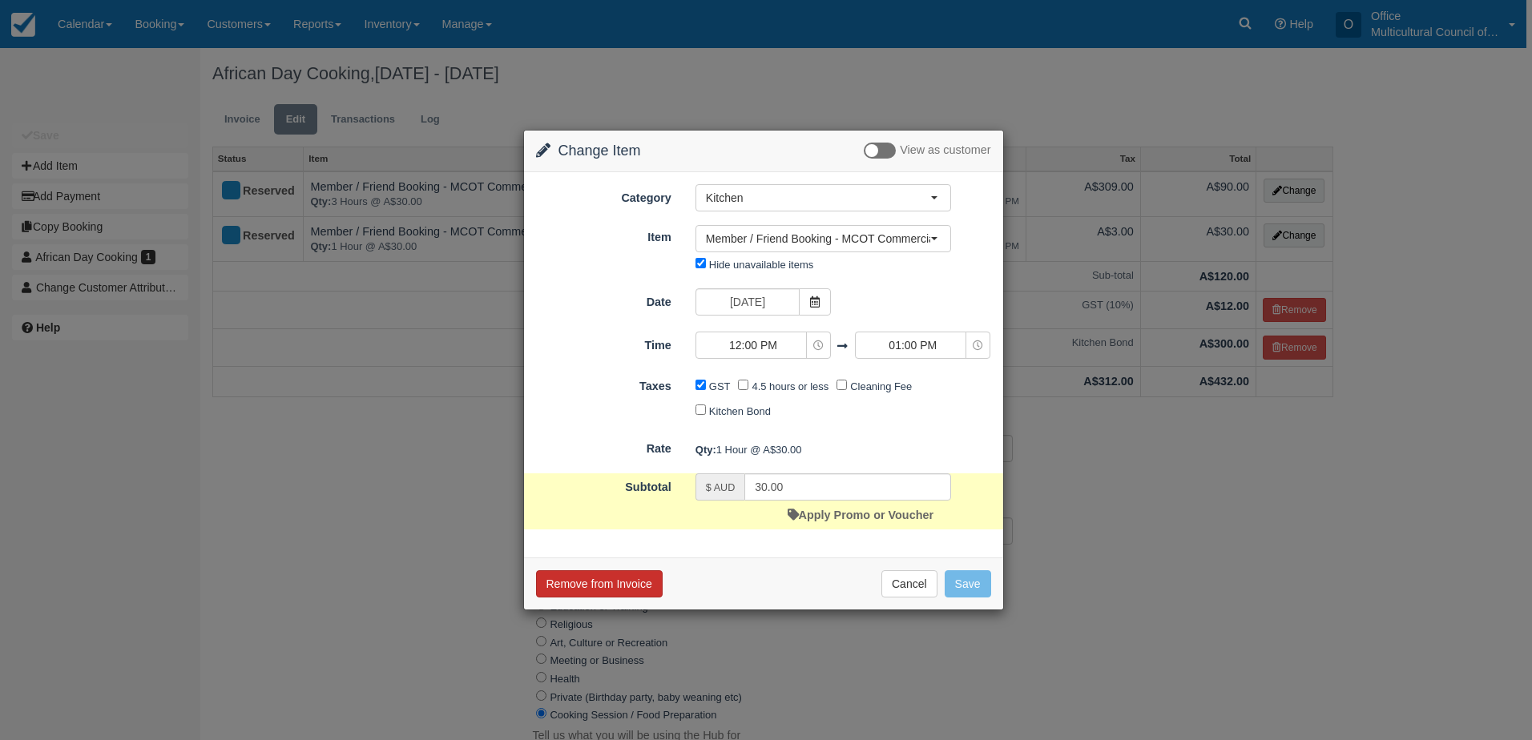
click at [621, 593] on button "Remove from Invoice" at bounding box center [599, 583] width 127 height 27
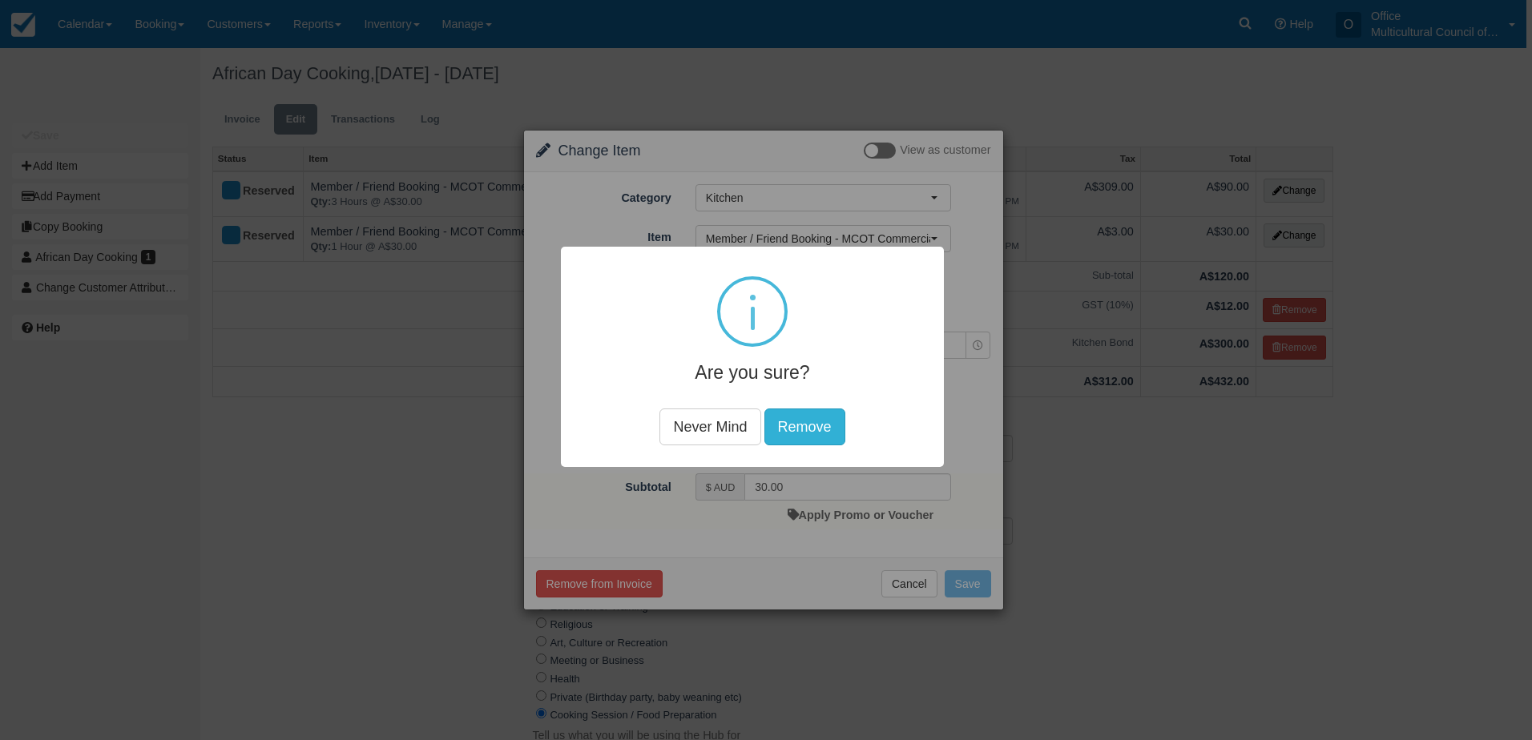
click at [788, 429] on button "Remove" at bounding box center [804, 427] width 81 height 37
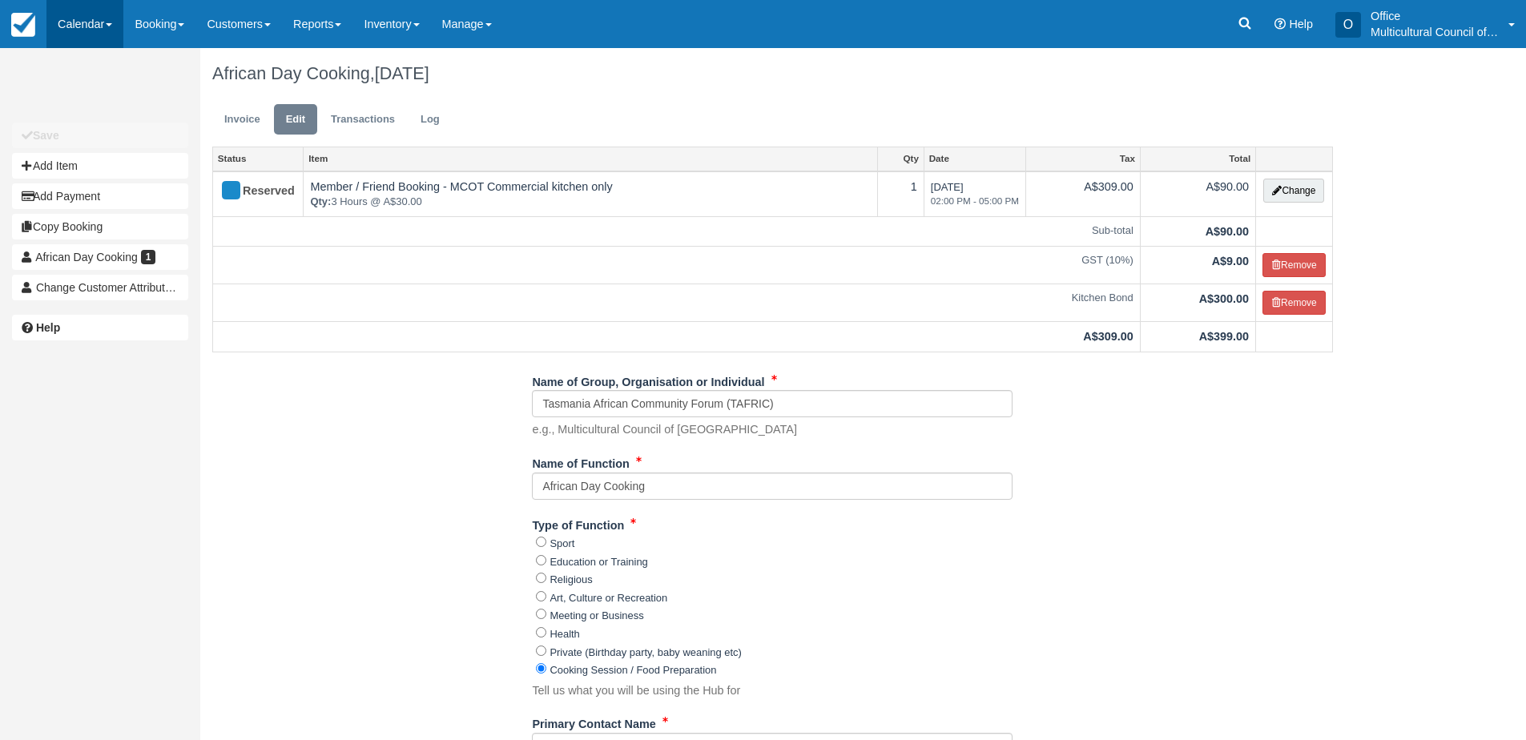
click at [79, 37] on link "Calendar" at bounding box center [84, 24] width 77 height 48
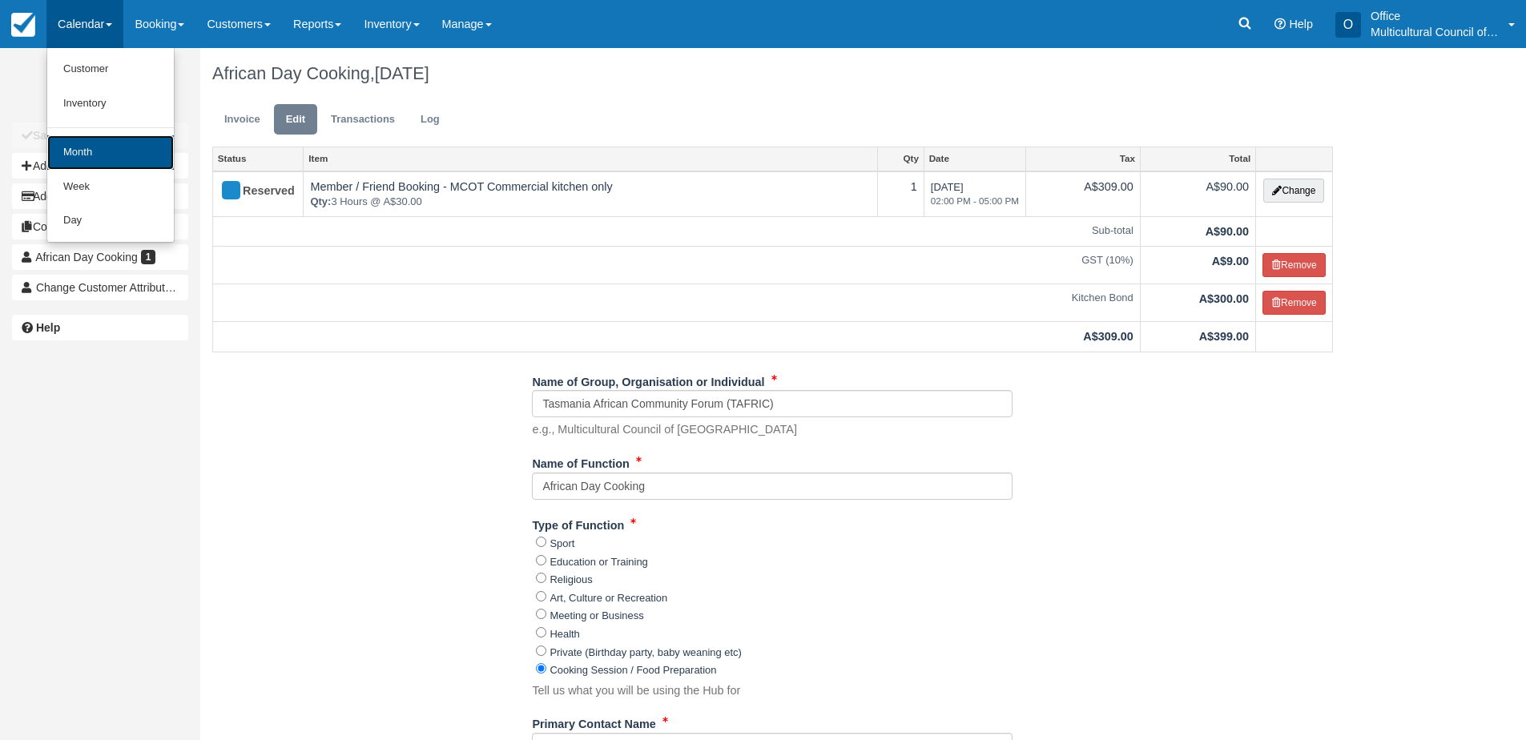
click at [126, 153] on link "Month" at bounding box center [110, 152] width 127 height 34
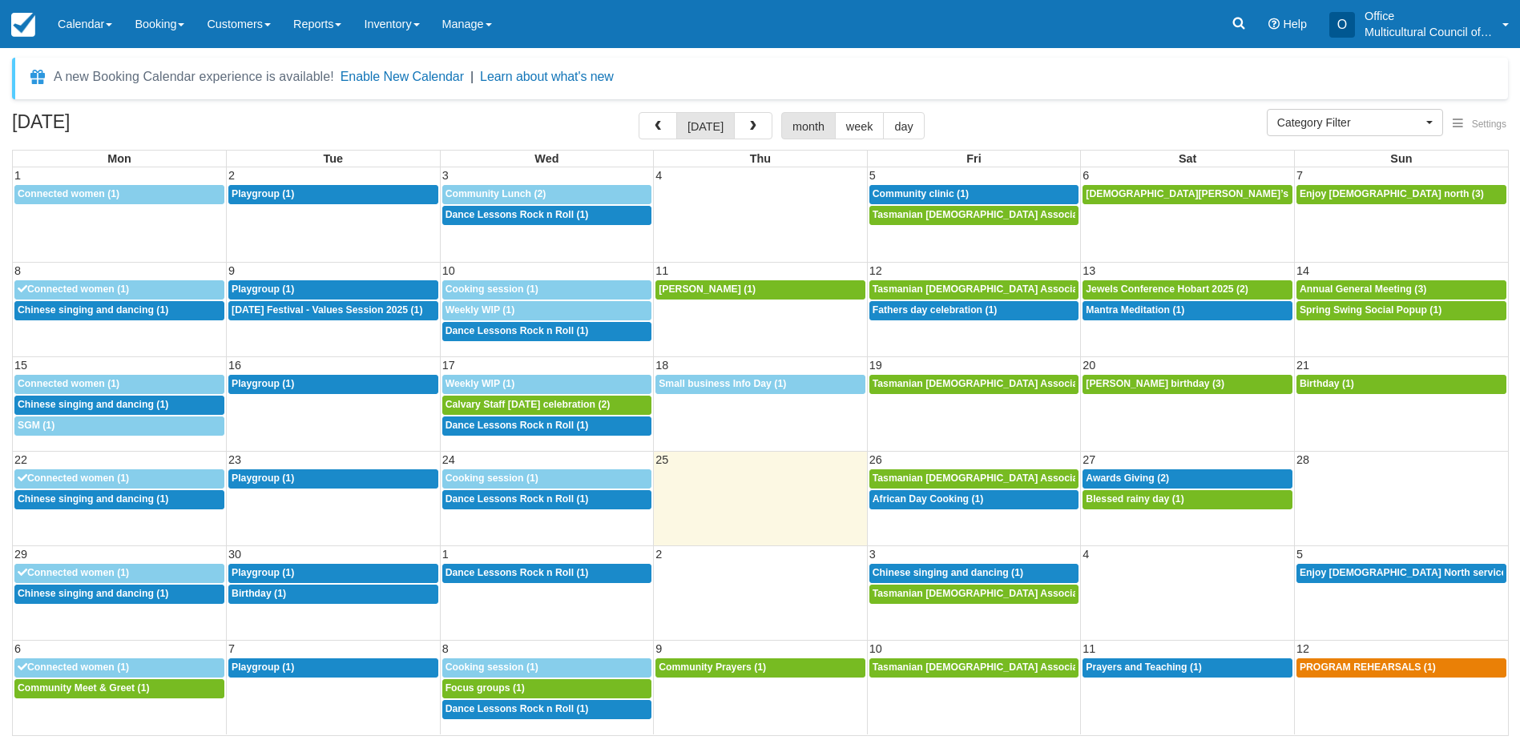
select select
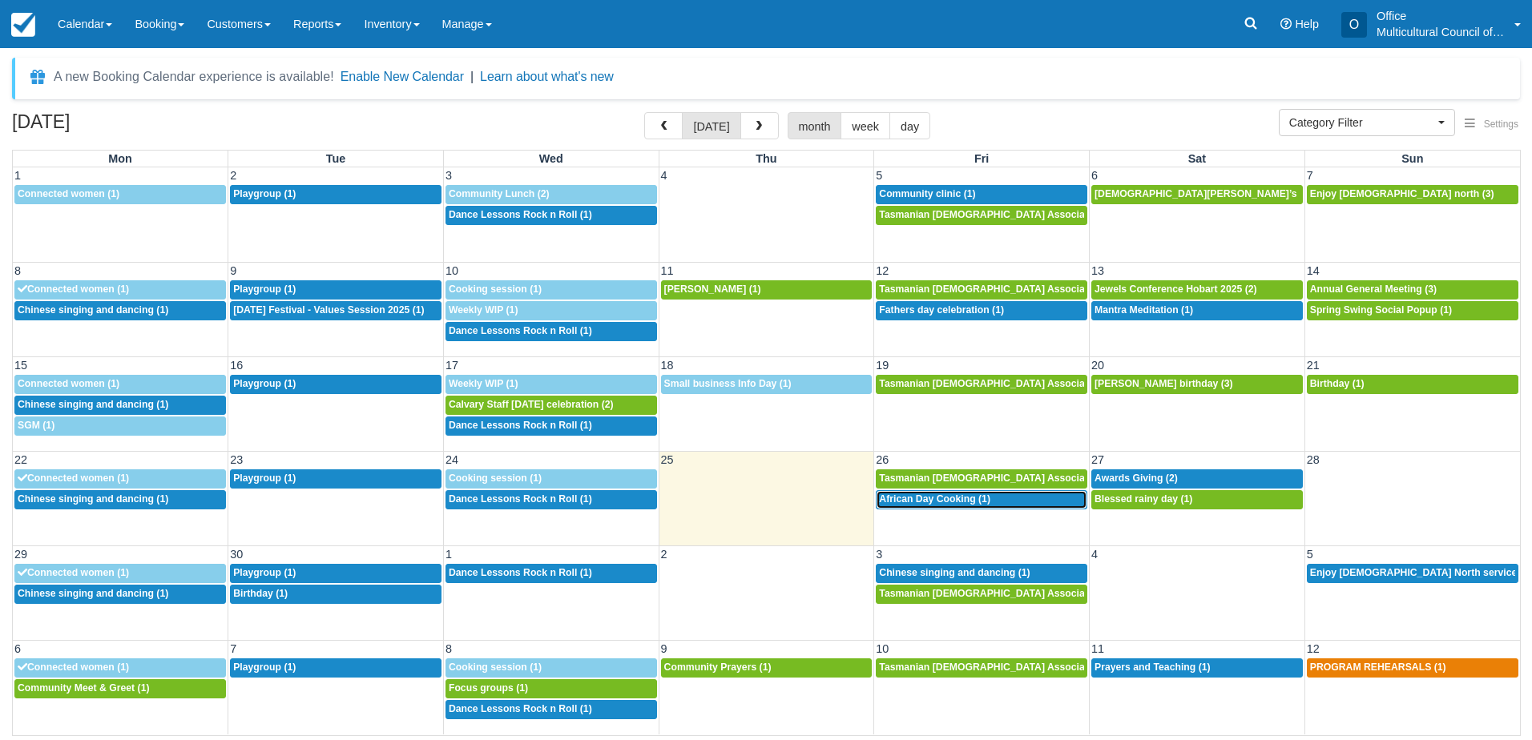
click at [1005, 495] on div "2p African Day Cooking (1)" at bounding box center [981, 500] width 205 height 13
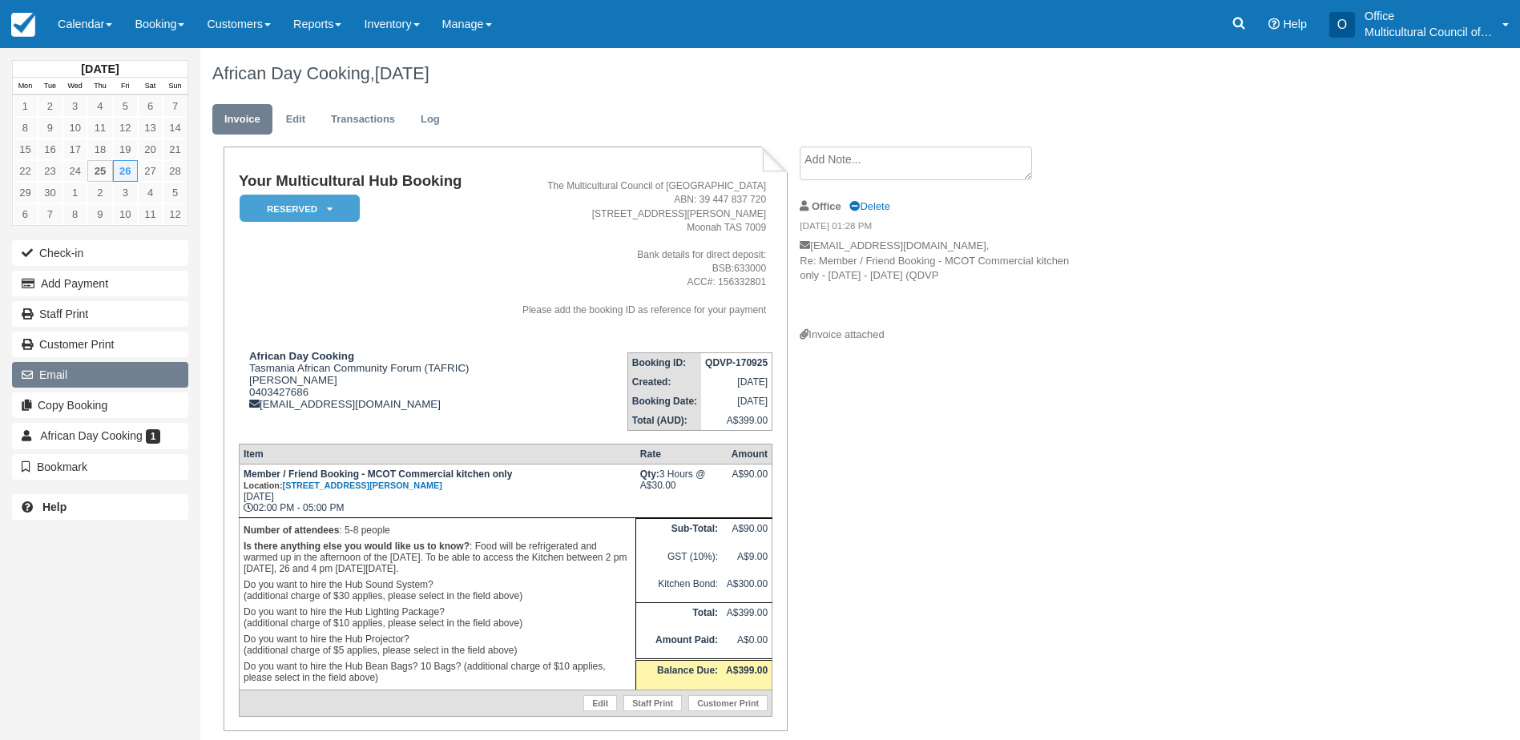
click at [98, 373] on button "Email" at bounding box center [100, 375] width 176 height 26
click at [122, 377] on button "Email" at bounding box center [100, 375] width 176 height 26
click at [147, 373] on button "Email" at bounding box center [100, 375] width 176 height 26
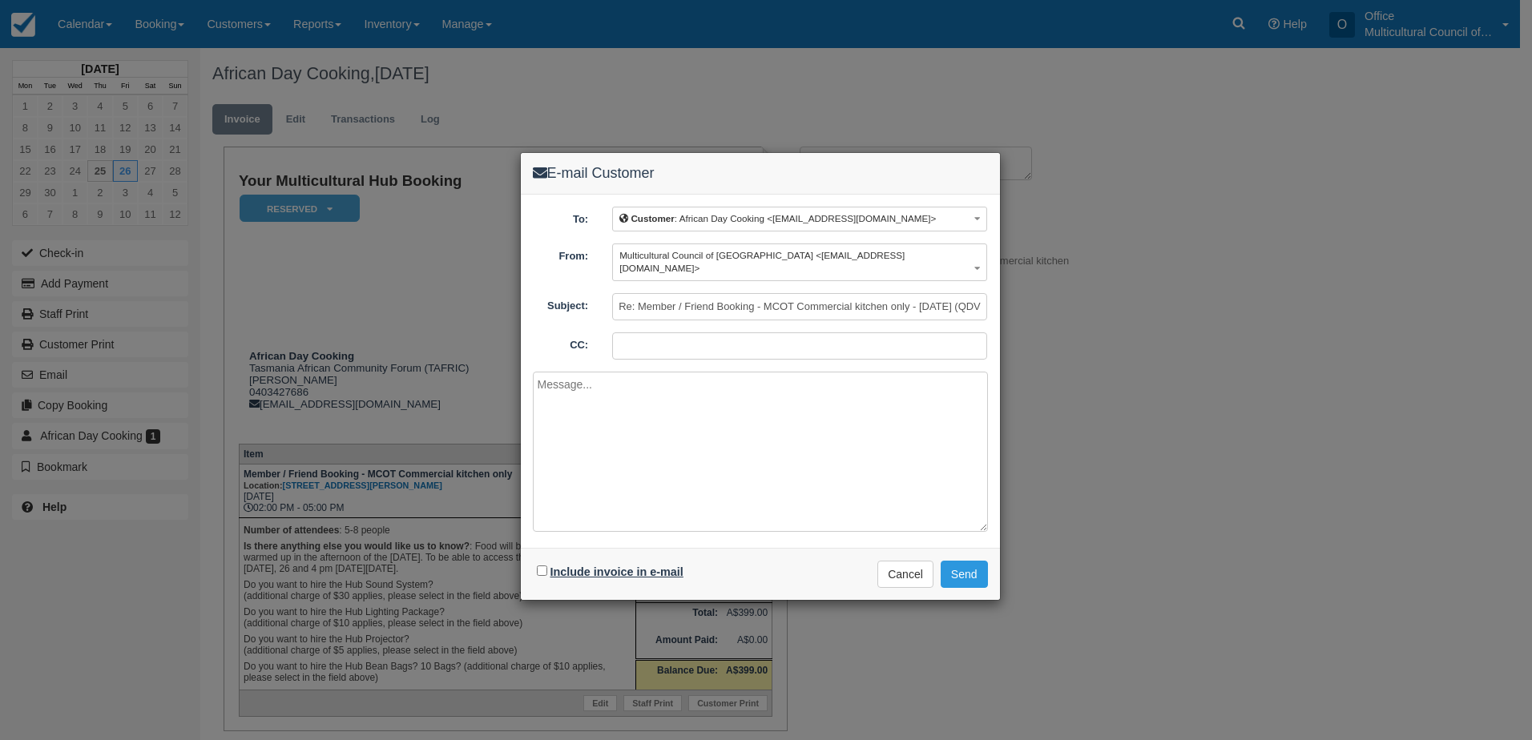
click at [565, 566] on label "Include invoice in e-mail" at bounding box center [616, 572] width 133 height 13
click at [547, 566] on input "Include invoice in e-mail" at bounding box center [542, 571] width 10 height 10
checkbox input "true"
click at [974, 561] on button "Send" at bounding box center [964, 574] width 47 height 27
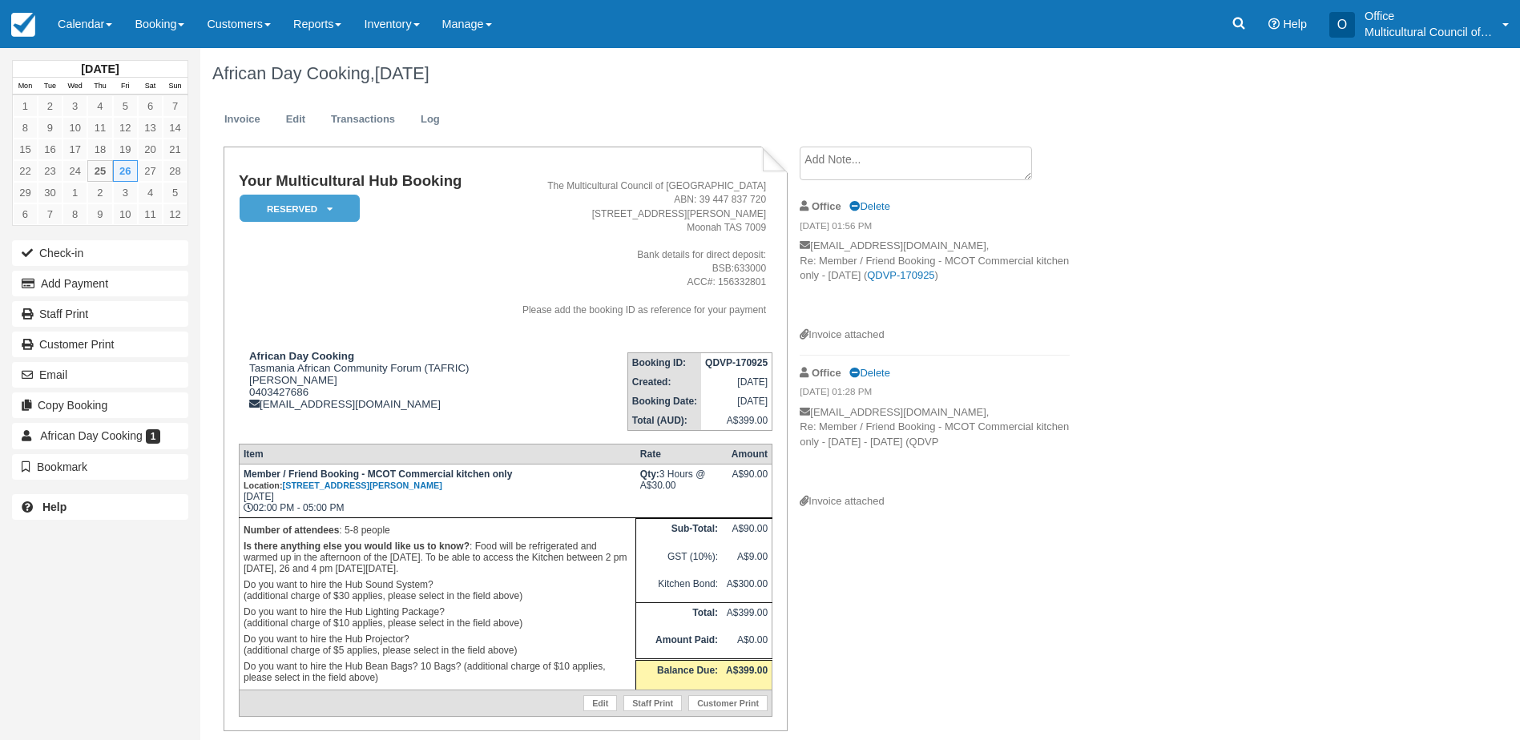
click at [1053, 602] on div "Your Multicultural Hub Booking Reserved   Pending Bond and deposit Paid Cancell…" at bounding box center [640, 468] width 881 height 643
click at [79, 41] on link "Calendar" at bounding box center [84, 24] width 77 height 48
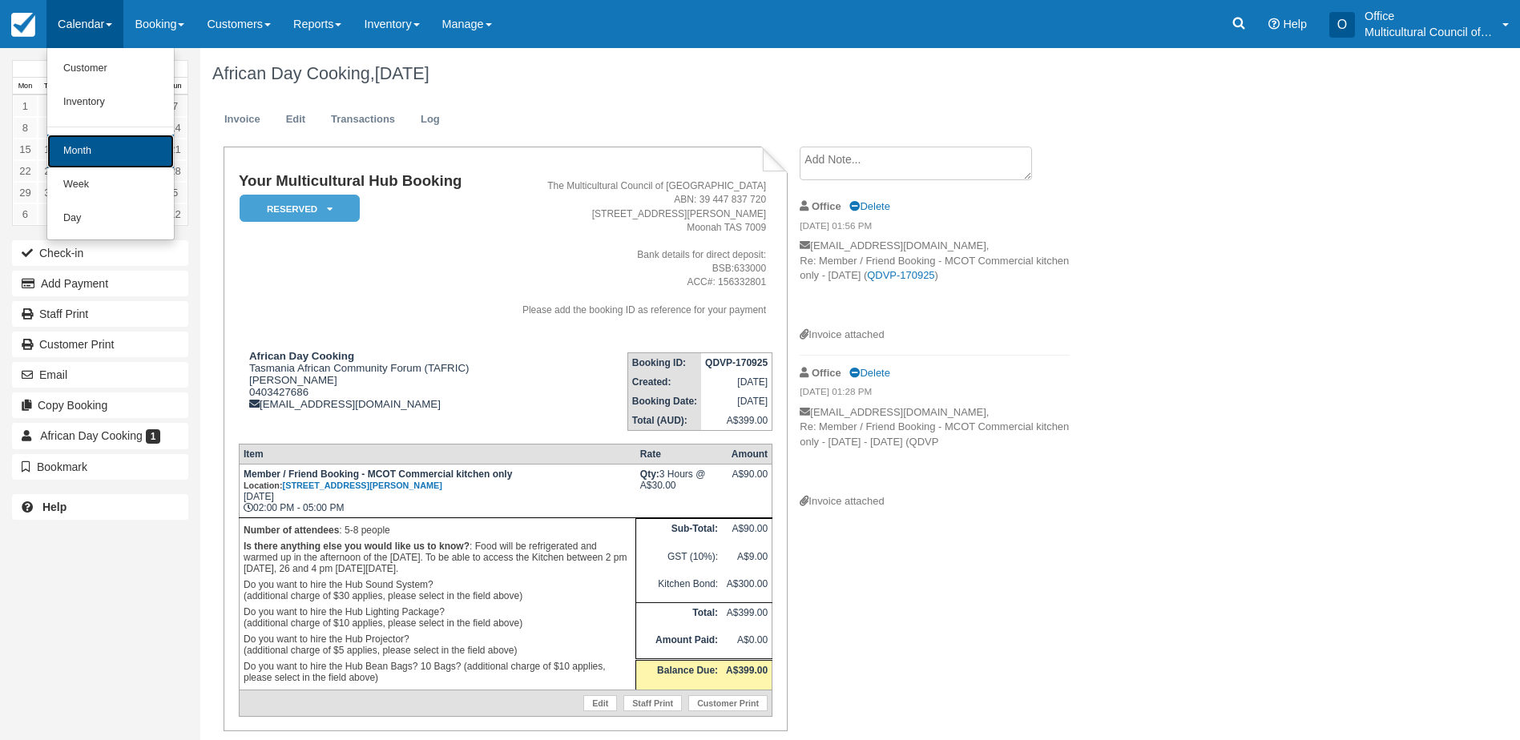
click at [90, 147] on link "Month" at bounding box center [110, 152] width 127 height 34
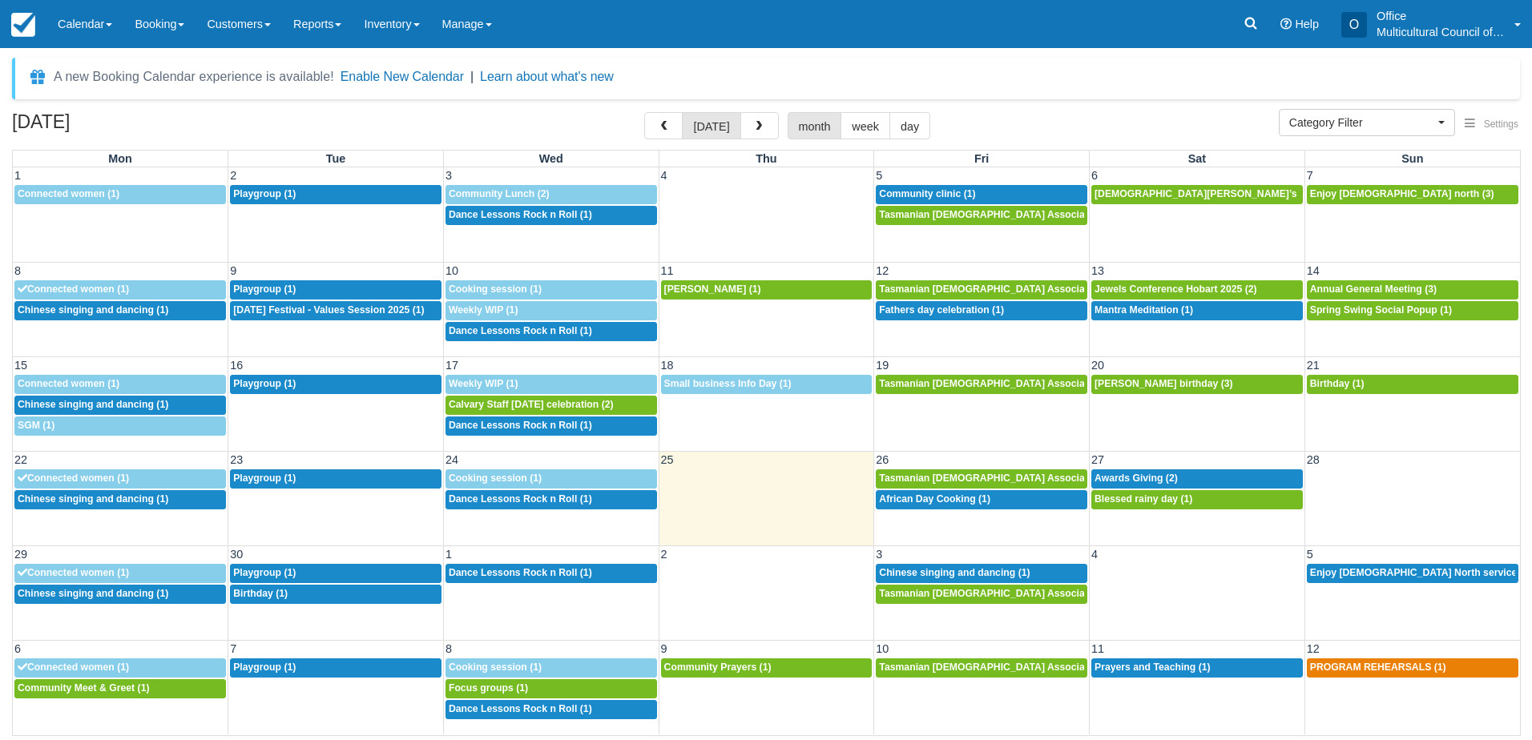
select select
click at [1151, 501] on span "Blessed rainy day (1)" at bounding box center [1143, 499] width 98 height 11
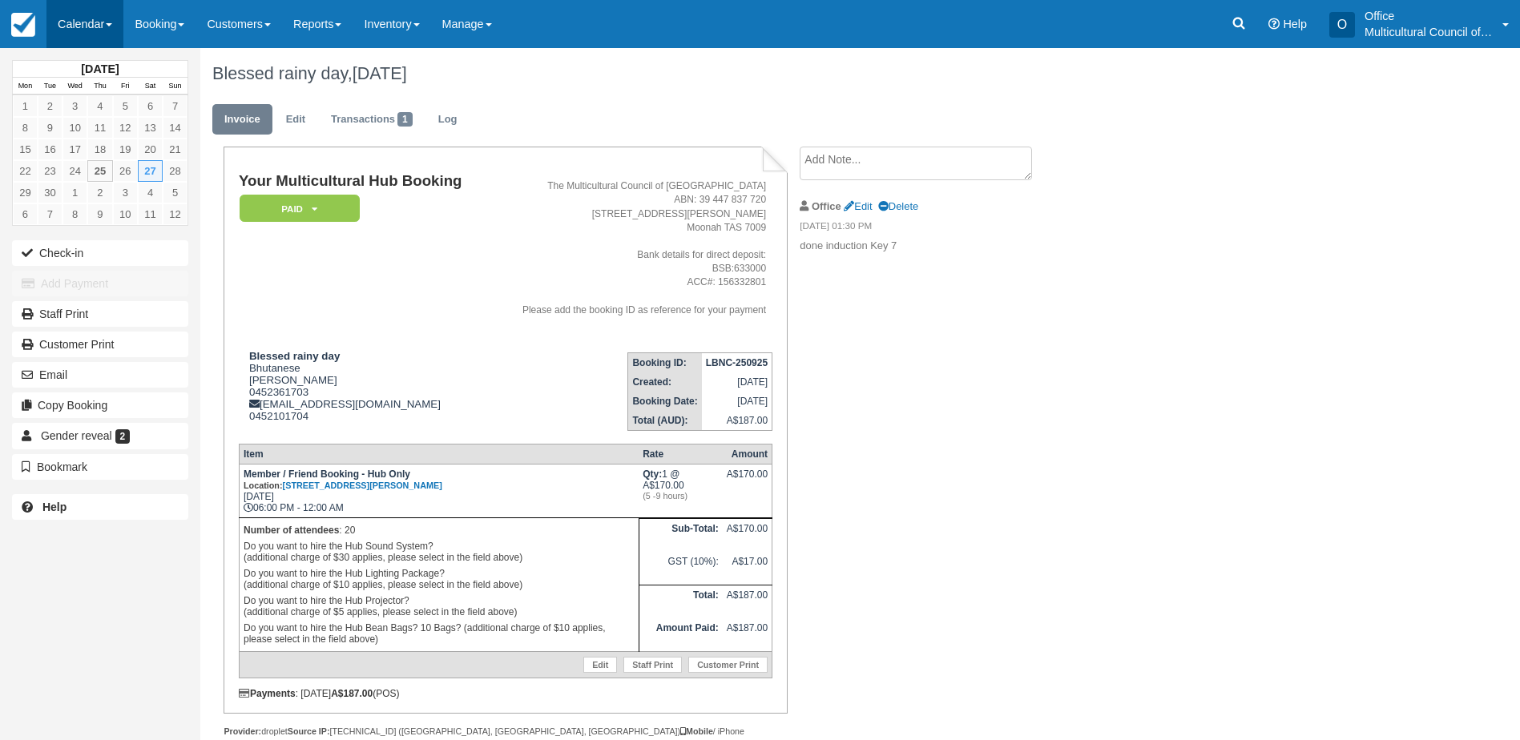
click at [85, 41] on link "Calendar" at bounding box center [84, 24] width 77 height 48
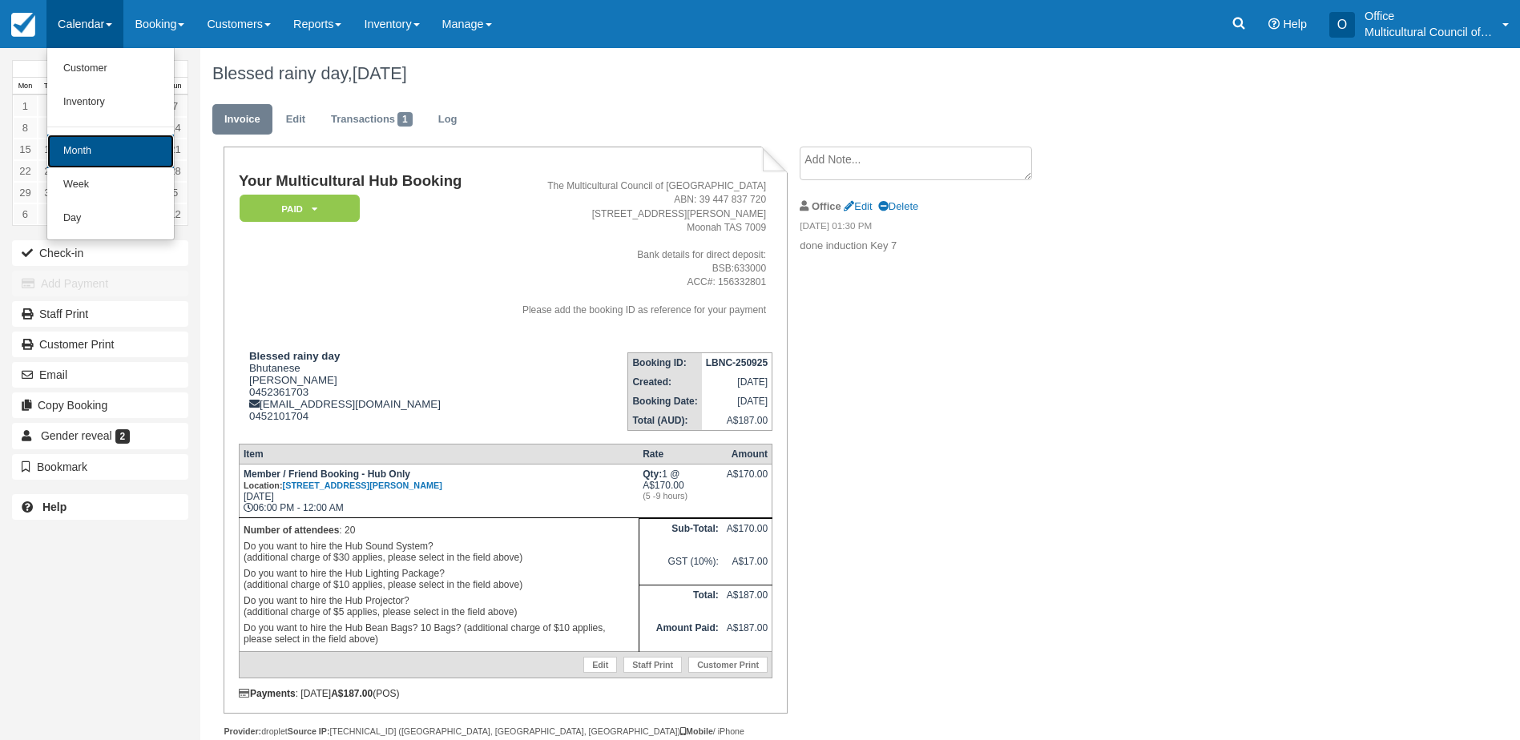
click at [108, 159] on link "Month" at bounding box center [110, 152] width 127 height 34
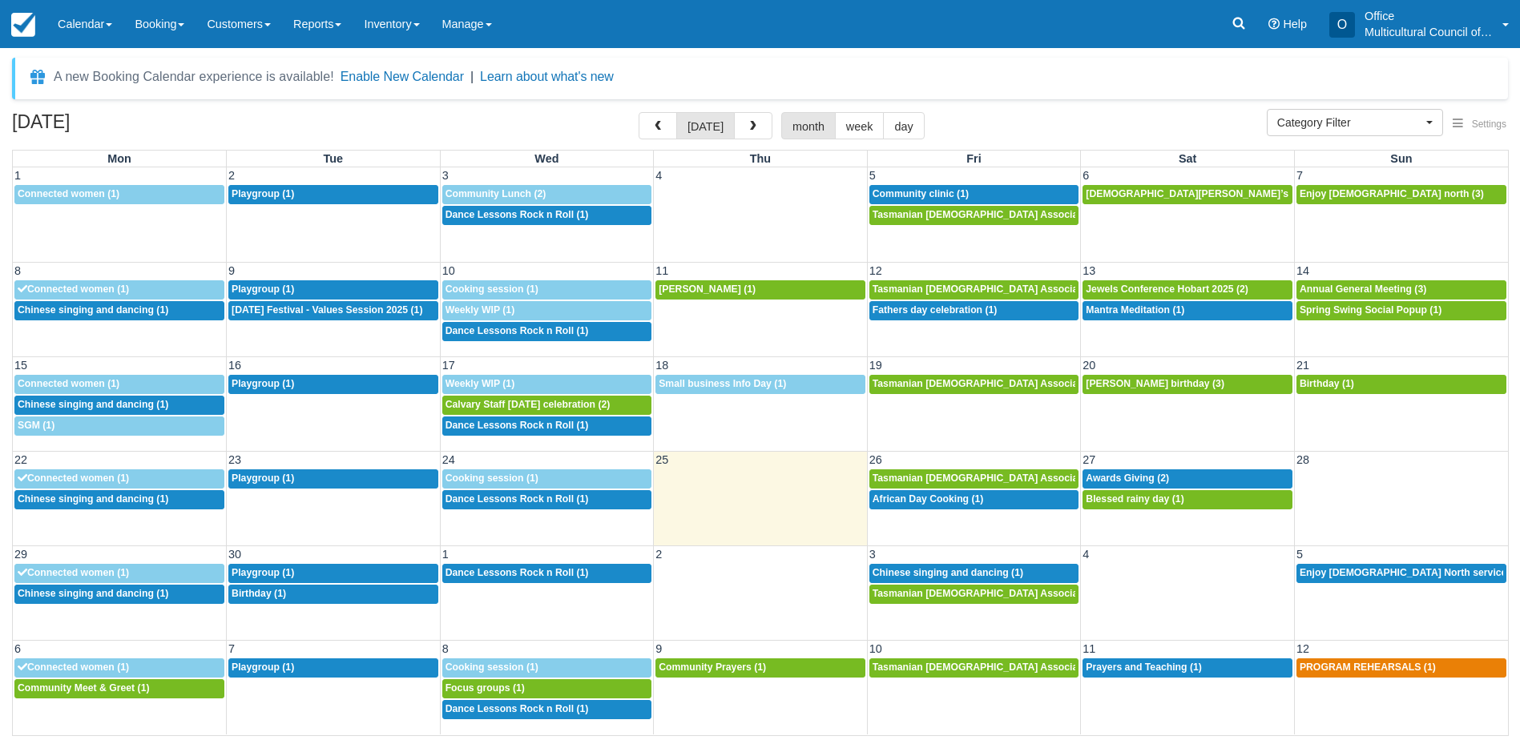
select select
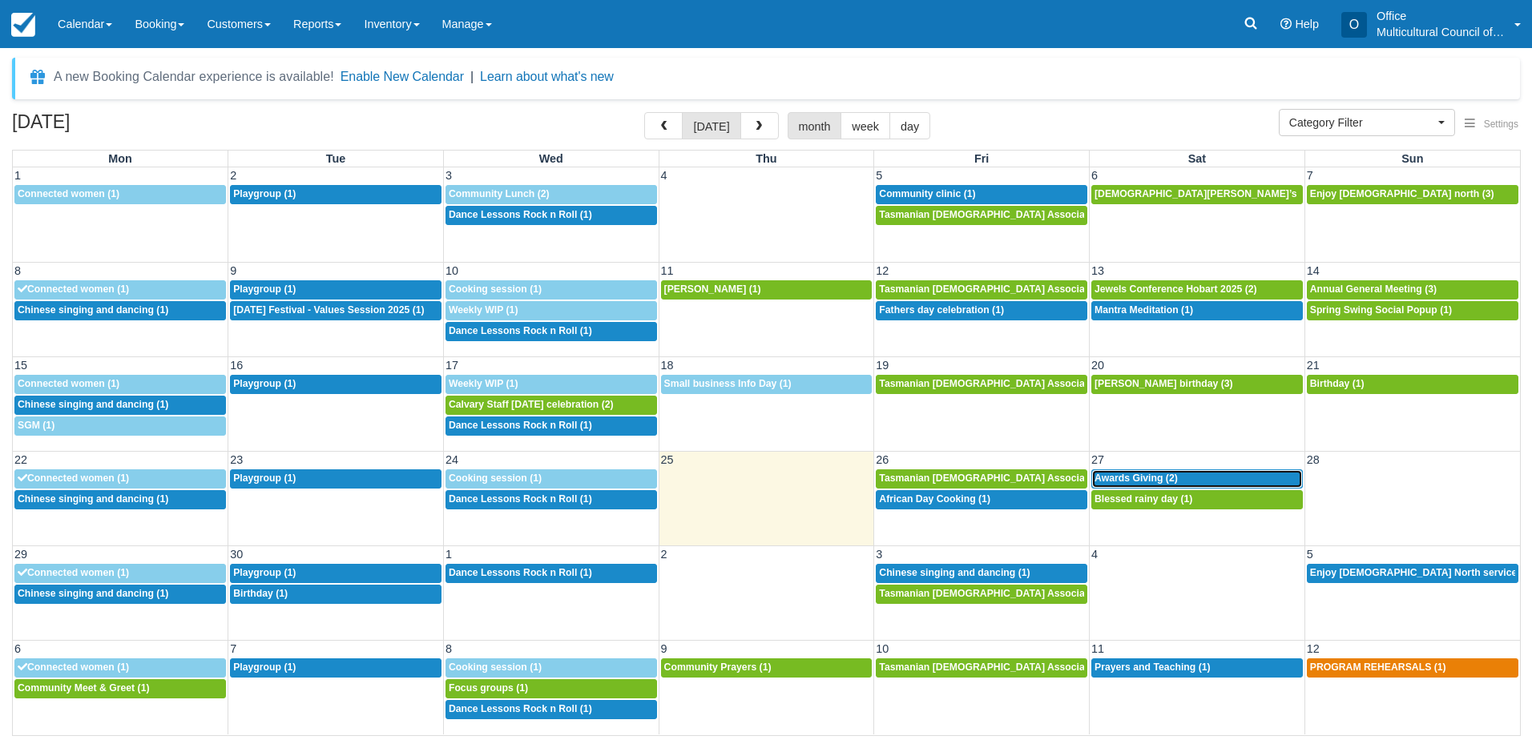
click at [1134, 474] on span "Awards Giving (2)" at bounding box center [1135, 478] width 83 height 11
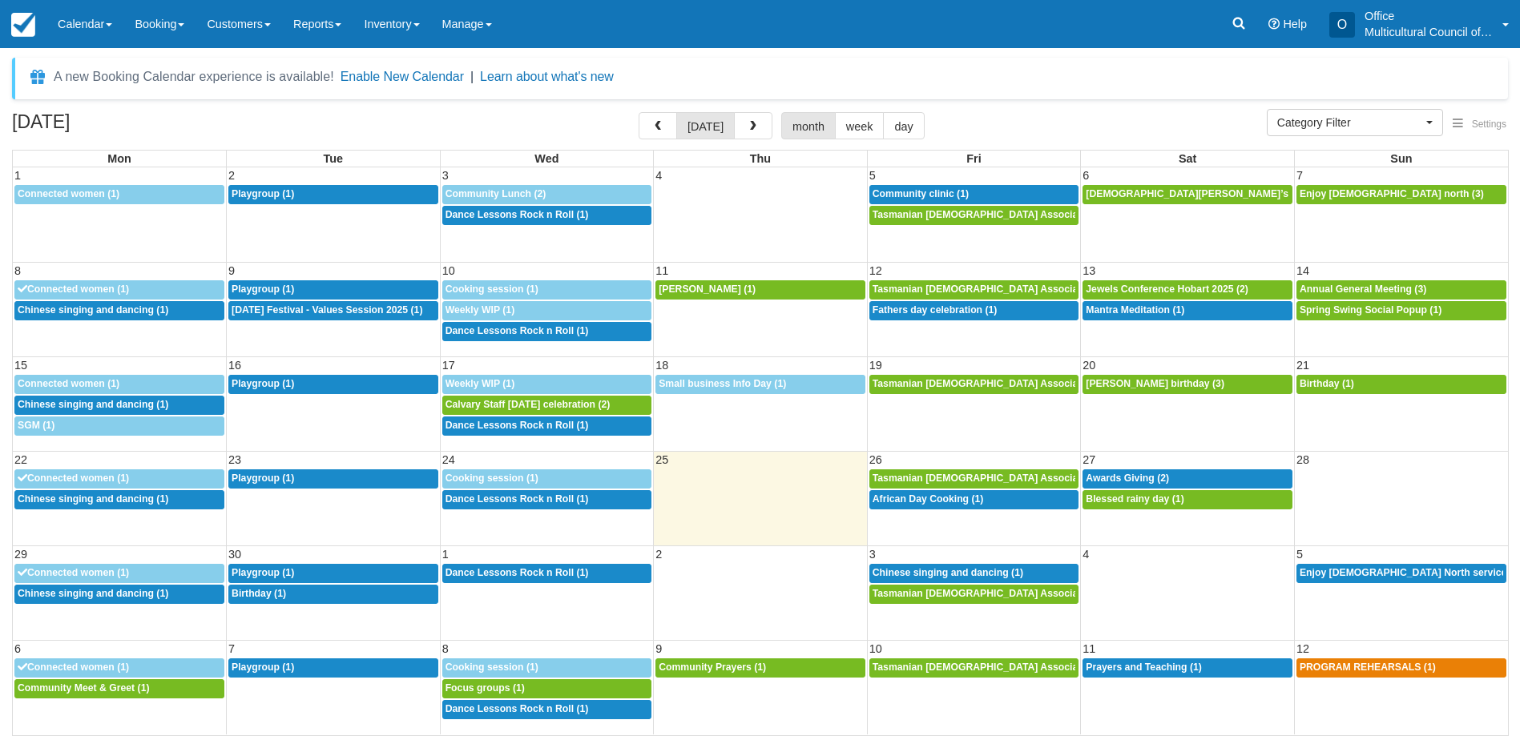
select select
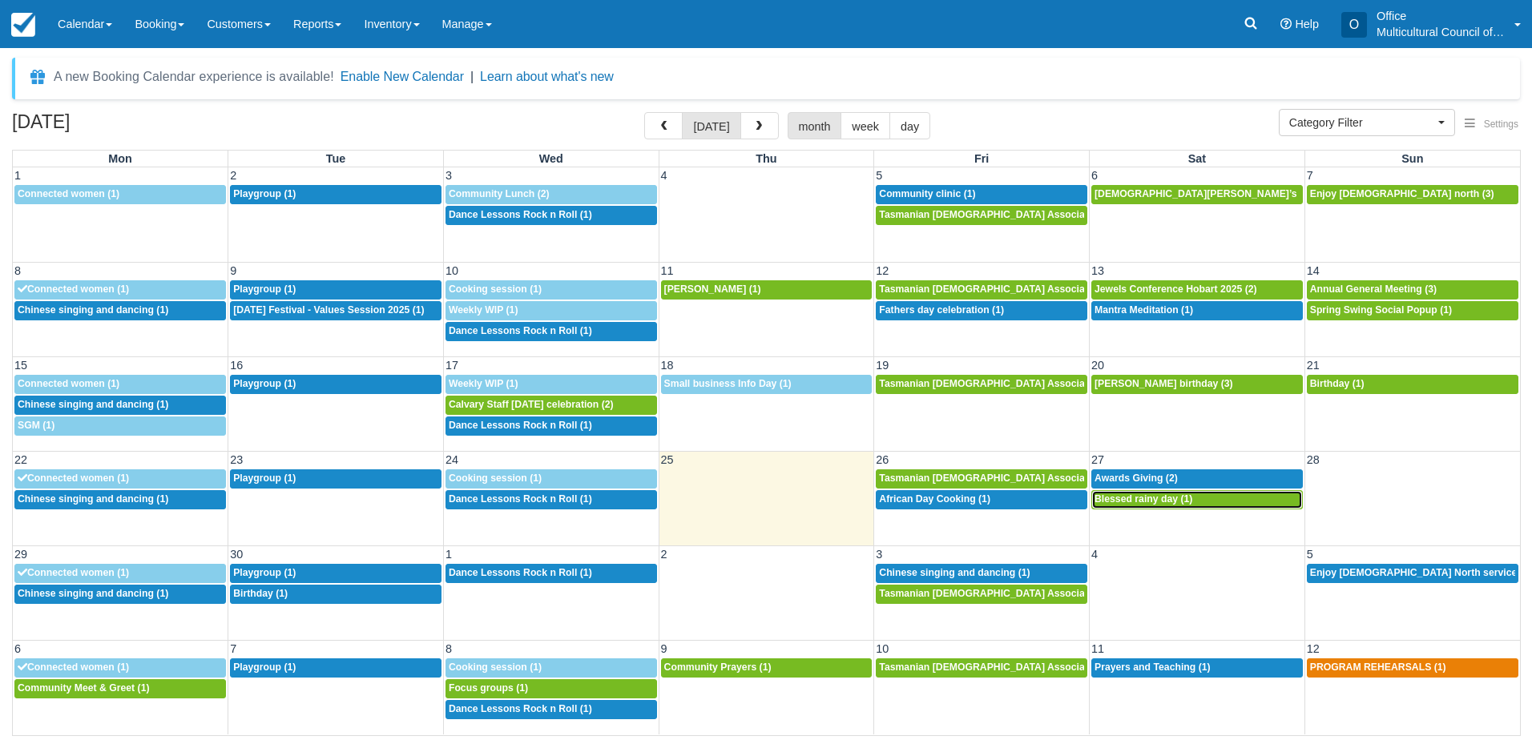
click at [1138, 502] on span "Blessed rainy day (1)" at bounding box center [1143, 499] width 98 height 11
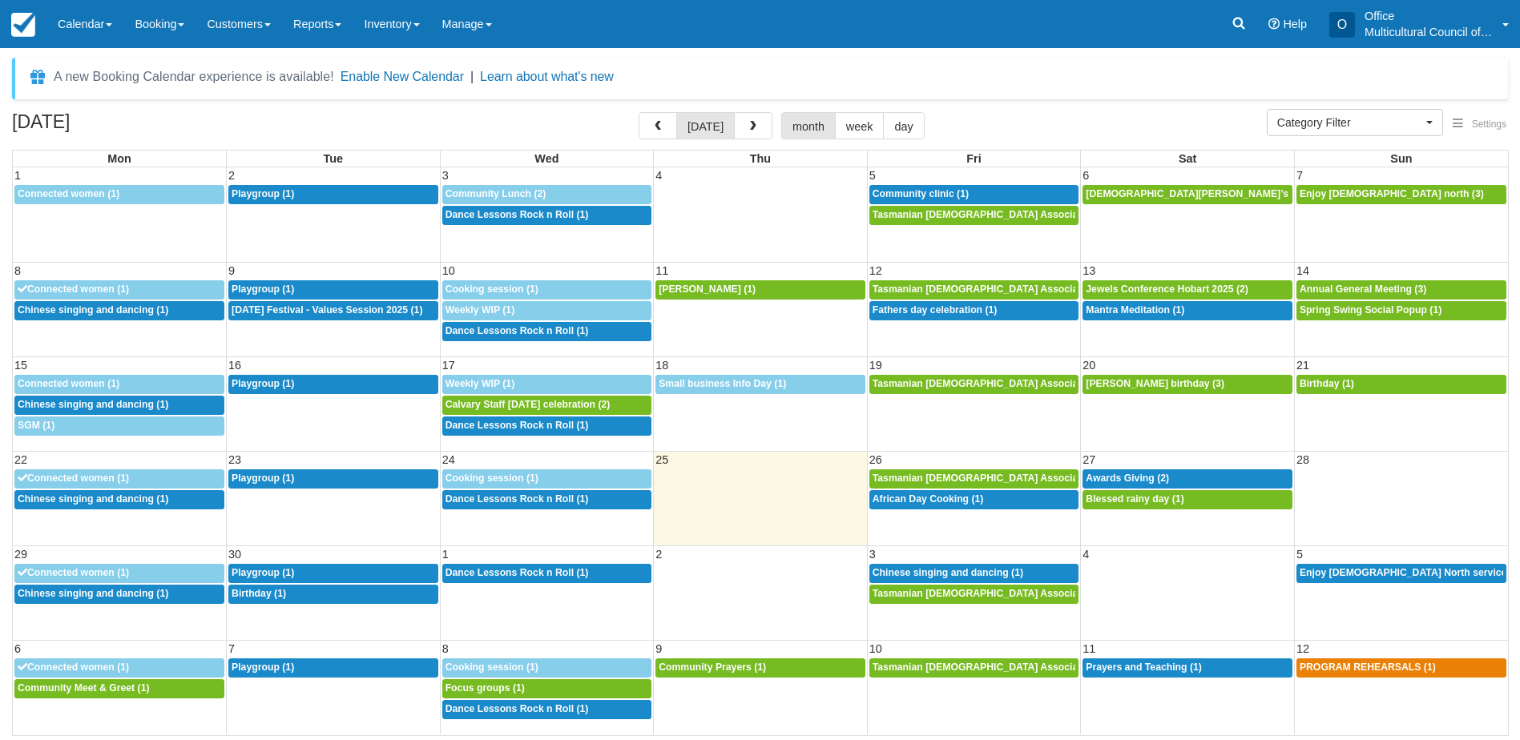
select select
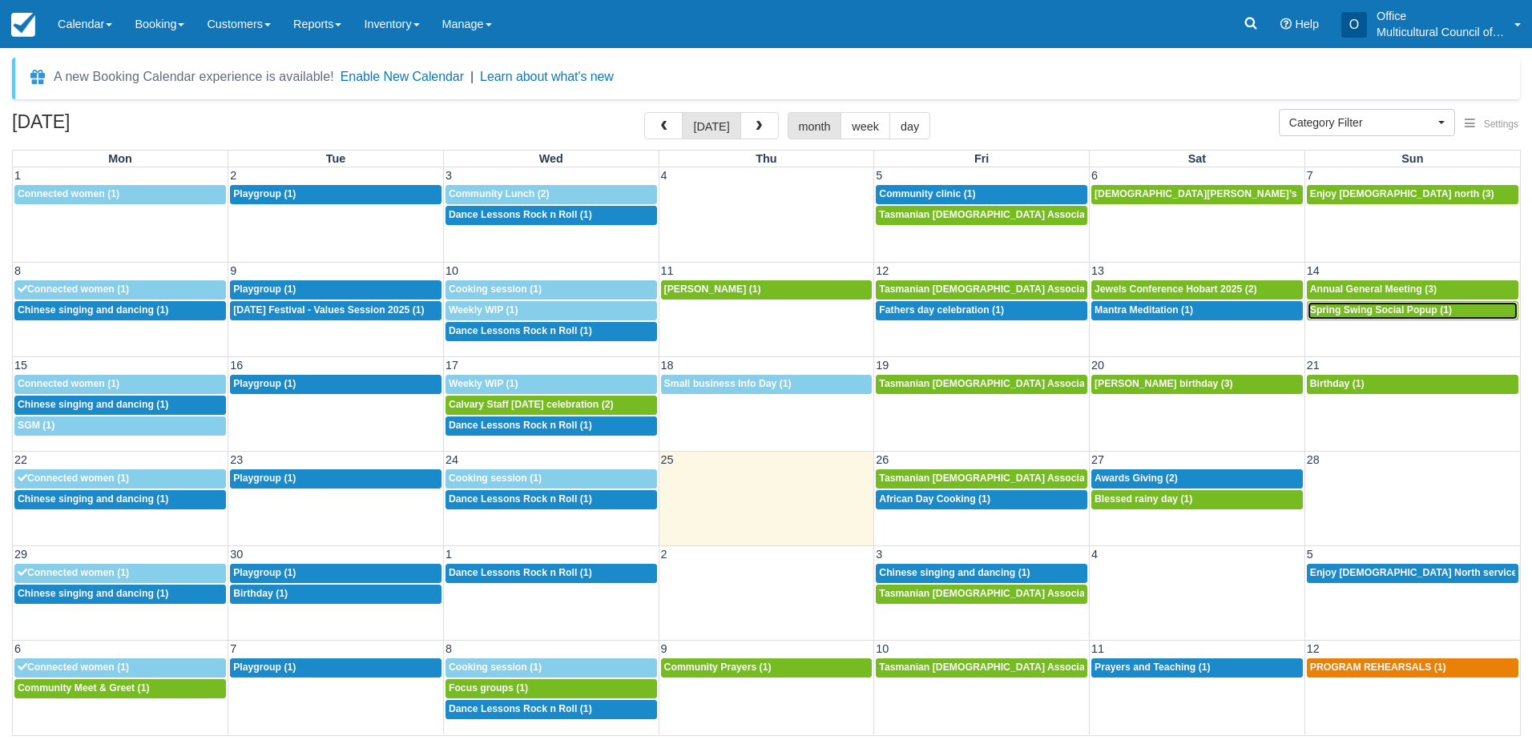
click at [1323, 314] on span "Spring Swing Social Popup (1)" at bounding box center [1381, 309] width 142 height 11
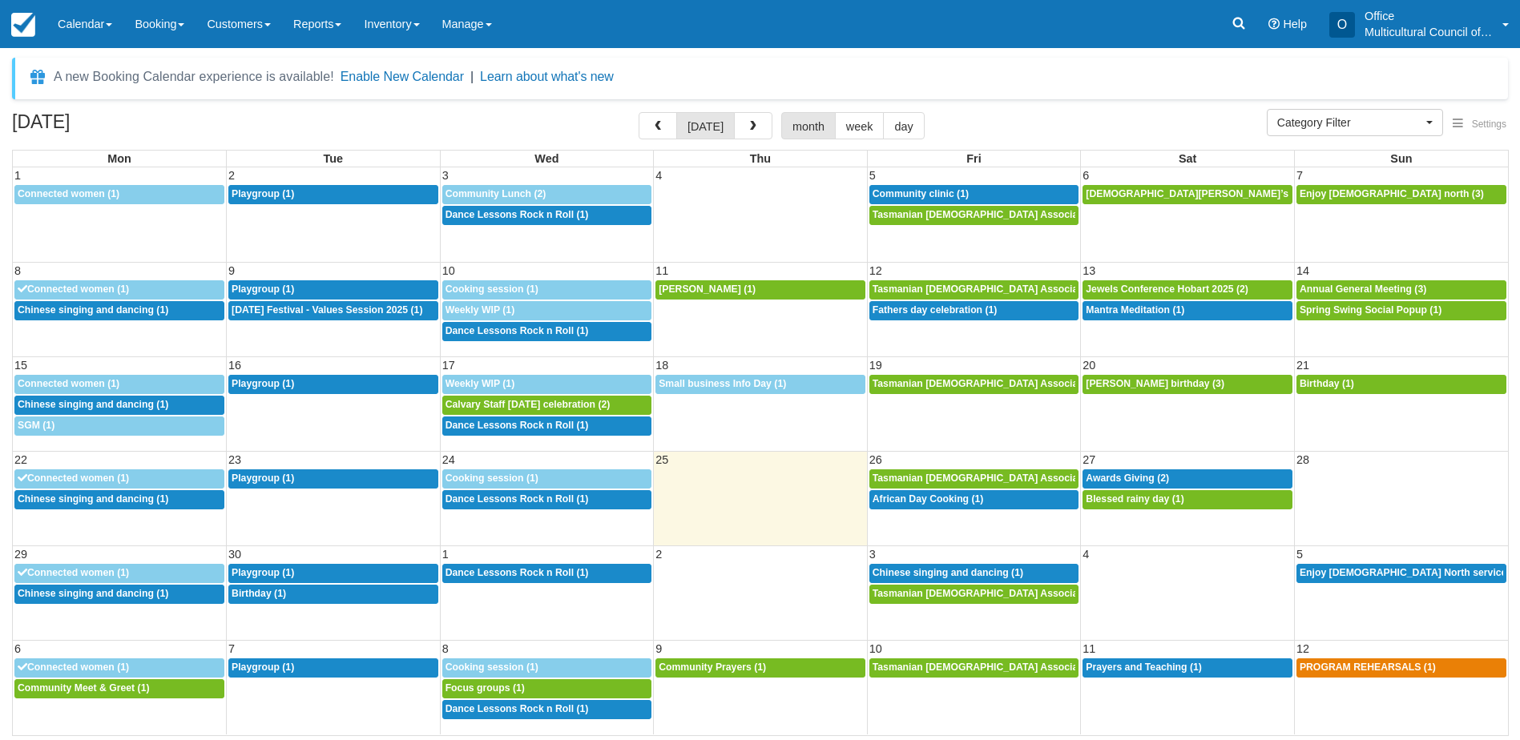
select select
